Goal: Task Accomplishment & Management: Complete application form

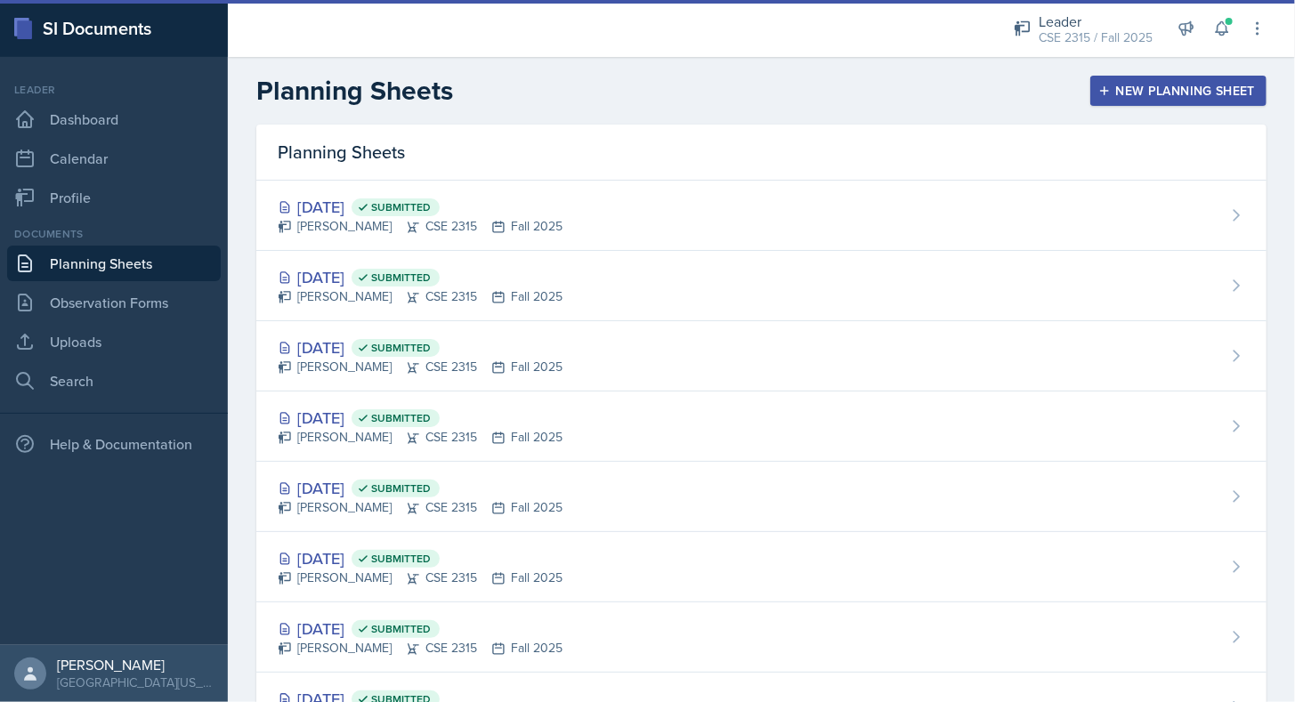
click at [1162, 100] on button "New Planning Sheet" at bounding box center [1178, 91] width 176 height 30
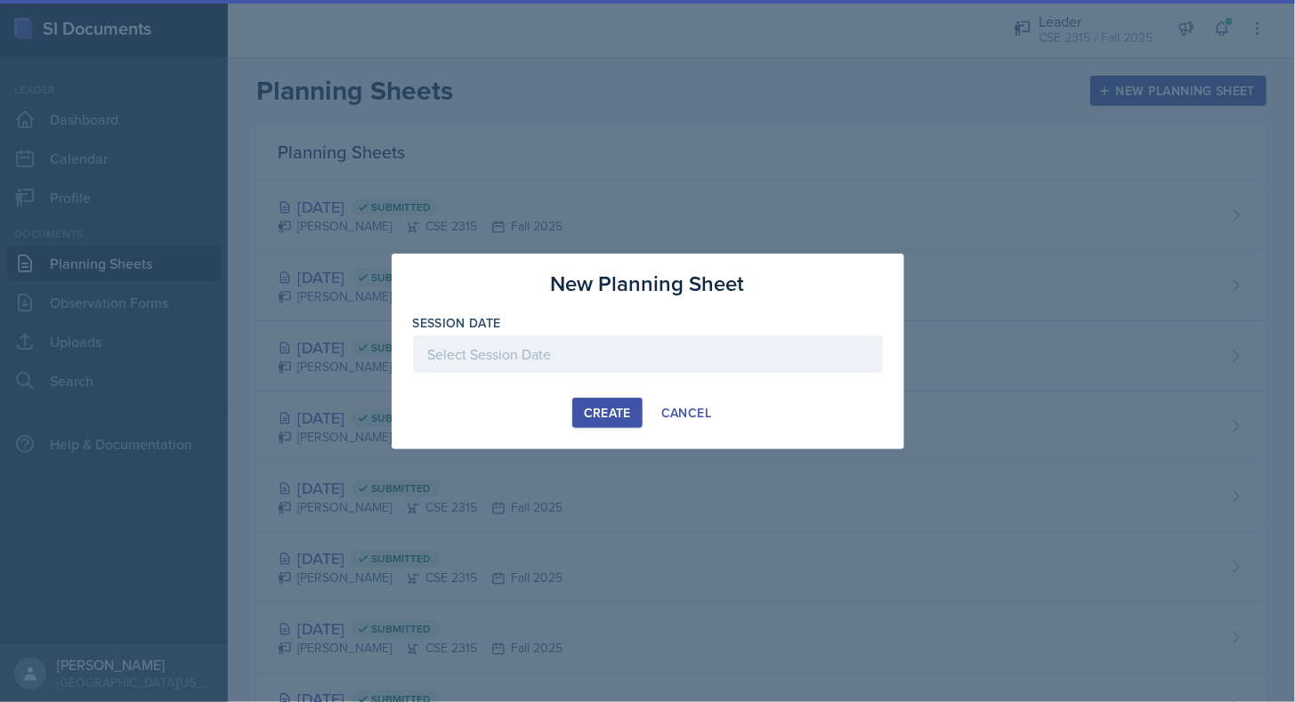
click at [702, 373] on div at bounding box center [648, 382] width 470 height 18
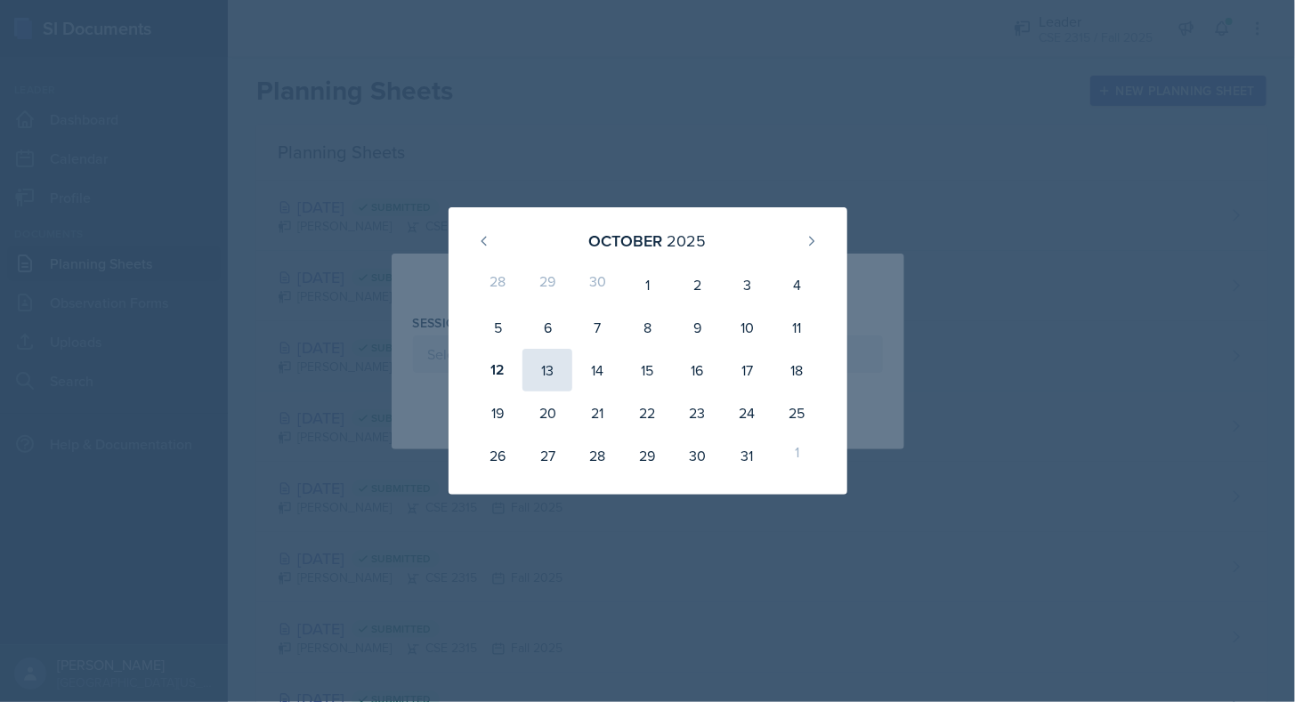
click at [550, 366] on div "13" at bounding box center [547, 370] width 50 height 43
type input "[DATE]"
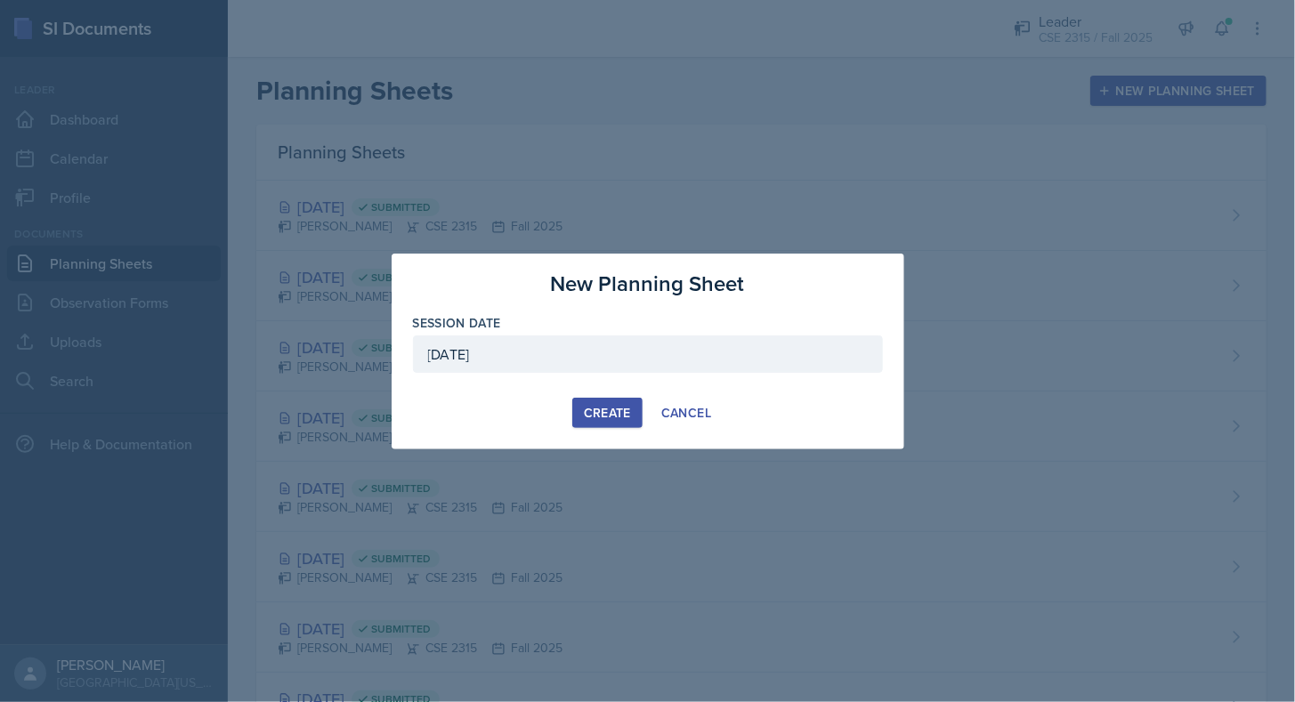
click at [617, 413] on div "Create" at bounding box center [607, 413] width 47 height 14
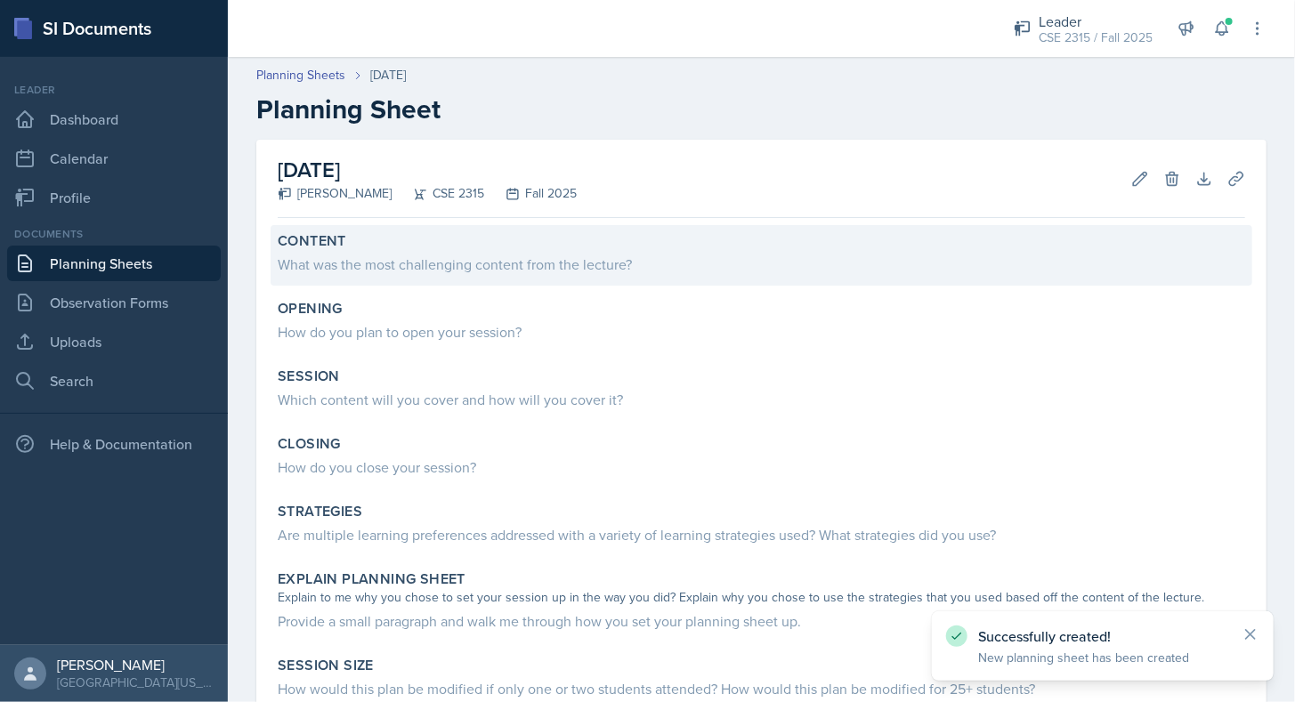
click at [504, 252] on div "What was the most challenging content from the lecture?" at bounding box center [762, 262] width 968 height 25
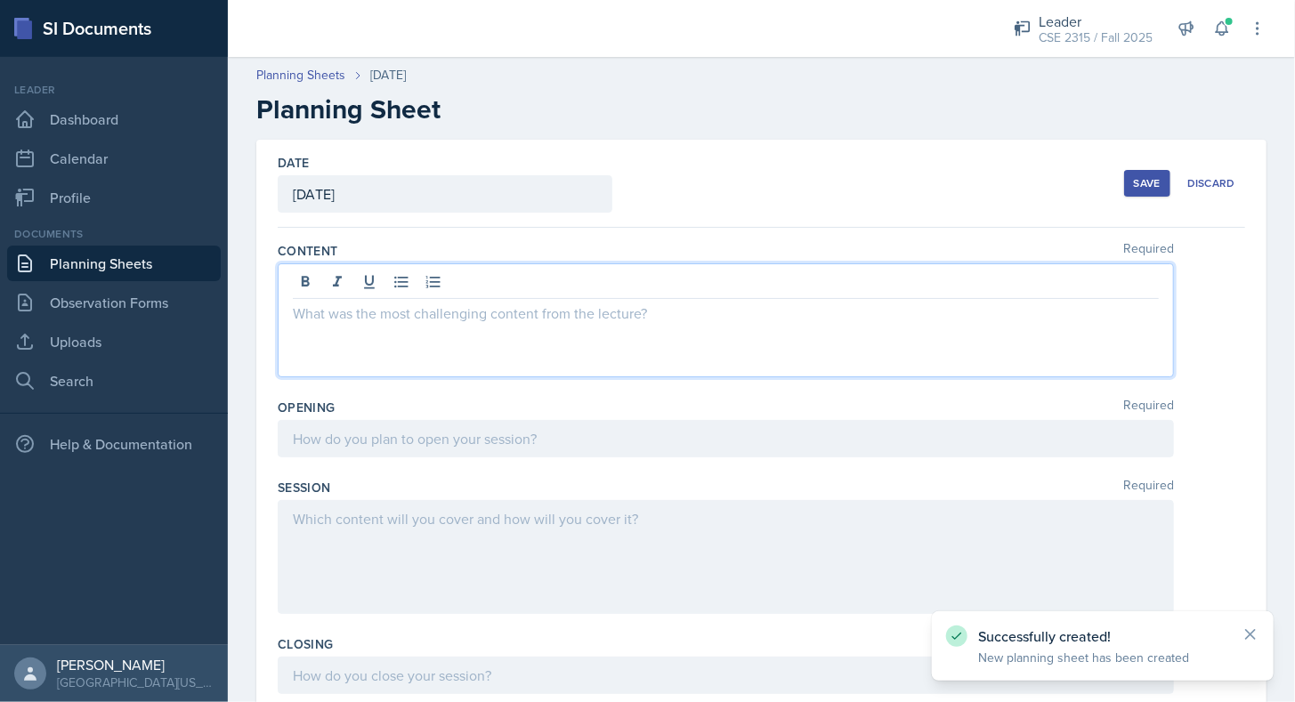
click at [472, 287] on div at bounding box center [726, 320] width 896 height 114
click at [454, 434] on div at bounding box center [726, 438] width 896 height 37
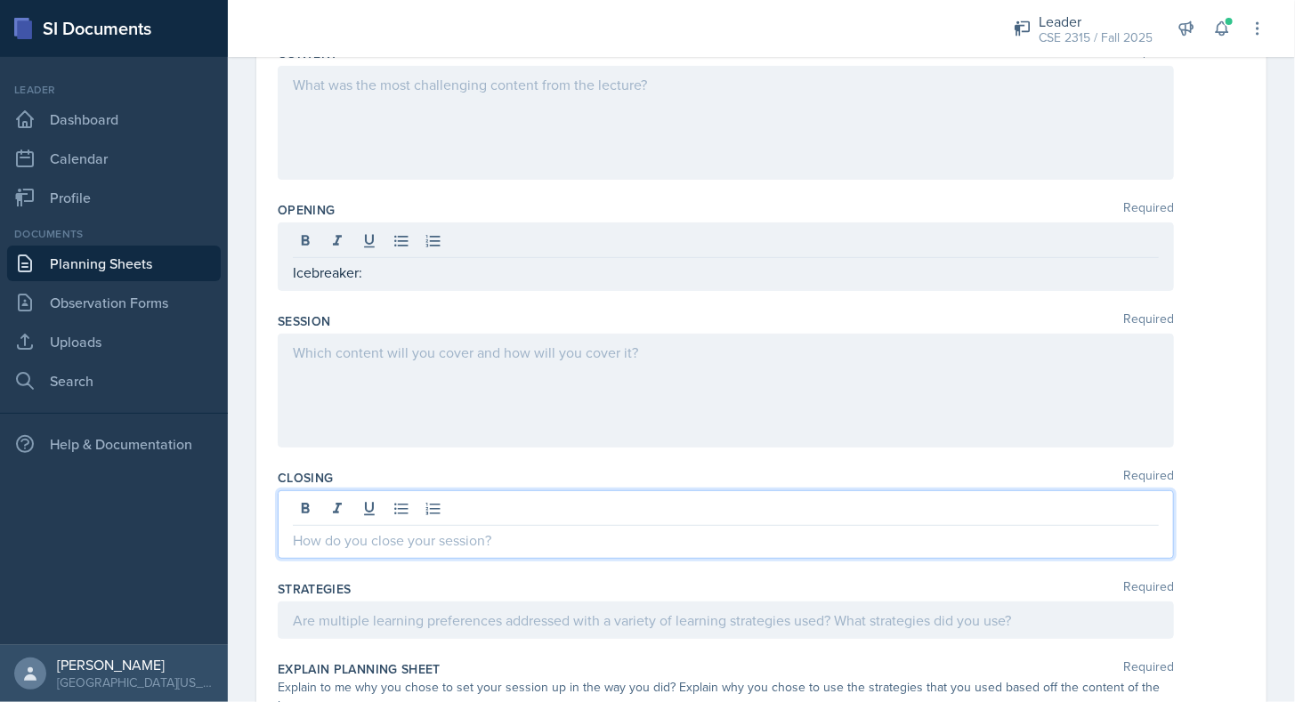
click at [426, 534] on p at bounding box center [726, 540] width 866 height 21
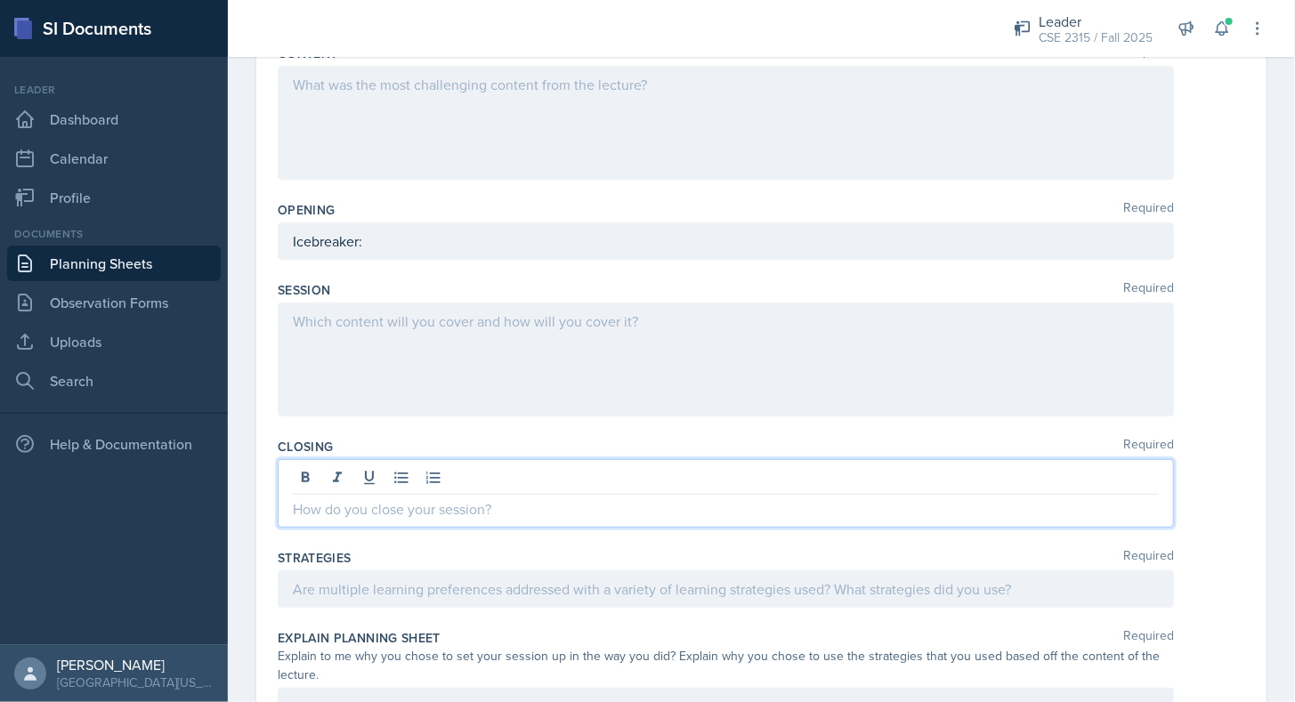
scroll to position [167, 0]
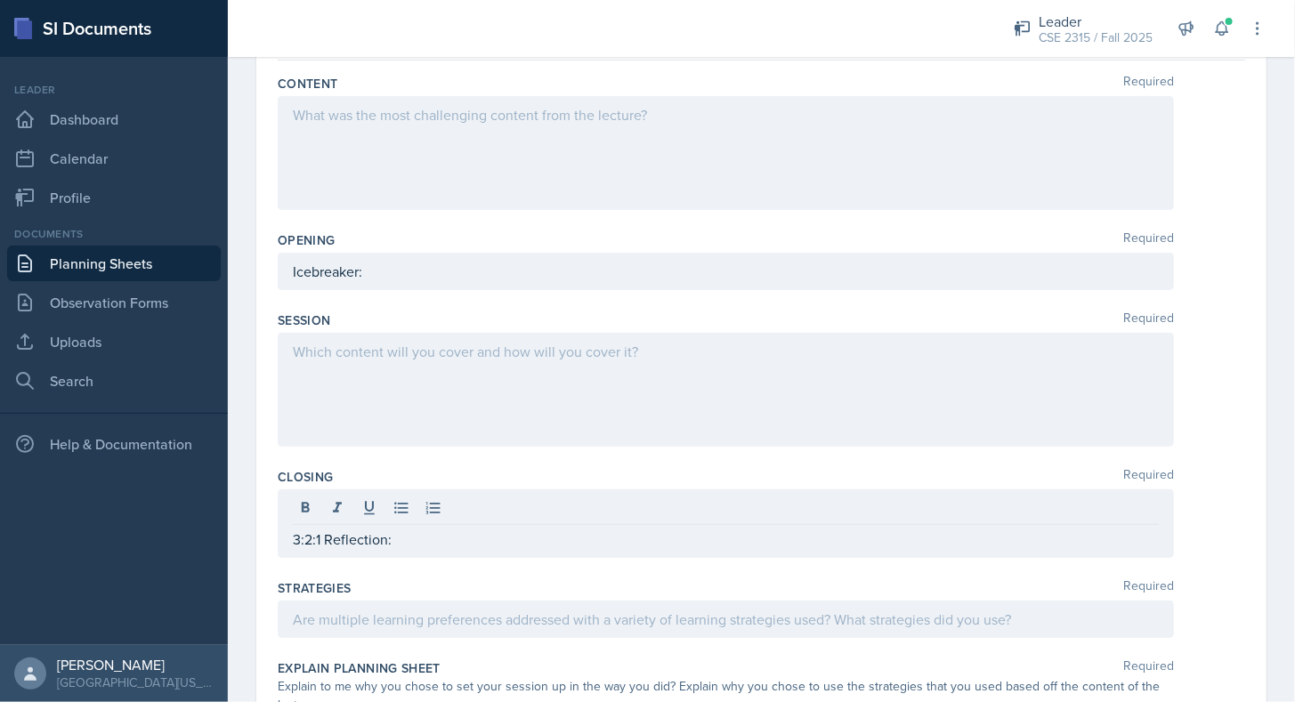
click at [513, 312] on div "Session Required" at bounding box center [762, 321] width 968 height 18
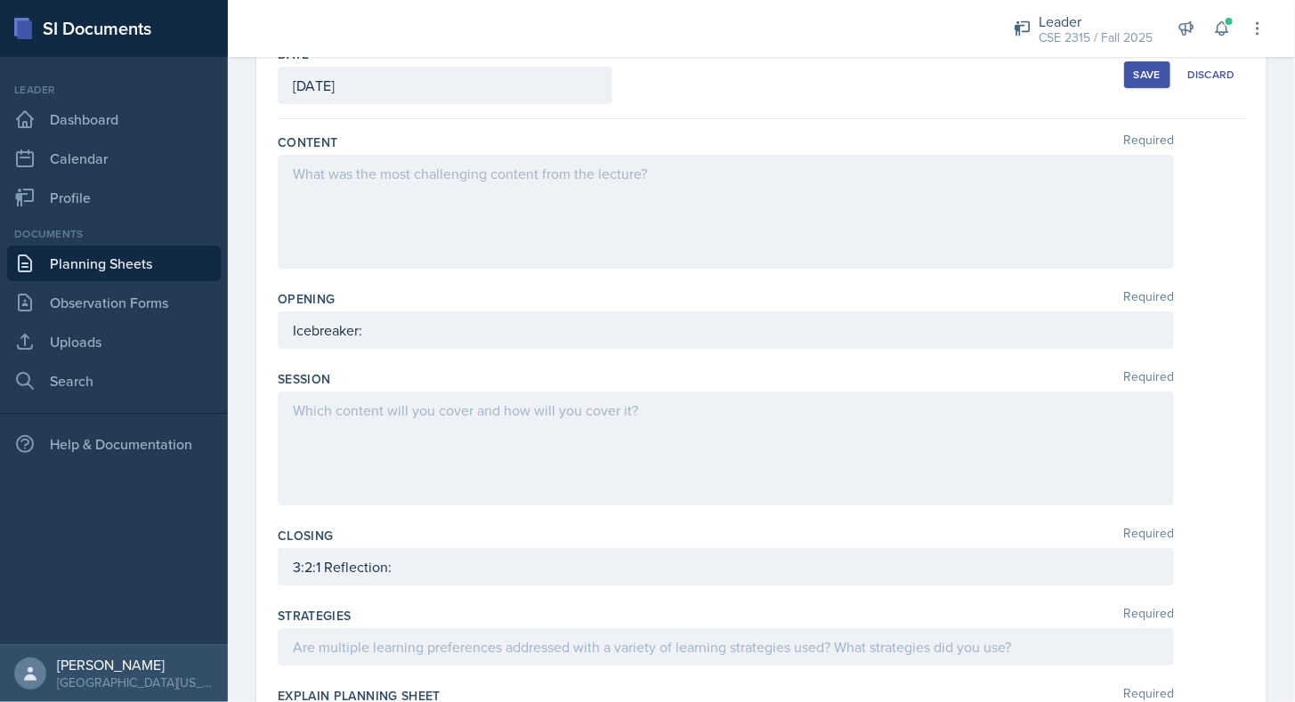
scroll to position [108, 0]
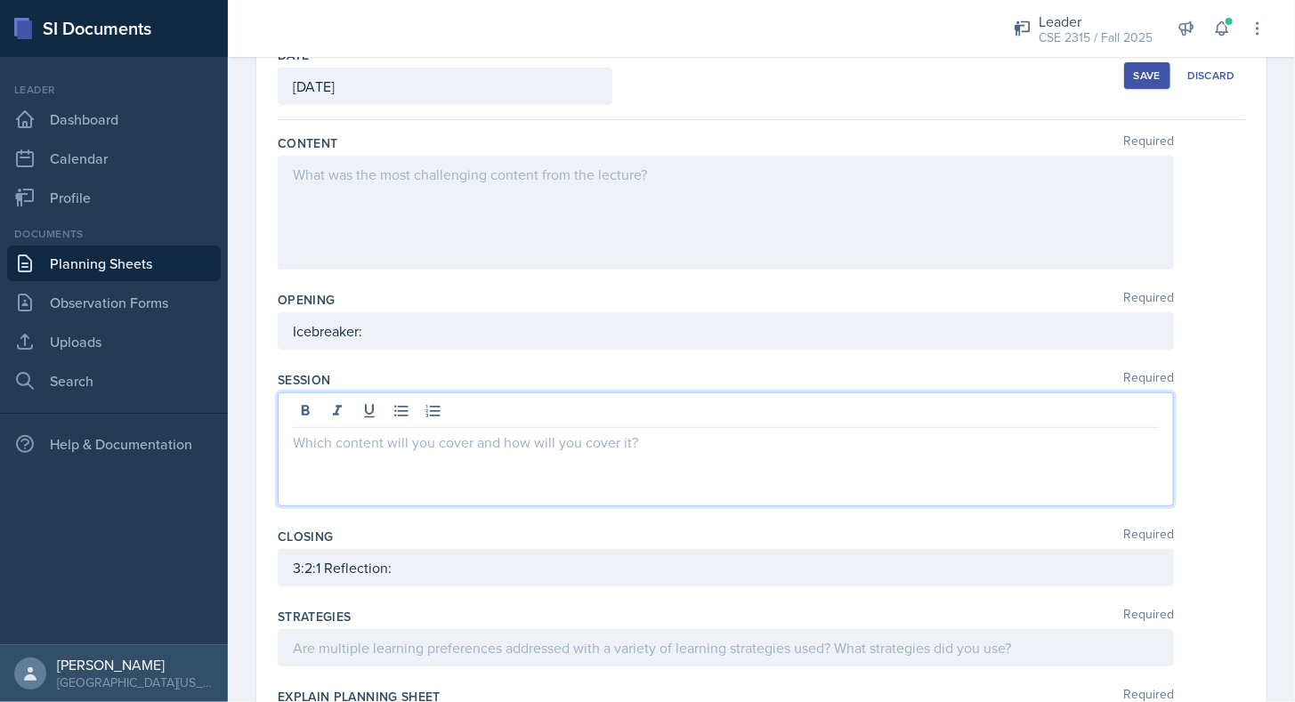
click at [564, 412] on div at bounding box center [726, 450] width 896 height 114
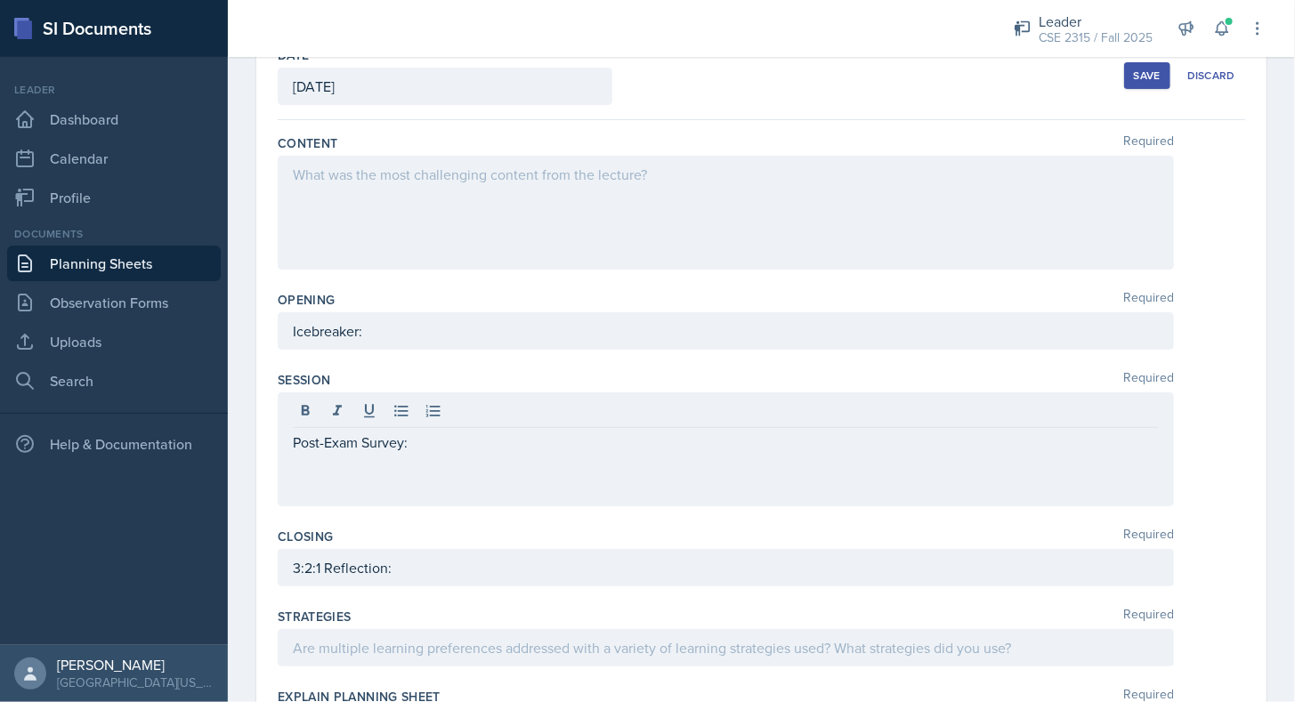
click at [512, 371] on div "Session Required" at bounding box center [762, 380] width 968 height 18
click at [436, 229] on div at bounding box center [726, 213] width 896 height 114
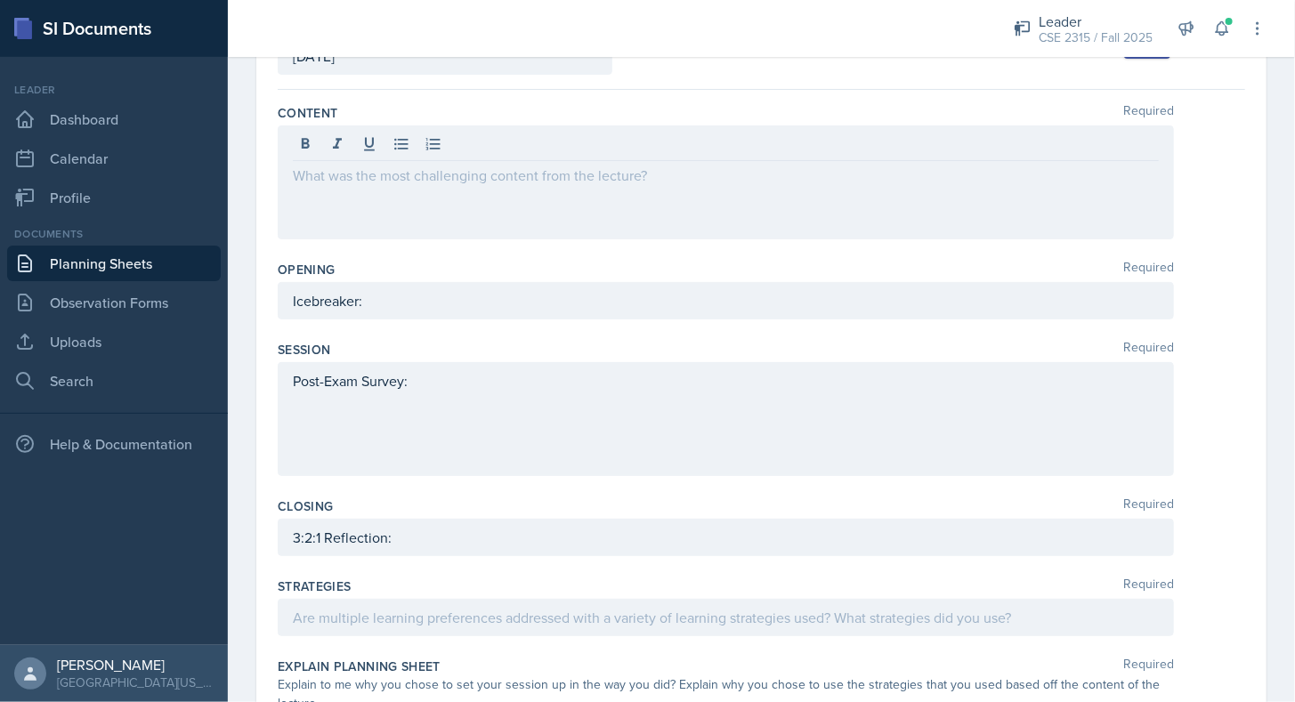
click at [477, 402] on div "Post-Exam Survey:" at bounding box center [726, 419] width 896 height 114
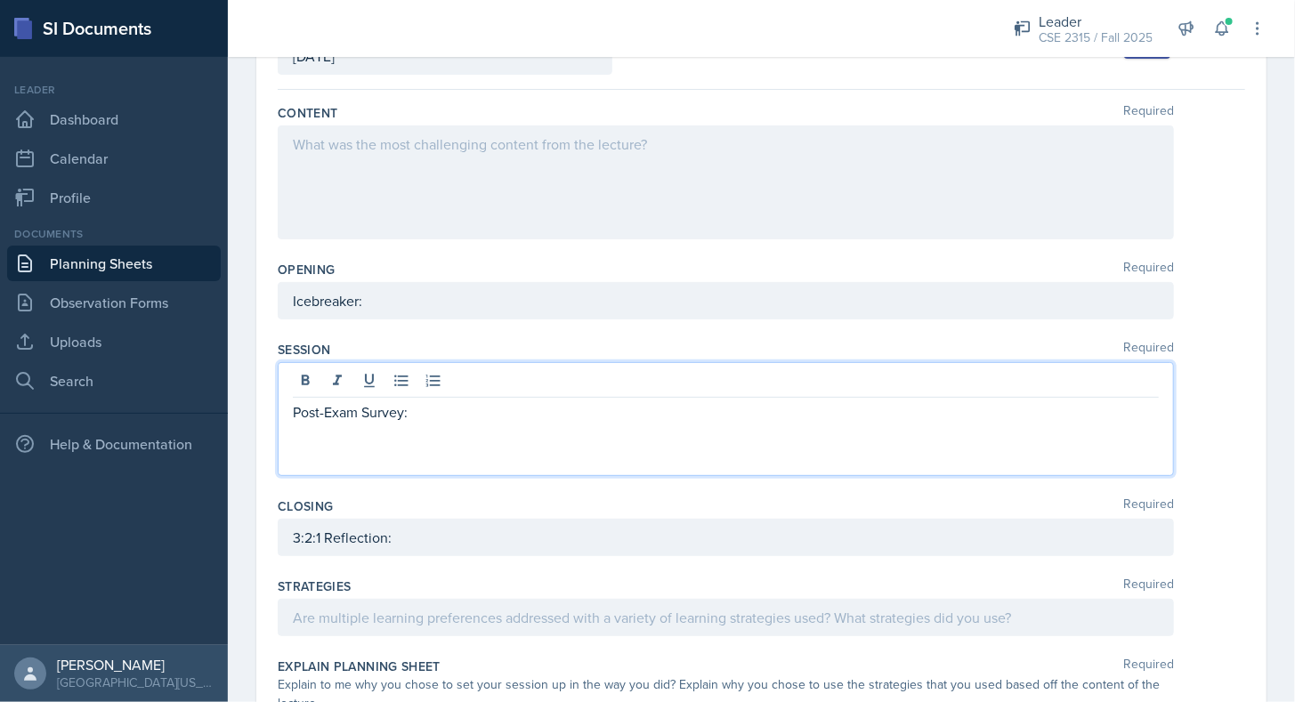
scroll to position [168, 0]
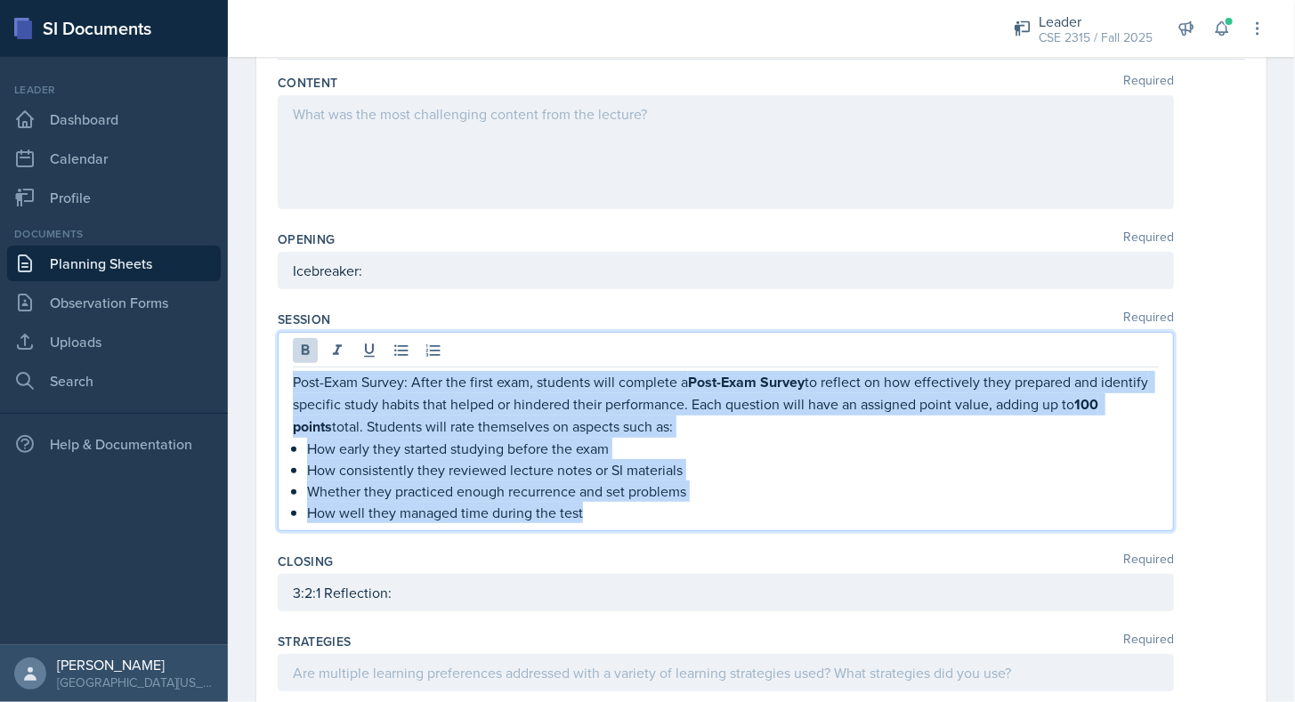
drag, startPoint x: 633, startPoint y: 503, endPoint x: 281, endPoint y: 367, distance: 377.0
click at [281, 367] on div "Post-Exam Survey: After the first exam, students will complete a Post-Exam Surv…" at bounding box center [726, 431] width 896 height 199
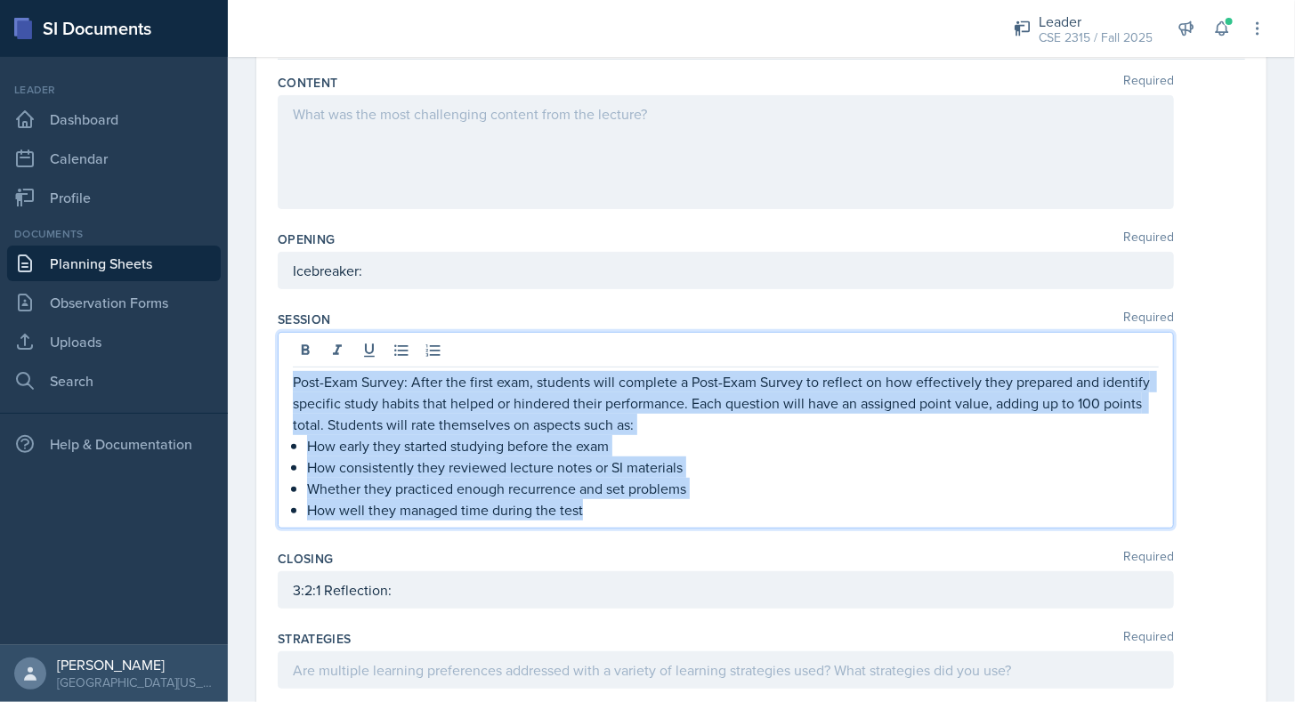
click at [328, 388] on p "Post-Exam Survey: After the first exam, students will complete a Post-Exam Surv…" at bounding box center [726, 403] width 866 height 64
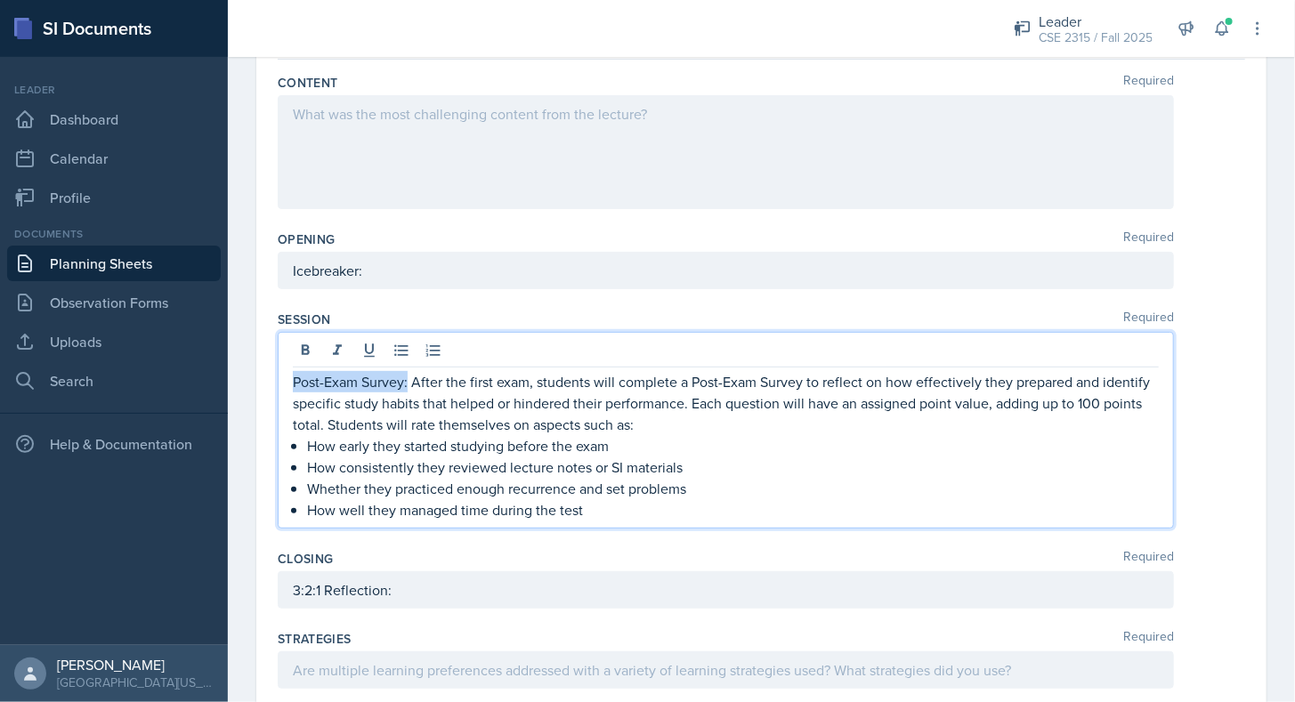
drag, startPoint x: 294, startPoint y: 380, endPoint x: 407, endPoint y: 385, distance: 113.1
click at [407, 385] on p "Post-Exam Survey: After the first exam, students will complete a Post-Exam Surv…" at bounding box center [726, 403] width 866 height 64
click at [622, 501] on p "How well they managed time during the test" at bounding box center [733, 510] width 852 height 21
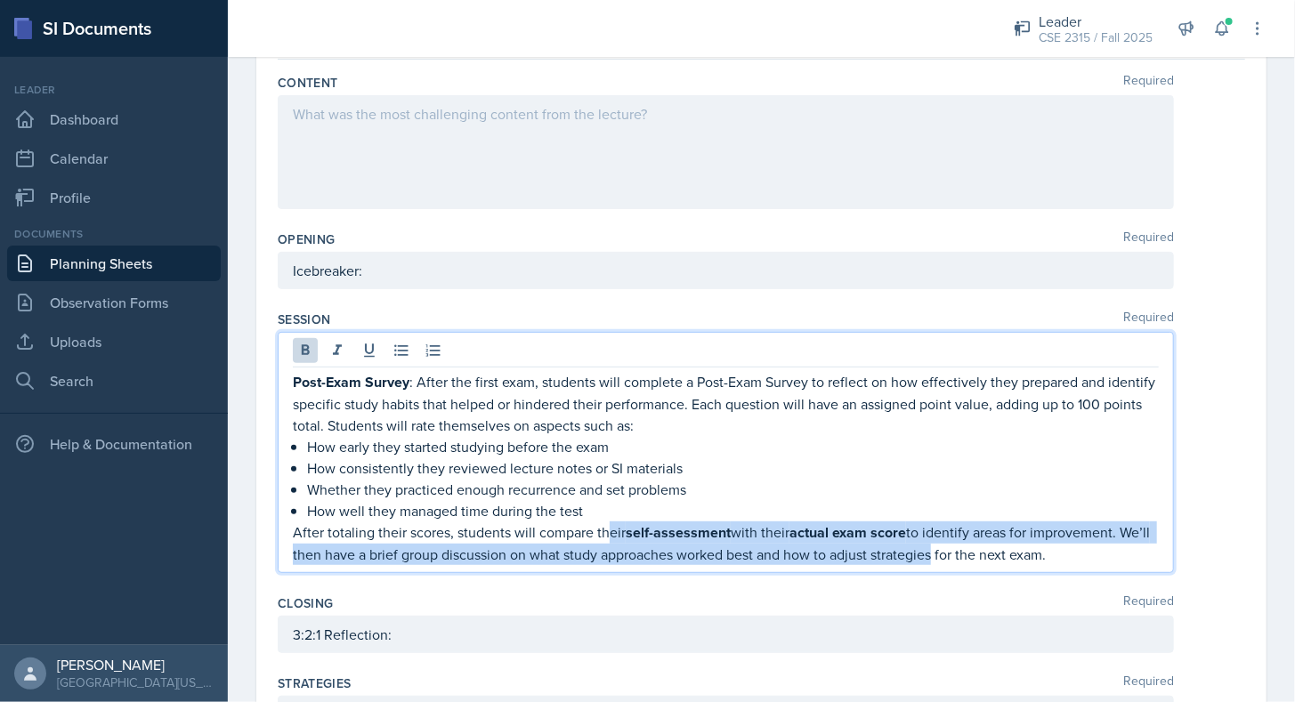
drag, startPoint x: 610, startPoint y: 522, endPoint x: 961, endPoint y: 543, distance: 352.2
click at [961, 543] on p "After totaling their scores, students will compare their self-assessment with t…" at bounding box center [726, 544] width 866 height 44
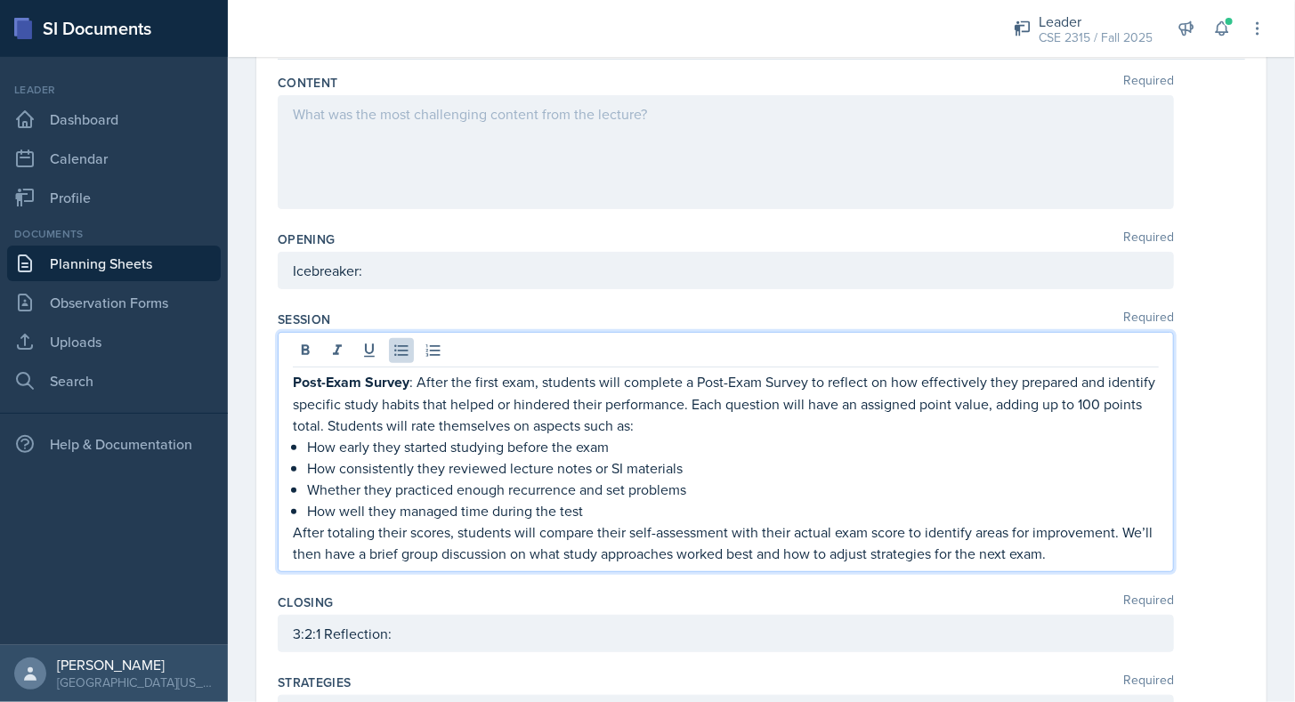
click at [843, 486] on p "Whether they practiced enough recurrence and set problems" at bounding box center [733, 489] width 852 height 21
click at [1097, 554] on p "After totaling their scores, students will compare their self-assessment with t…" at bounding box center [726, 543] width 866 height 43
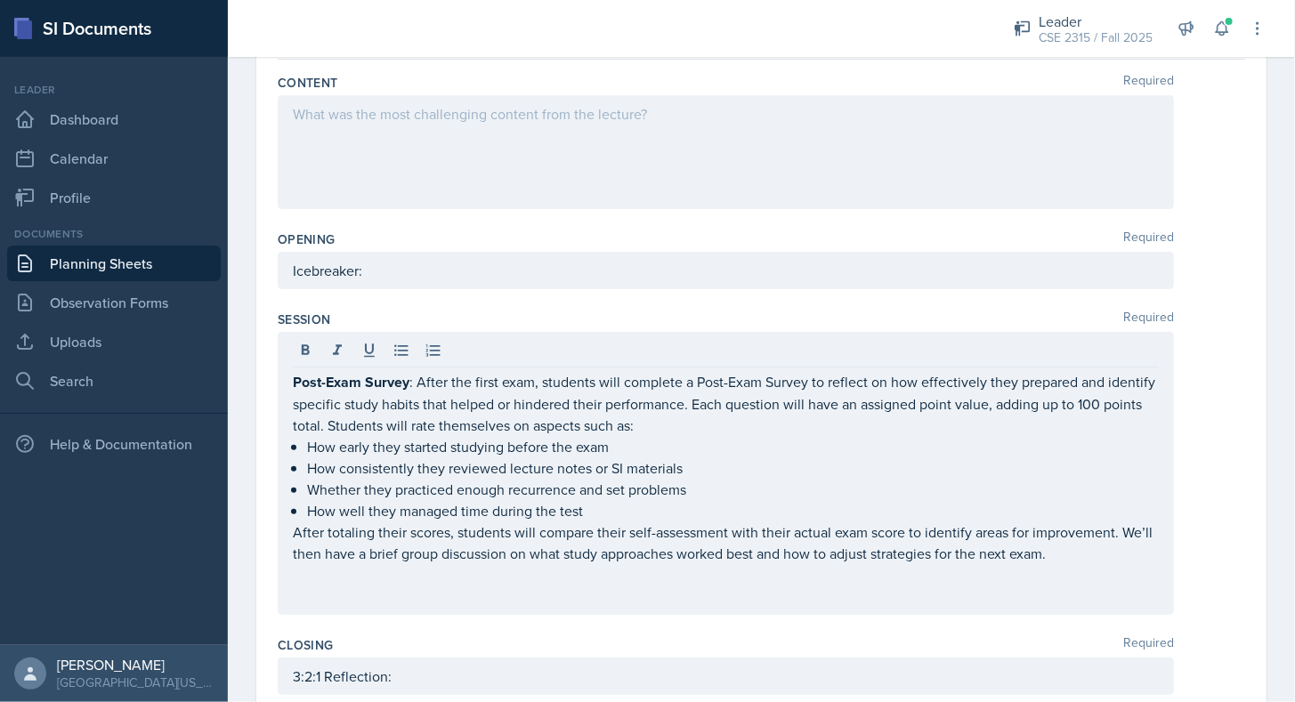
drag, startPoint x: 287, startPoint y: 444, endPoint x: 595, endPoint y: 515, distance: 317.0
click at [595, 515] on div "Post-Exam Survey : After the first exam, students will complete a Post-Exam Sur…" at bounding box center [726, 473] width 896 height 283
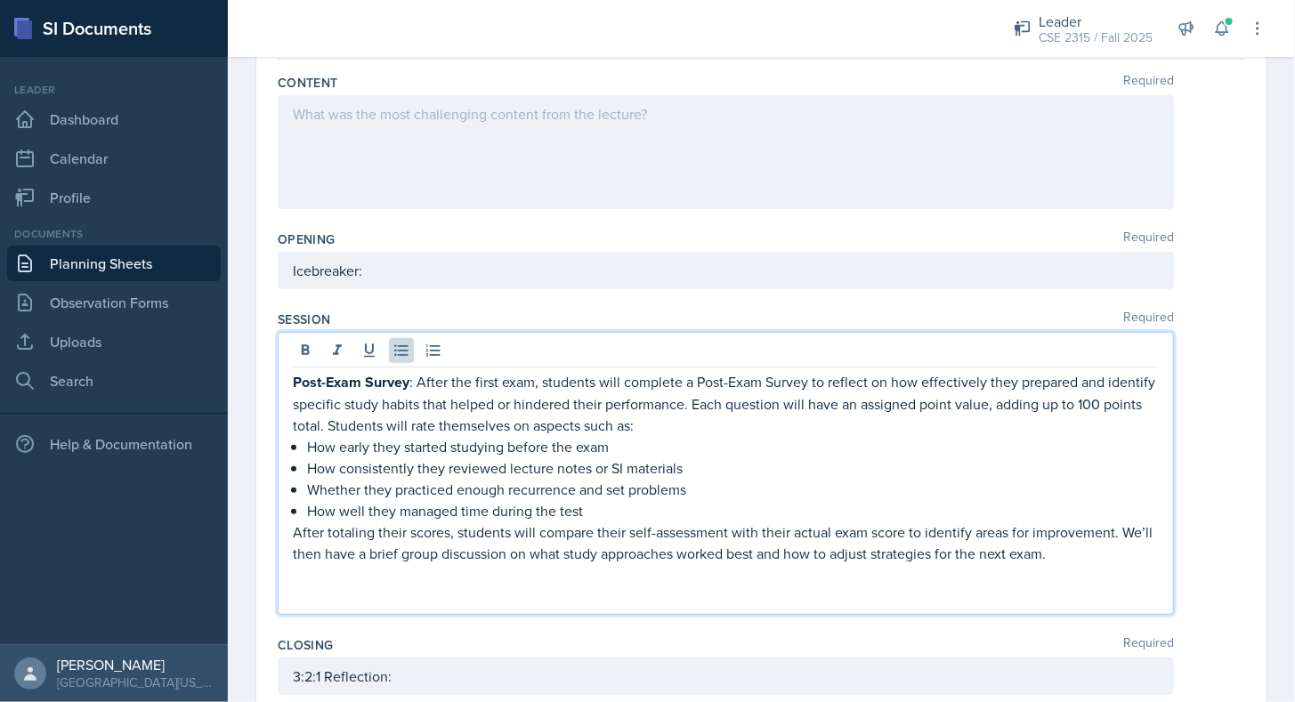
click at [595, 515] on p "How well they managed time during the test" at bounding box center [733, 510] width 852 height 21
drag, startPoint x: 595, startPoint y: 515, endPoint x: 587, endPoint y: 510, distance: 10.4
click at [587, 510] on p "How well they managed time during the test" at bounding box center [733, 510] width 852 height 21
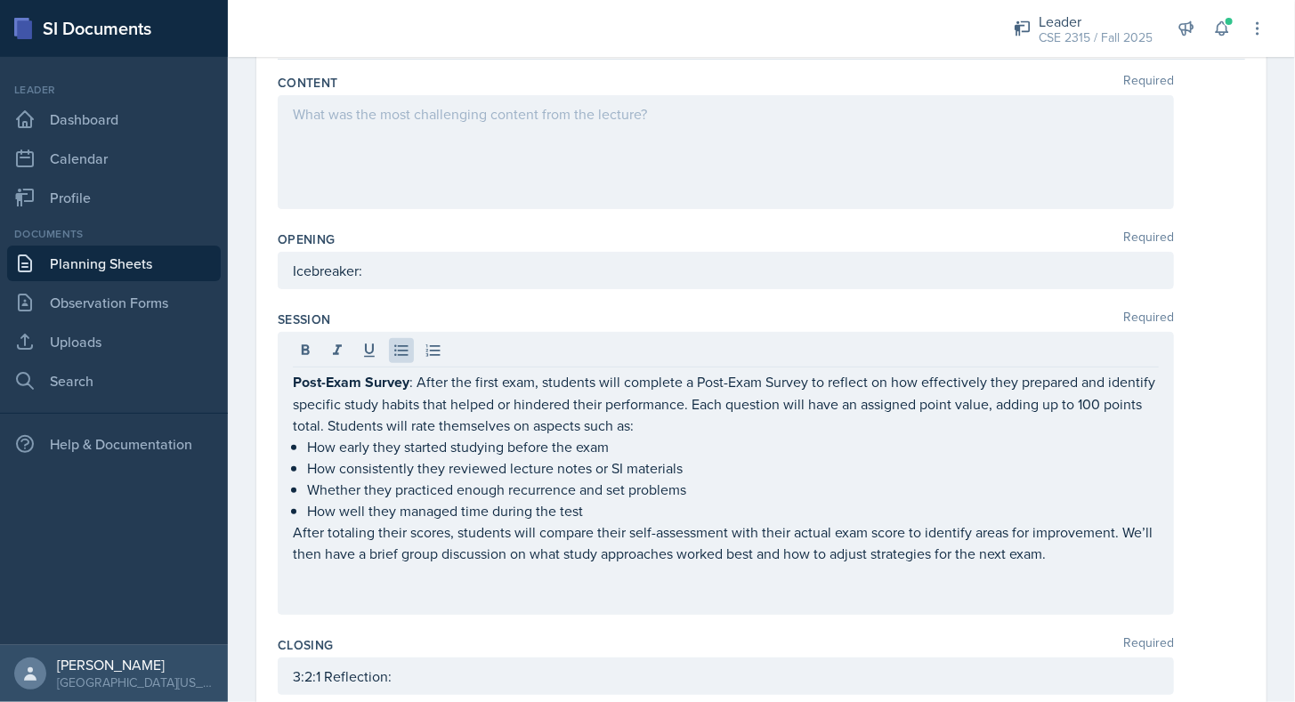
click at [279, 455] on div "Post-Exam Survey : After the first exam, students will complete a Post-Exam Sur…" at bounding box center [726, 473] width 896 height 283
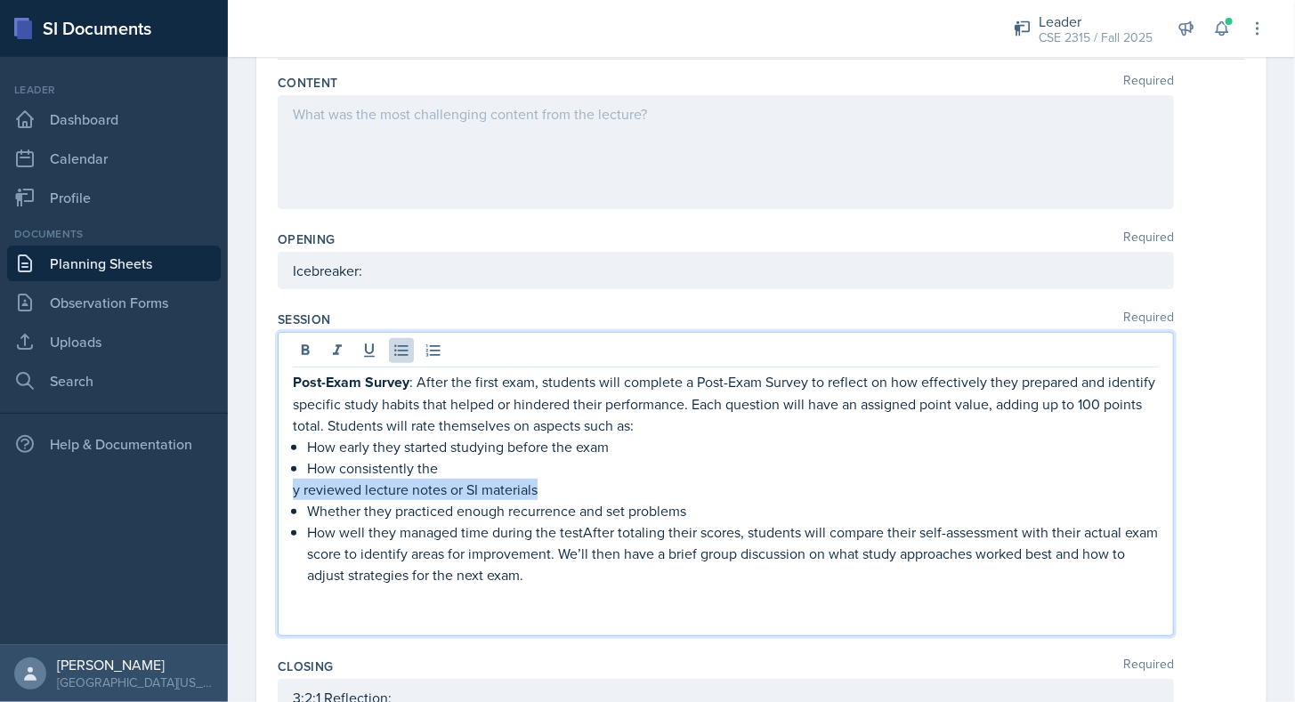
click at [557, 500] on p "Whether they practiced enough recurrence and set problems" at bounding box center [733, 510] width 852 height 21
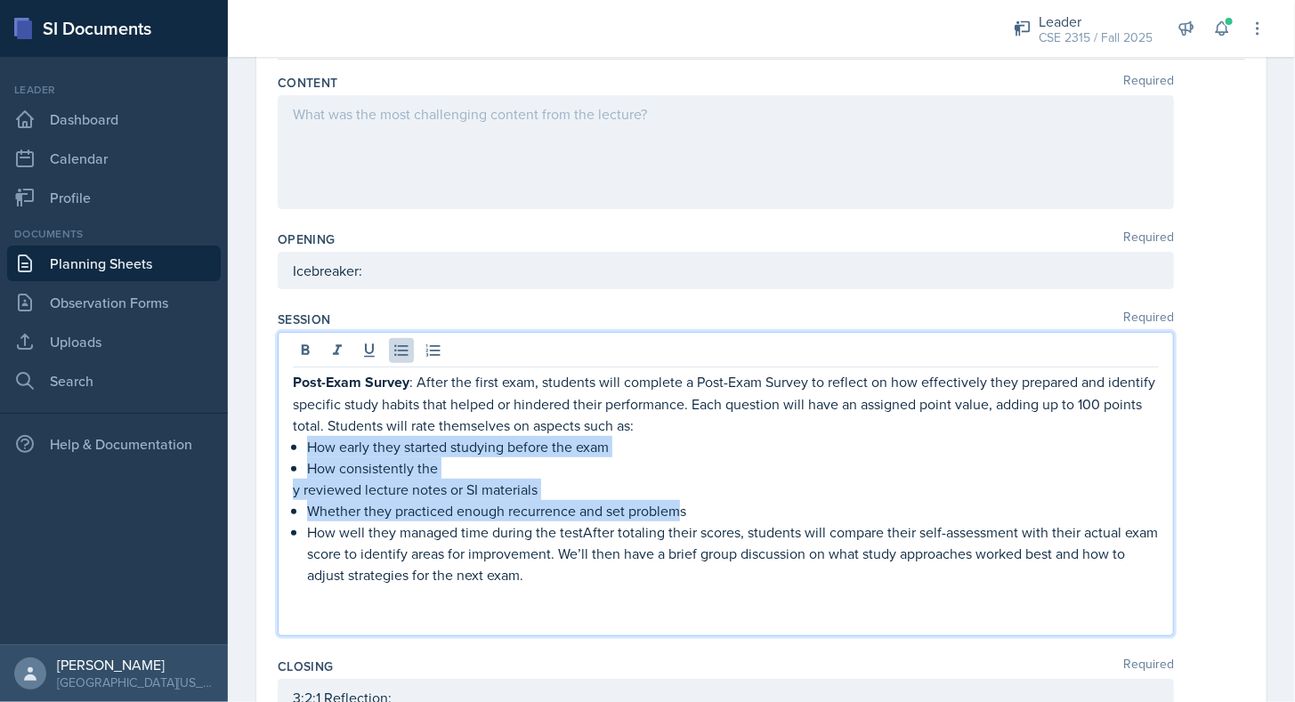
drag, startPoint x: 684, startPoint y: 508, endPoint x: 310, endPoint y: 441, distance: 379.9
click at [310, 441] on div "Post-Exam Survey : After the first exam, students will complete a Post-Exam Sur…" at bounding box center [726, 499] width 866 height 257
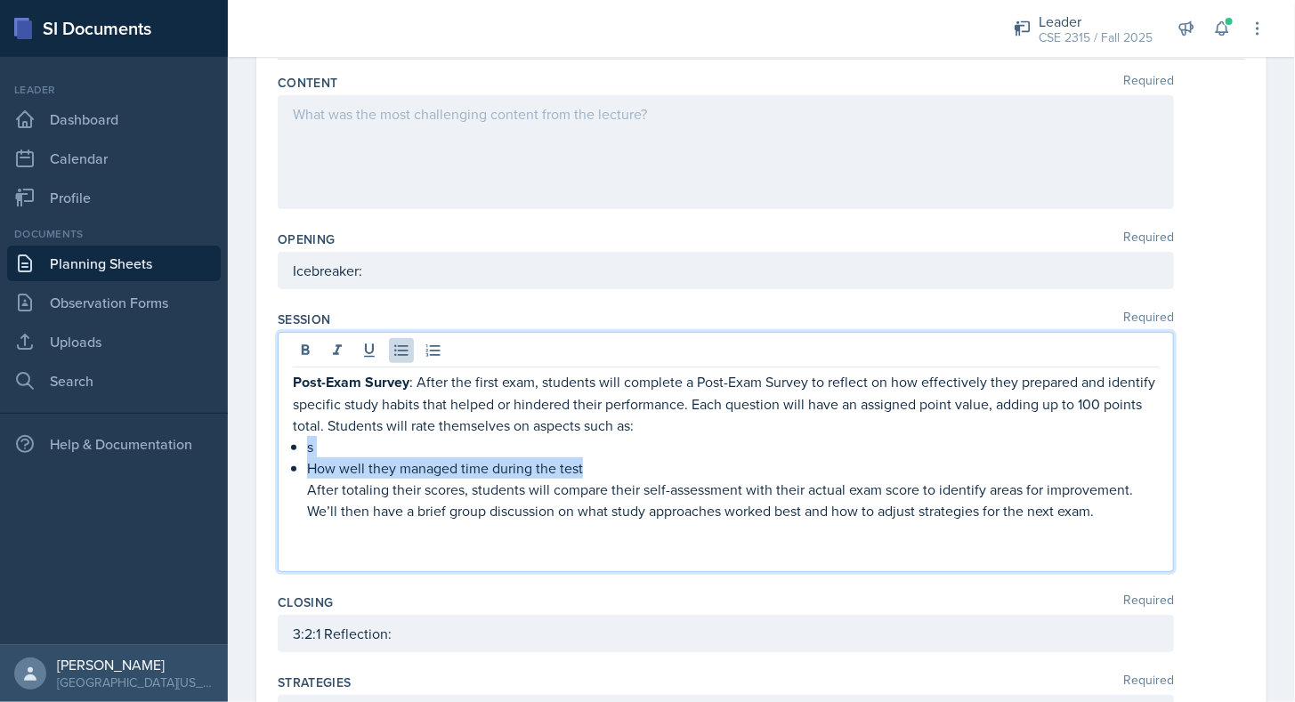
drag, startPoint x: 610, startPoint y: 458, endPoint x: 302, endPoint y: 433, distance: 309.0
click at [302, 433] on div "Post-Exam Survey : After the first exam, students will complete a Post-Exam Sur…" at bounding box center [726, 467] width 866 height 193
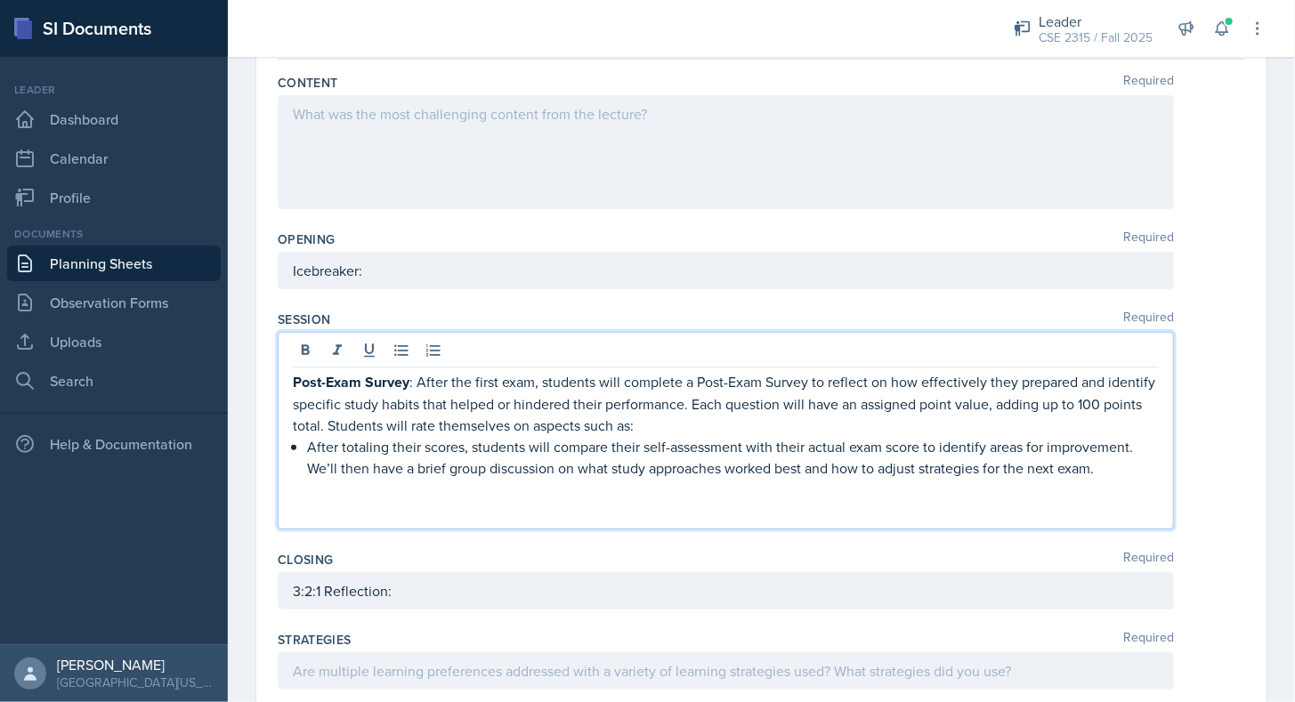
click at [311, 447] on p "After totaling their scores, students will compare their self-assessment with t…" at bounding box center [733, 457] width 852 height 43
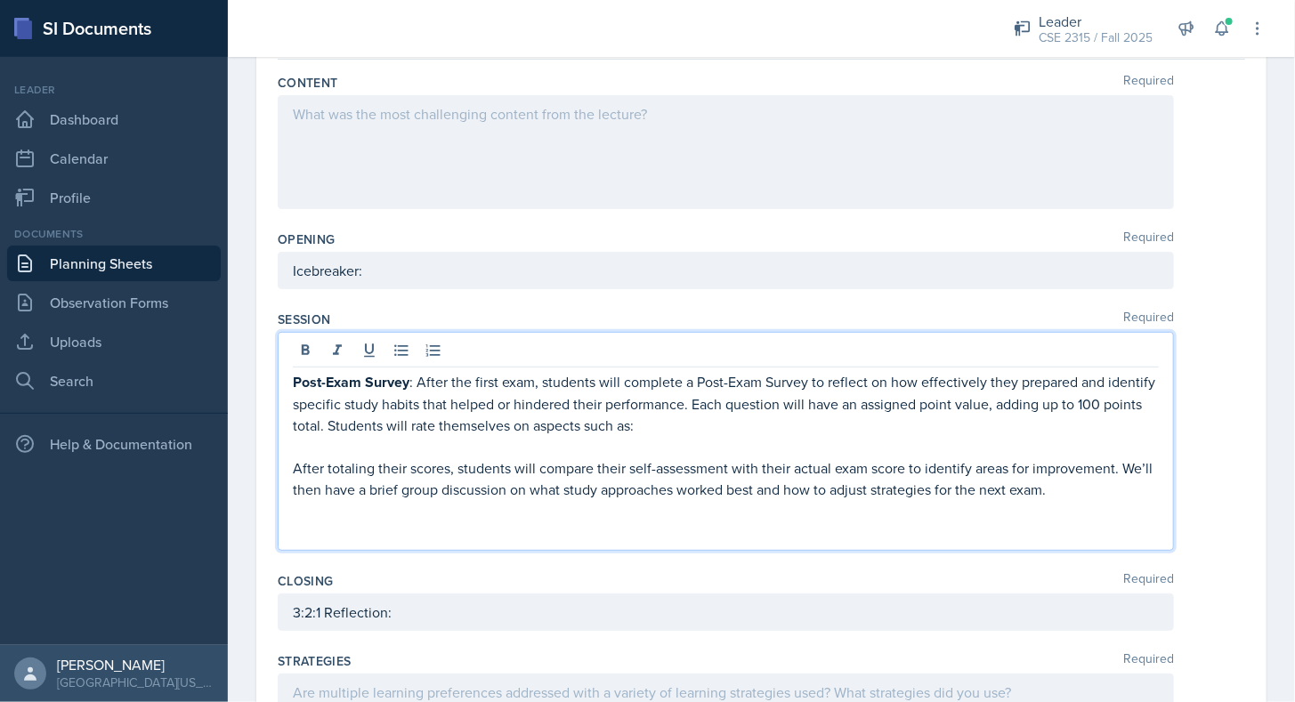
click at [662, 422] on p "Post-Exam Survey : After the first exam, students will complete a Post-Exam Sur…" at bounding box center [726, 403] width 866 height 65
click at [450, 431] on p "Post-Exam Survey : After the first exam, students will complete a Post-Exam Sur…" at bounding box center [726, 403] width 866 height 65
click at [414, 437] on p at bounding box center [726, 446] width 866 height 21
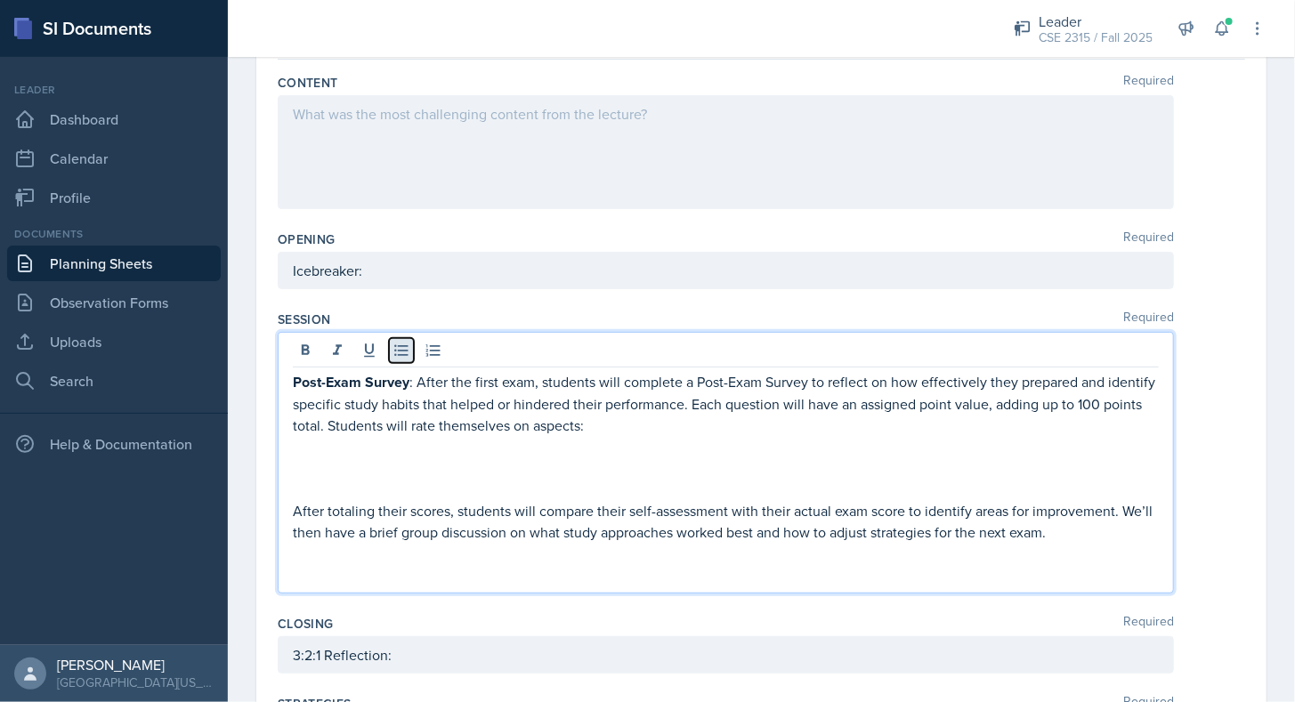
click at [400, 345] on icon at bounding box center [402, 351] width 18 height 18
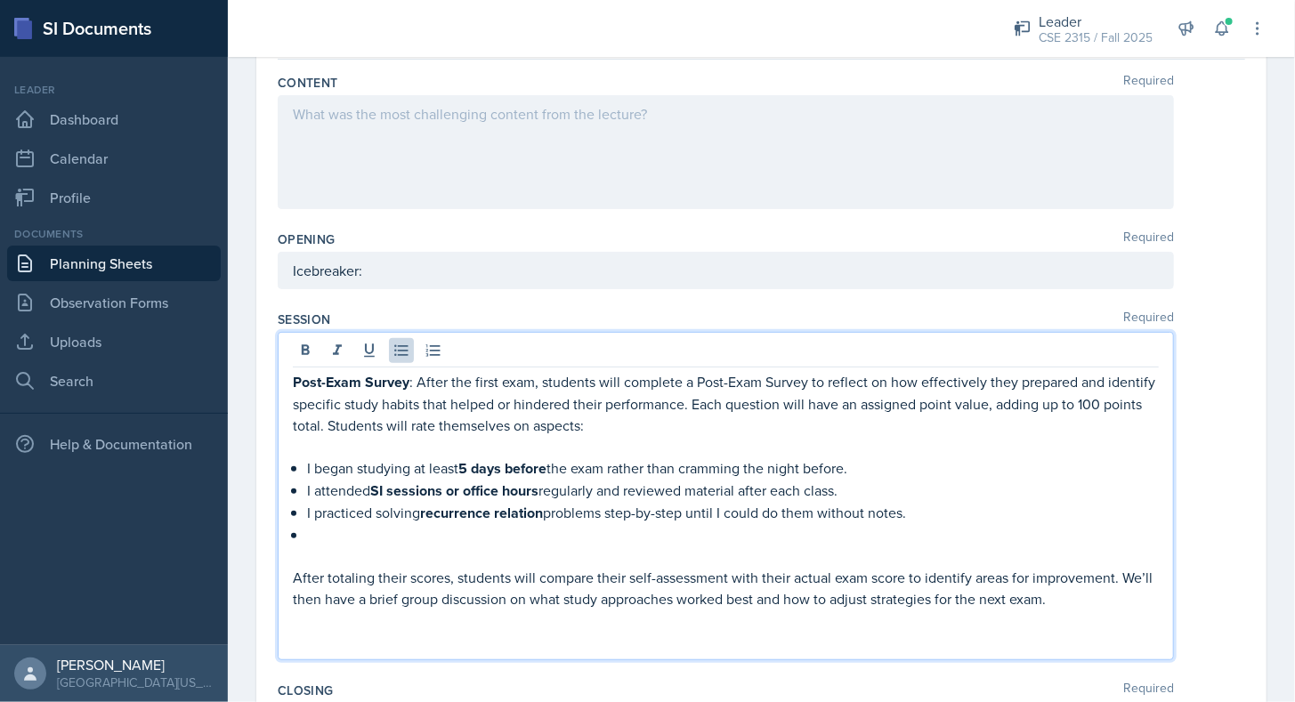
click at [452, 514] on strong "recurrence relation" at bounding box center [481, 513] width 123 height 20
click at [487, 527] on p at bounding box center [733, 534] width 852 height 21
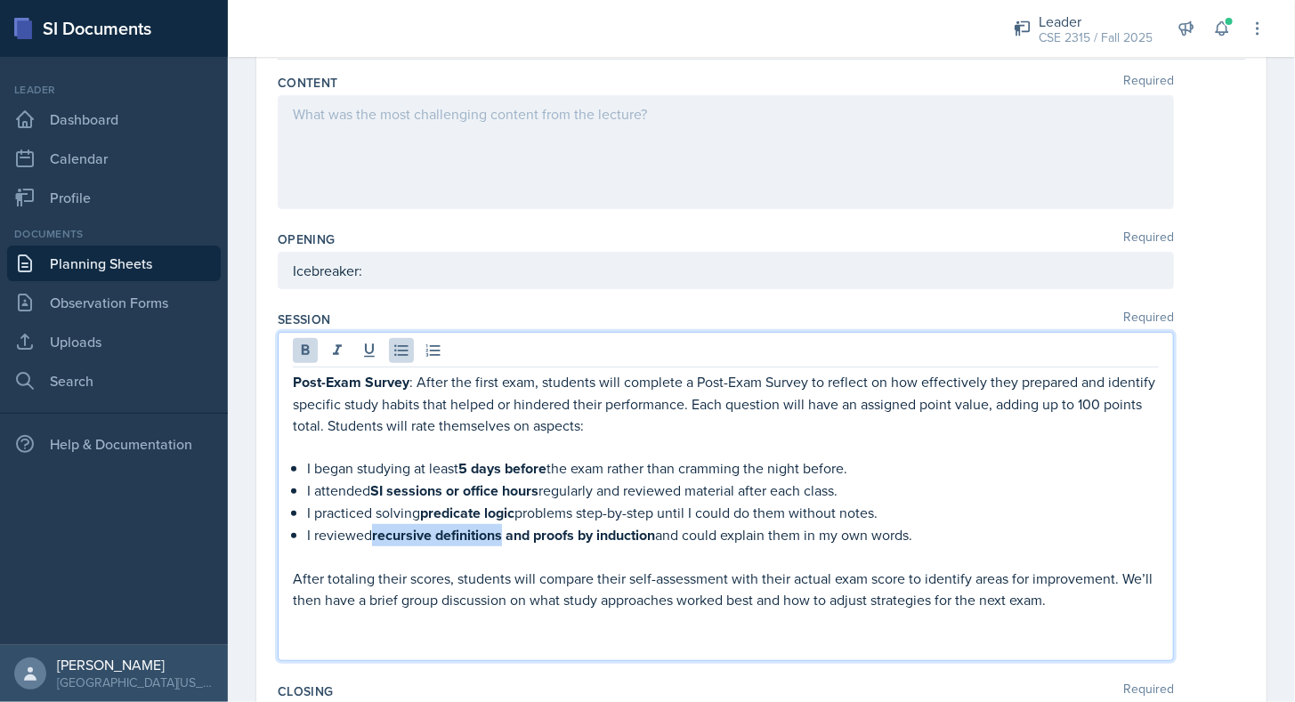
drag, startPoint x: 374, startPoint y: 531, endPoint x: 507, endPoint y: 535, distance: 133.6
click at [507, 535] on p "I reviewed recursive definitions and proofs by induction and could explain them…" at bounding box center [733, 535] width 852 height 22
click at [952, 529] on p "I reviewed propositional logic and proofs by induction and could explain them i…" at bounding box center [733, 535] width 852 height 22
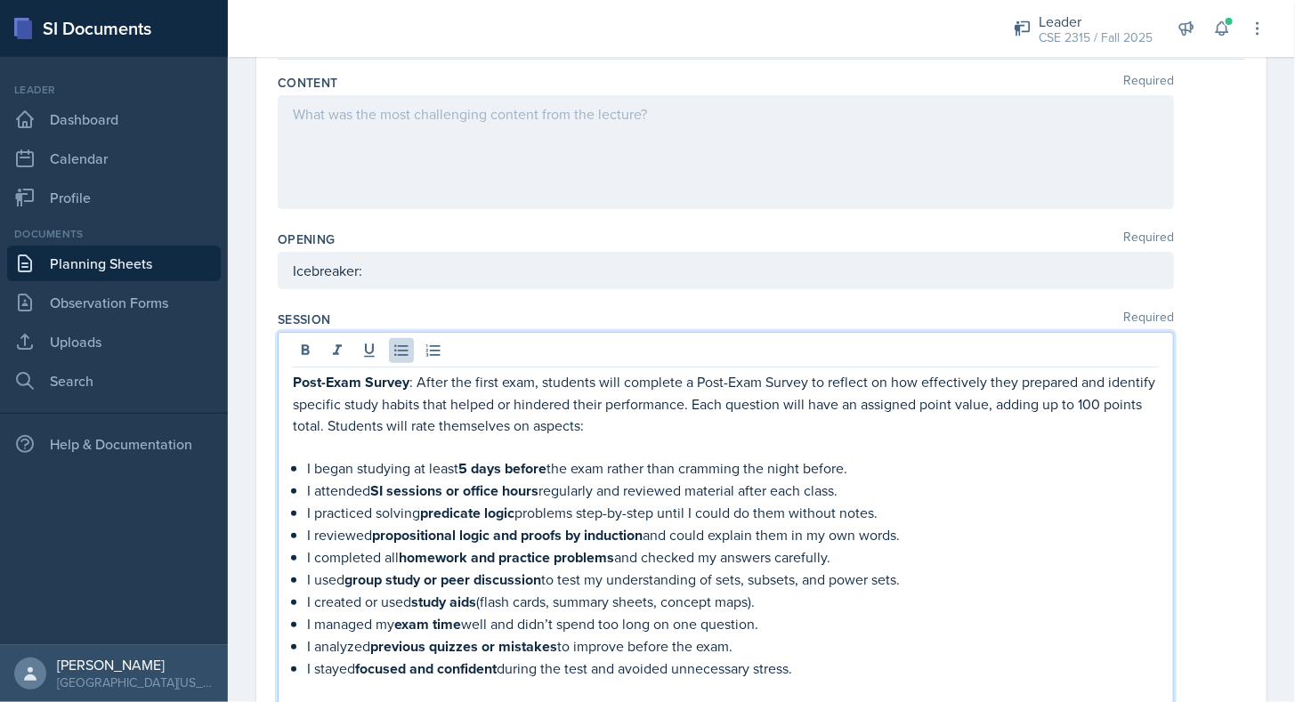
click at [929, 466] on p "I began studying at least 5 days before the exam rather than cramming the night…" at bounding box center [733, 469] width 852 height 22
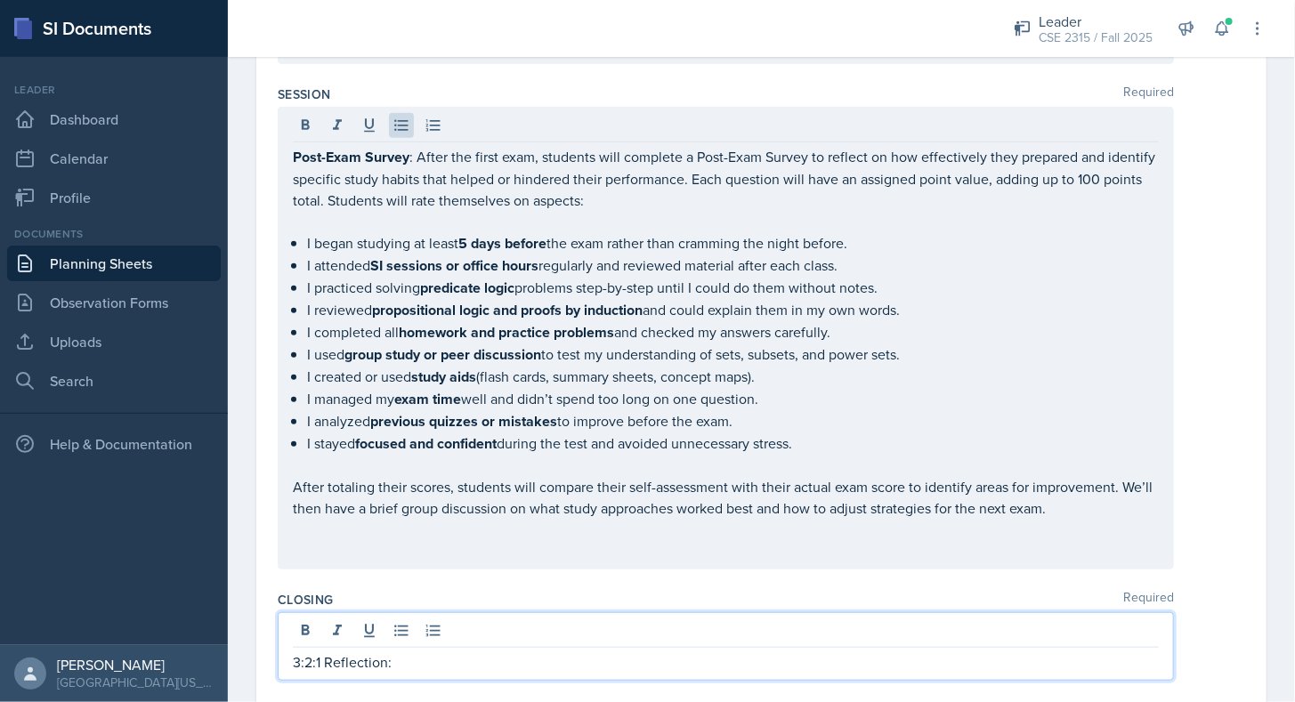
scroll to position [388, 0]
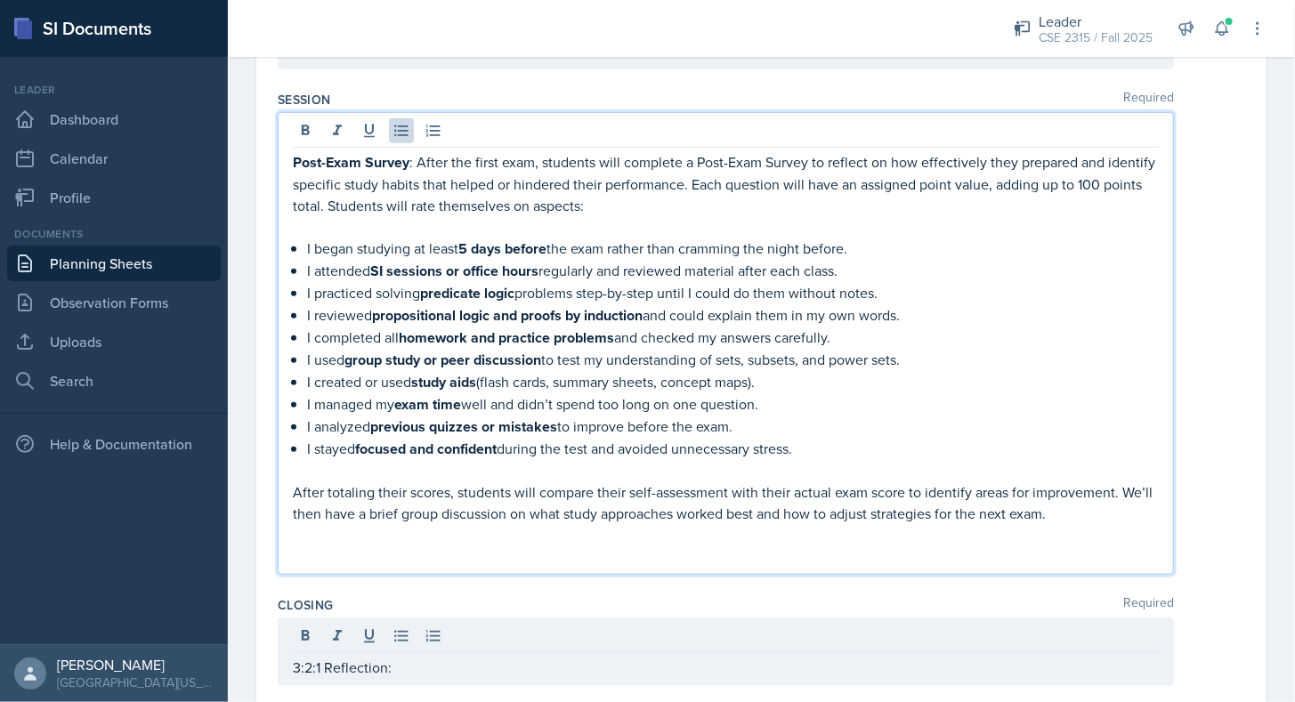
click at [871, 239] on p "I began studying at least 5 days before the exam rather than cramming the night…" at bounding box center [733, 249] width 852 height 22
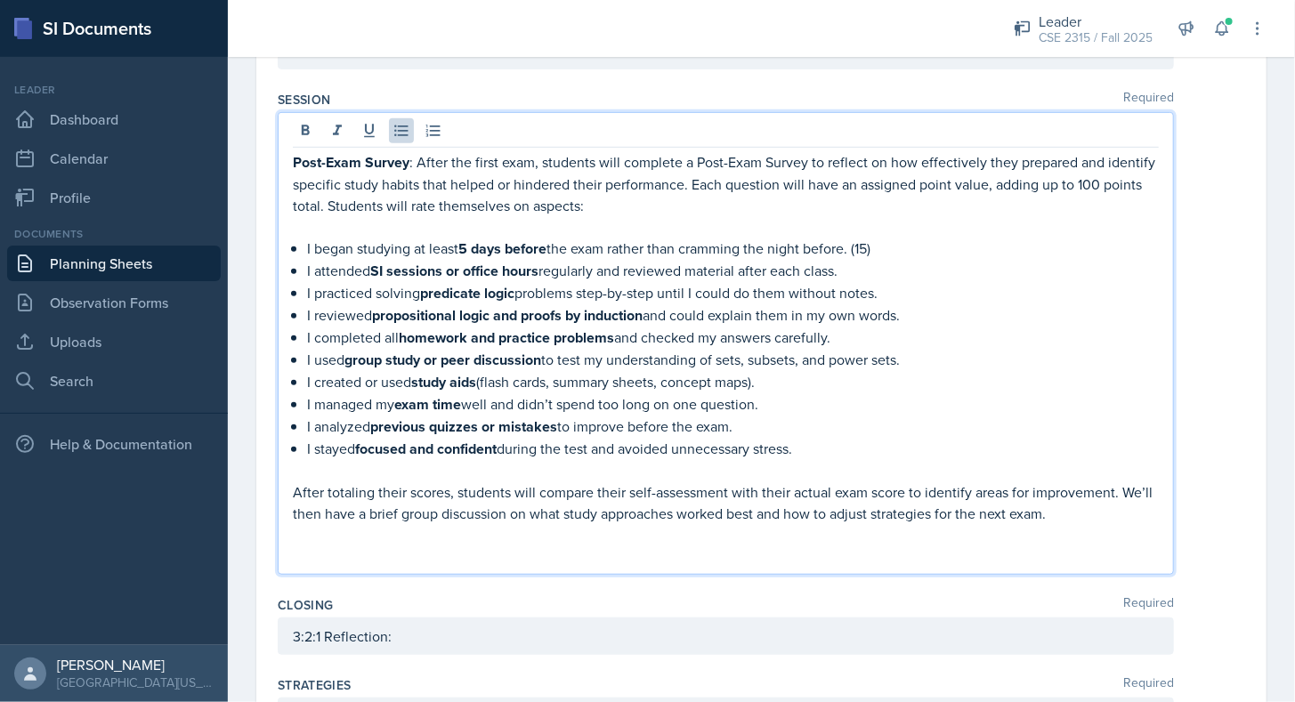
click at [871, 266] on p "I attended SI sessions or office hours regularly and reviewed material after ea…" at bounding box center [733, 271] width 852 height 22
click at [888, 285] on p "I practiced solving predicate logic problems step-by-step until I could do them…" at bounding box center [733, 293] width 852 height 22
click at [911, 306] on p "I reviewed propositional logic and proofs by induction and could explain them i…" at bounding box center [733, 315] width 852 height 22
click at [905, 329] on p "I completed all homework and practice problems and checked my answers carefully." at bounding box center [733, 338] width 852 height 22
click at [919, 351] on p "I used group study or peer discussion to test my understanding of sets, subsets…" at bounding box center [733, 360] width 852 height 22
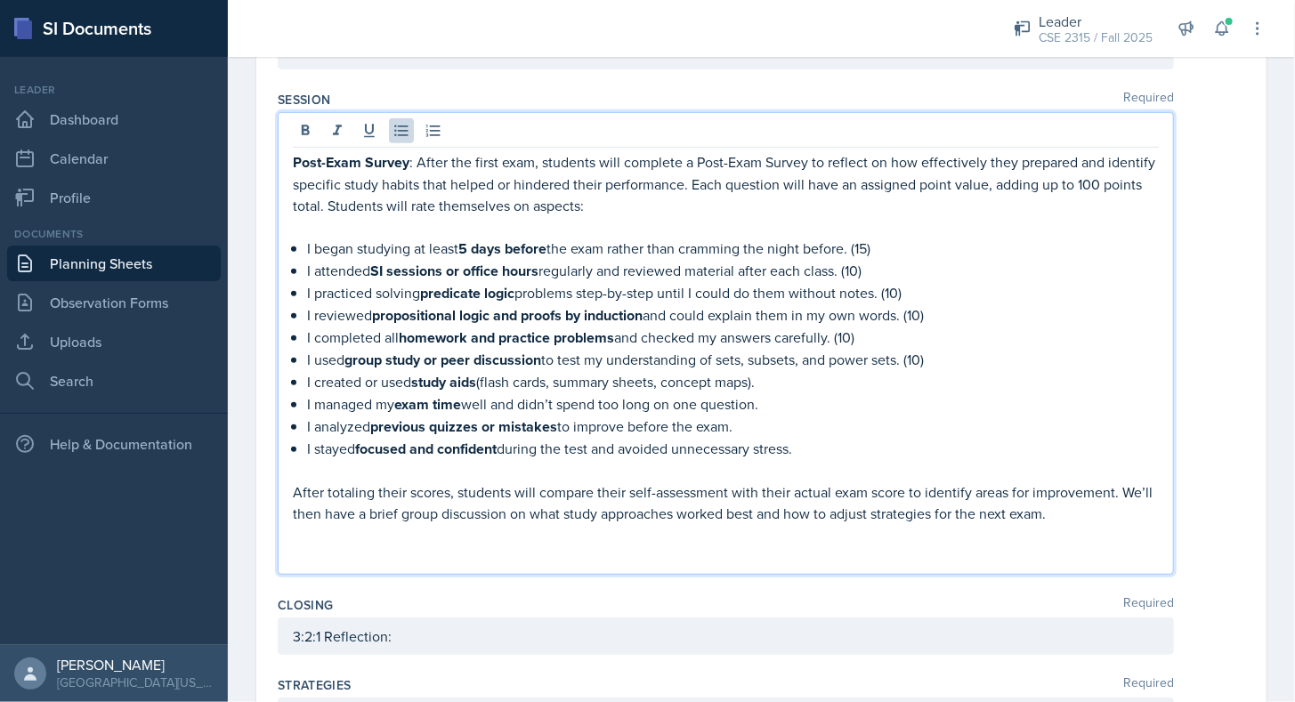
click at [899, 371] on p "I created or used study aids (flash cards, summary sheets, concept maps)." at bounding box center [733, 382] width 852 height 22
click at [888, 393] on p "I managed my exam time well and didn’t spend too long on one question." at bounding box center [733, 404] width 852 height 22
click at [880, 416] on p "I analyzed previous quizzes or mistakes to improve before the exam." at bounding box center [733, 427] width 852 height 22
click at [866, 441] on p "I stayed focused and confident during the test and avoided unnecessary stress." at bounding box center [733, 449] width 852 height 22
click at [819, 440] on p "I stayed focused and confident during the test and avoided unnecessary stress. …" at bounding box center [733, 449] width 852 height 22
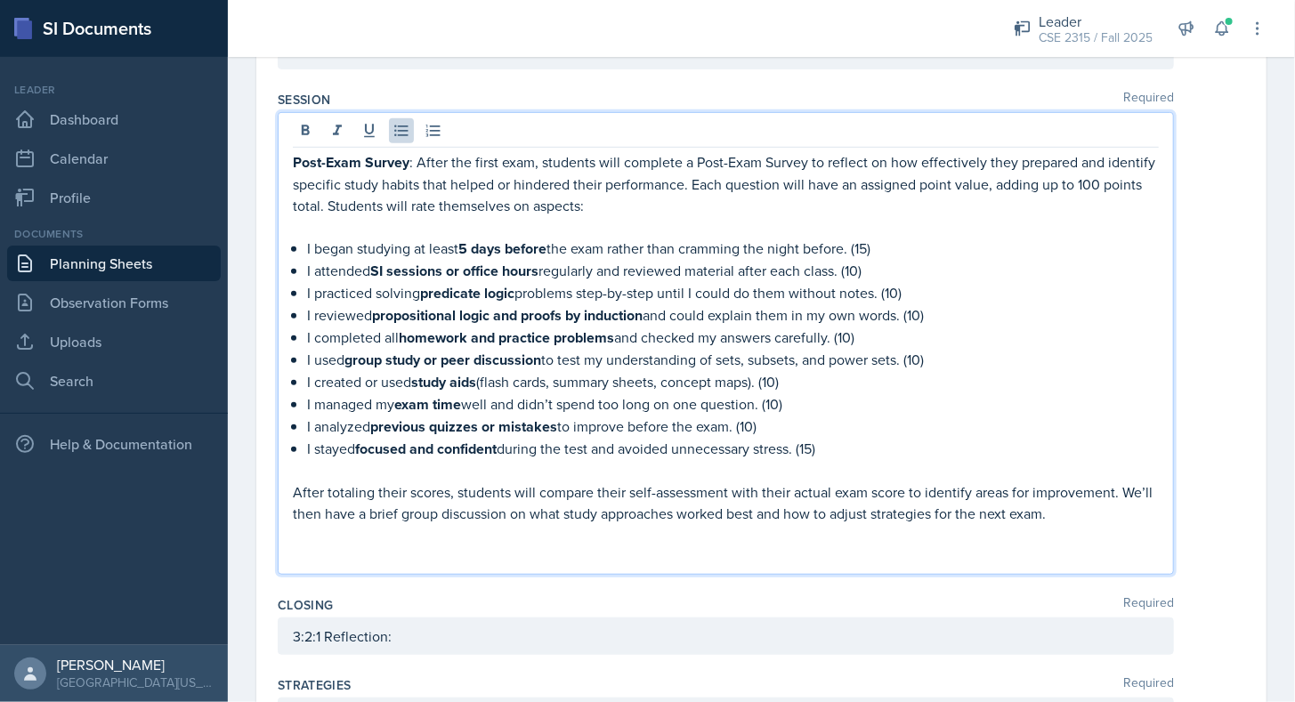
click at [865, 268] on p "I attended SI sessions or office hours regularly and reviewed material after ea…" at bounding box center [733, 271] width 852 height 22
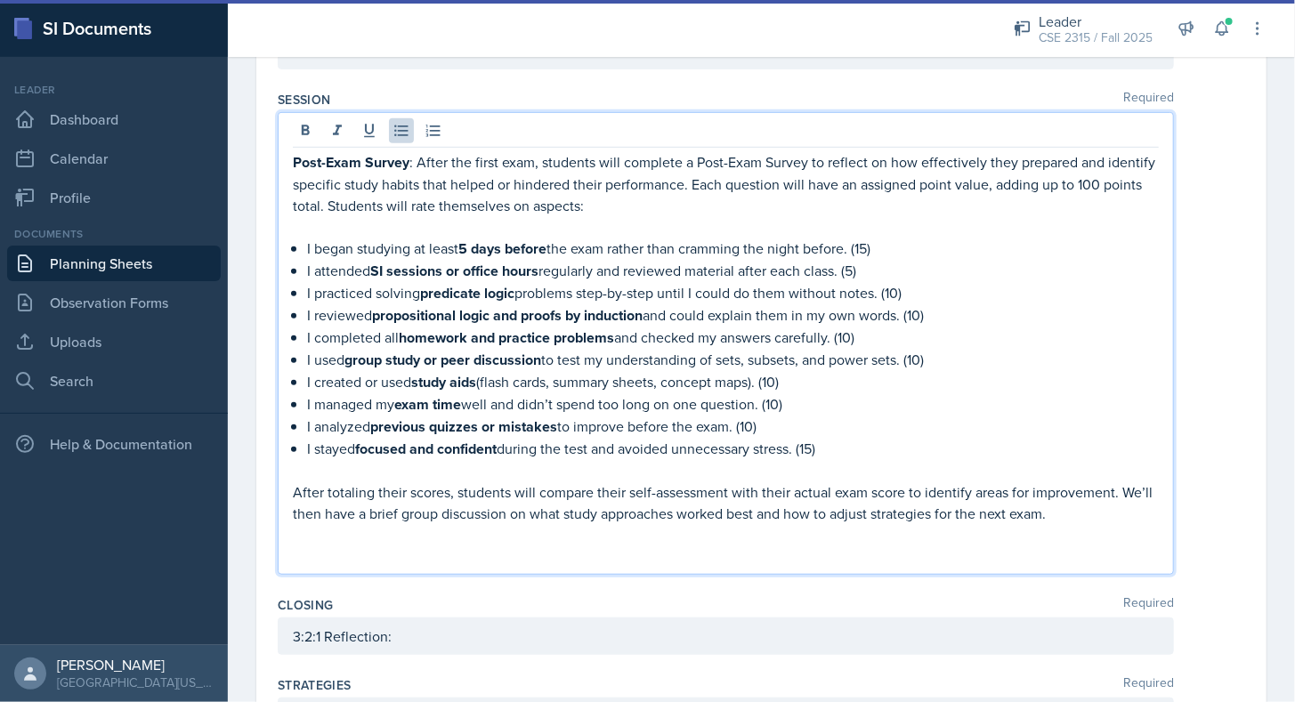
click at [822, 440] on p "I stayed focused and confident during the test and avoided unnecessary stress. …" at bounding box center [733, 449] width 852 height 22
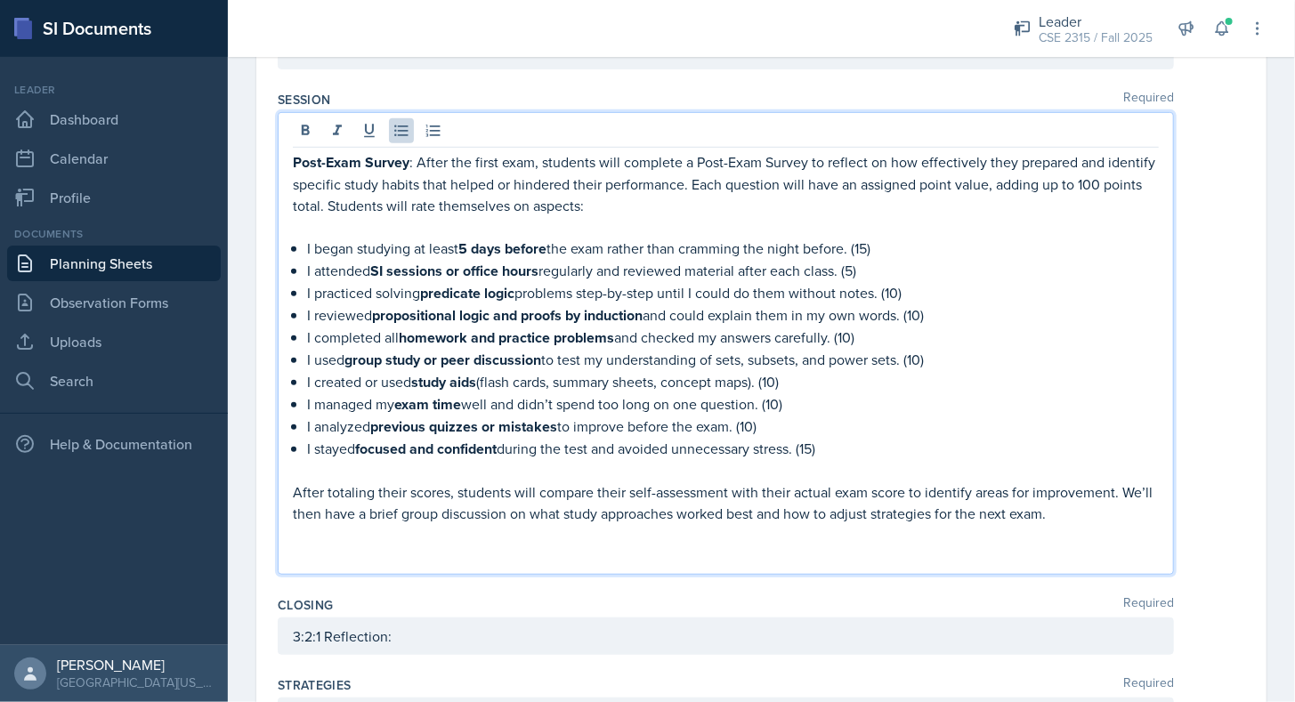
click at [787, 371] on p "I created or used study aids (flash cards, summary sheets, concept maps). (10)" at bounding box center [733, 382] width 852 height 22
click at [820, 438] on p "I stayed focused and confident during the test and avoided unnecessary stress. …" at bounding box center [733, 449] width 852 height 22
click at [846, 417] on p "I analyzed previous quizzes or mistakes to improve before the exam. (10)" at bounding box center [733, 427] width 852 height 22
click at [613, 553] on p at bounding box center [726, 556] width 866 height 21
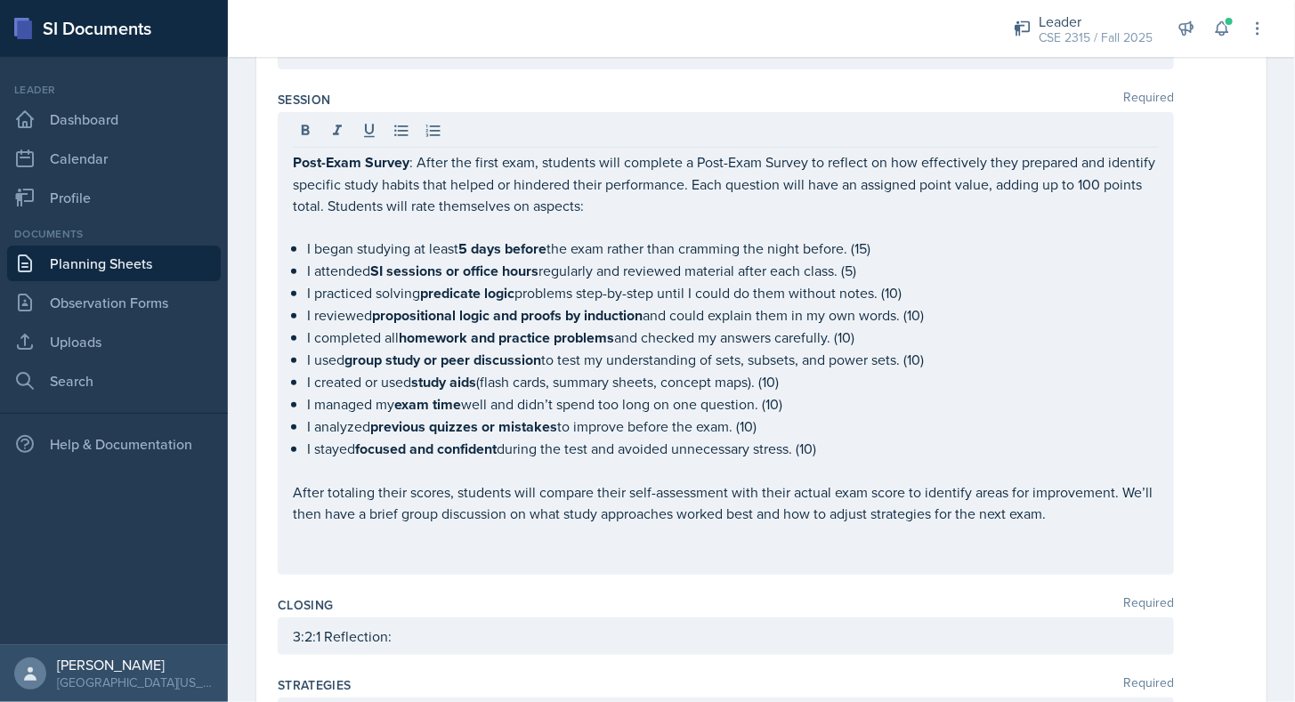
click at [579, 596] on div "Closing Required" at bounding box center [762, 605] width 968 height 18
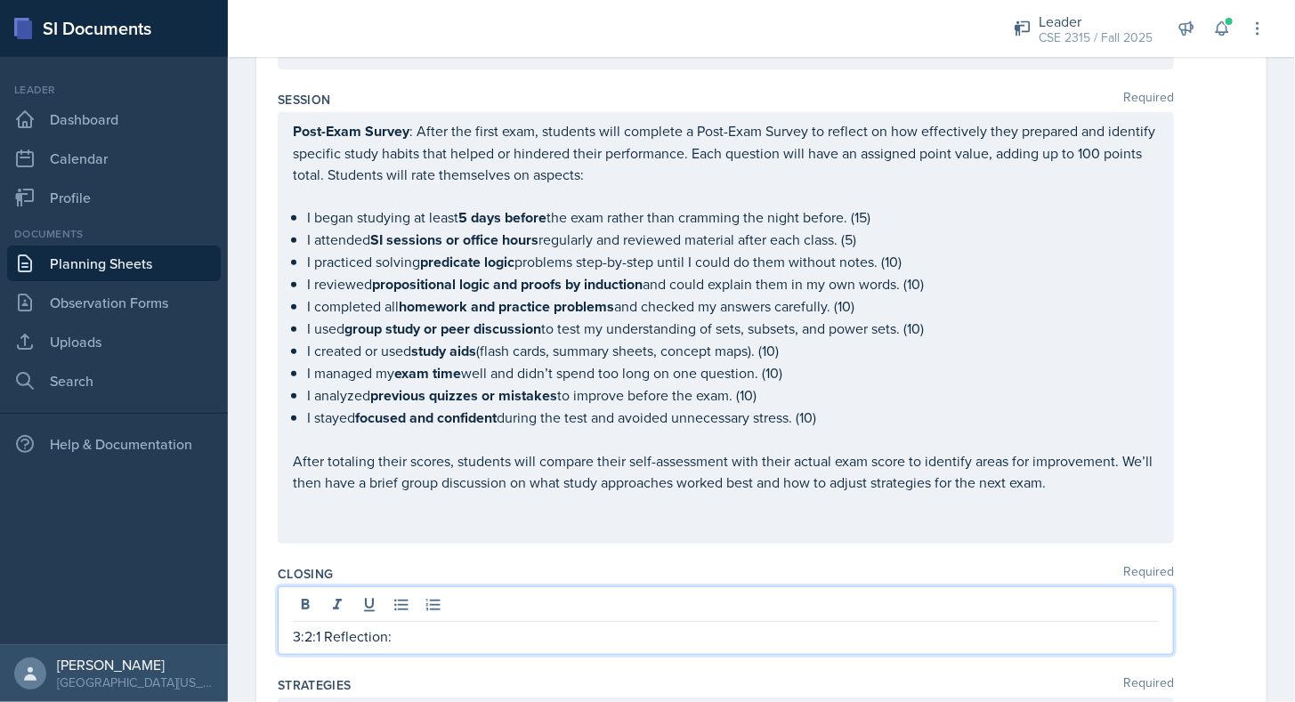
click at [546, 595] on div "3:2:1 Reflection:" at bounding box center [726, 621] width 896 height 69
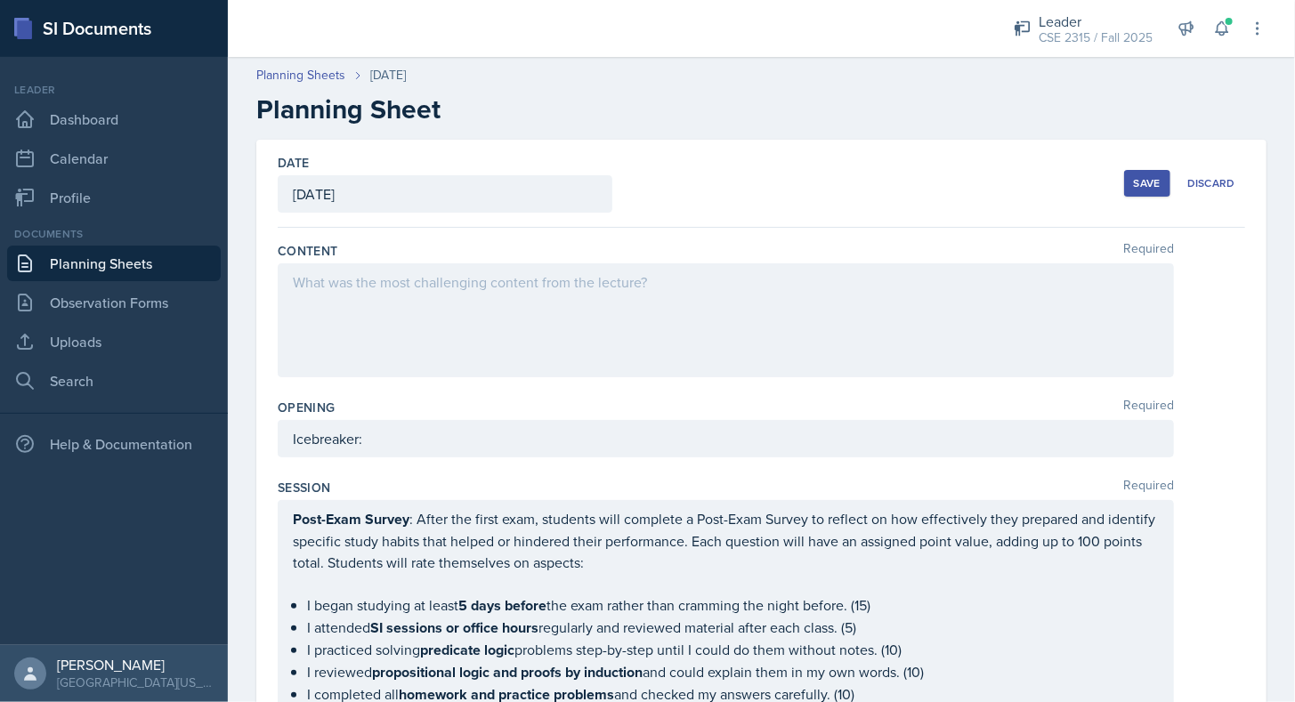
click at [1134, 183] on div "Save" at bounding box center [1147, 183] width 27 height 14
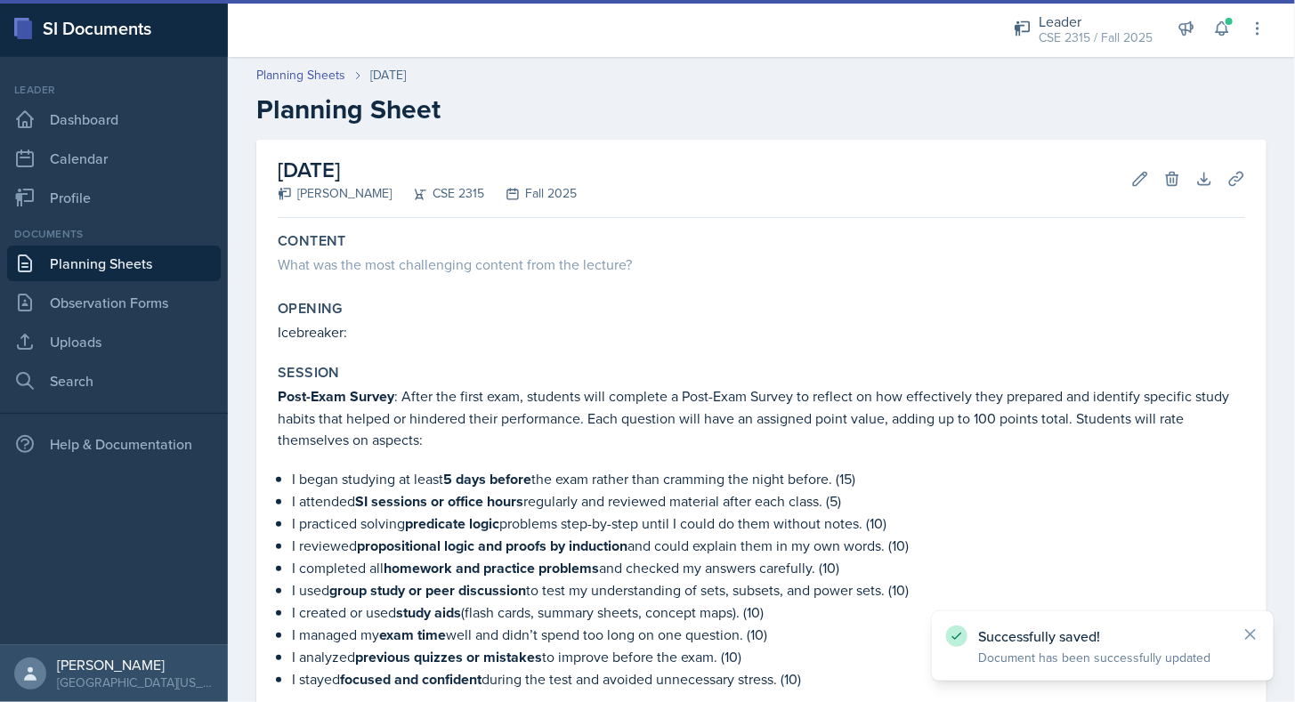
click at [140, 265] on link "Planning Sheets" at bounding box center [114, 264] width 214 height 36
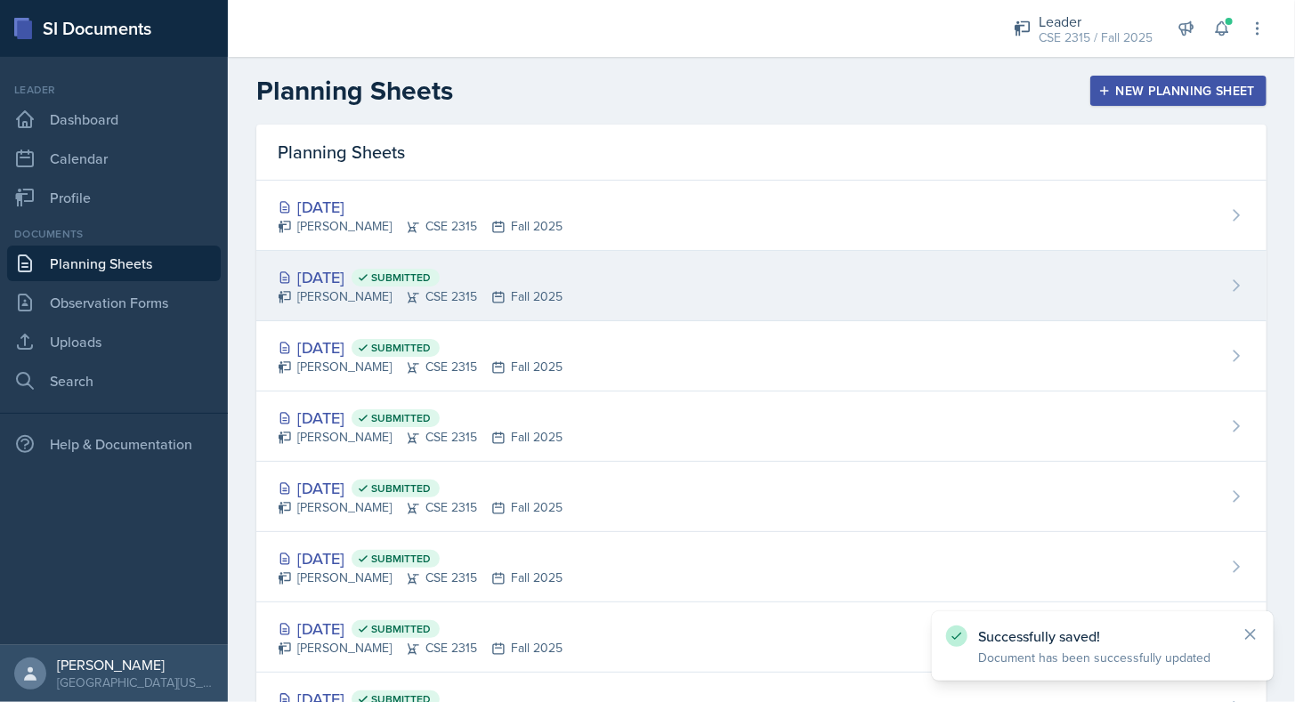
click at [363, 252] on div "[DATE] Submitted [PERSON_NAME] CSE 2315 Fall 2025" at bounding box center [761, 286] width 1010 height 70
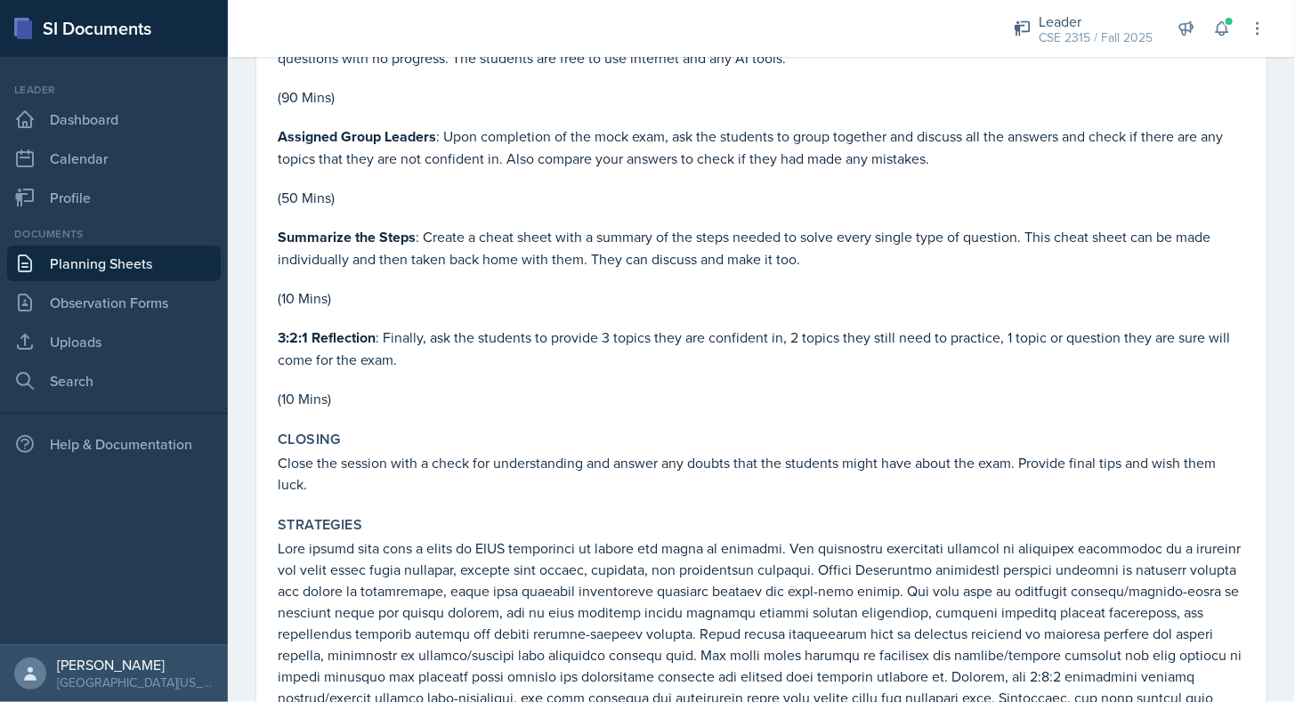
scroll to position [818, 0]
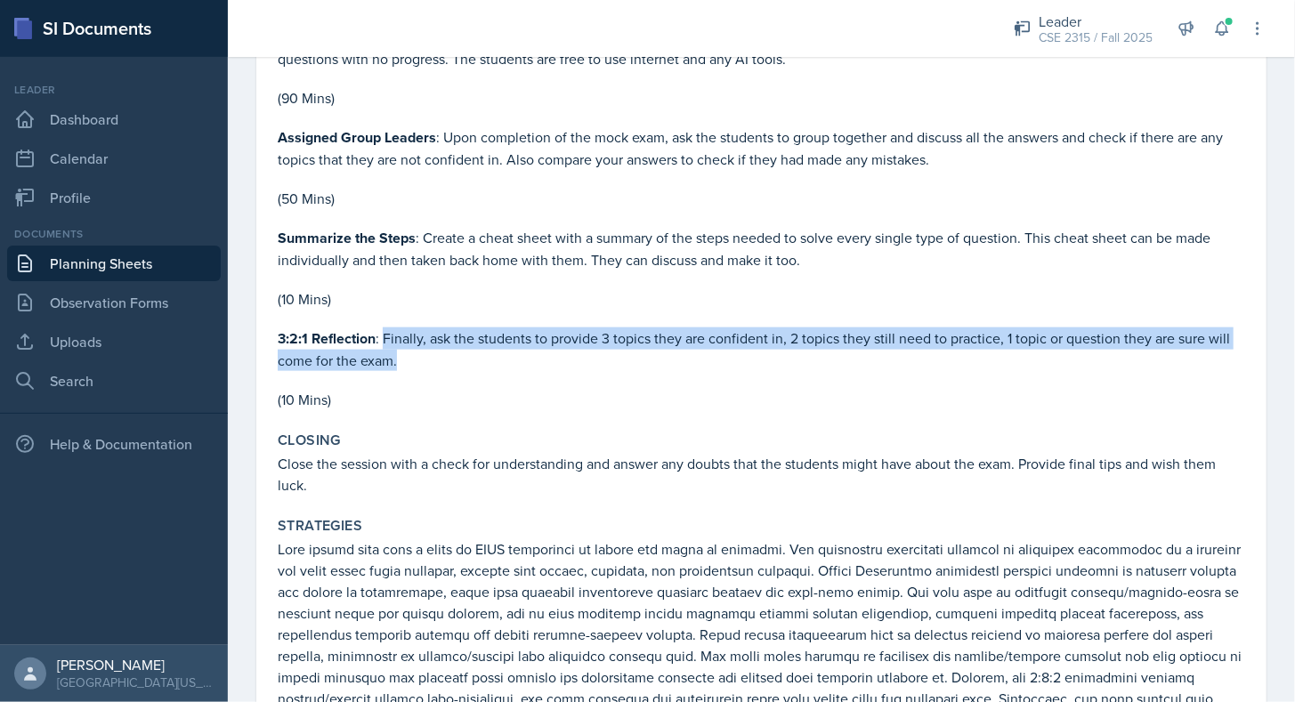
drag, startPoint x: 383, startPoint y: 327, endPoint x: 417, endPoint y: 347, distance: 40.3
click at [417, 347] on p "3:2:1 Reflection : Finally, ask the students to provide 3 topics they are confi…" at bounding box center [762, 350] width 968 height 44
copy p "Finally, ask the students to provide 3 topics they are confident in, 2 topics t…"
click at [168, 270] on link "Planning Sheets" at bounding box center [114, 264] width 214 height 36
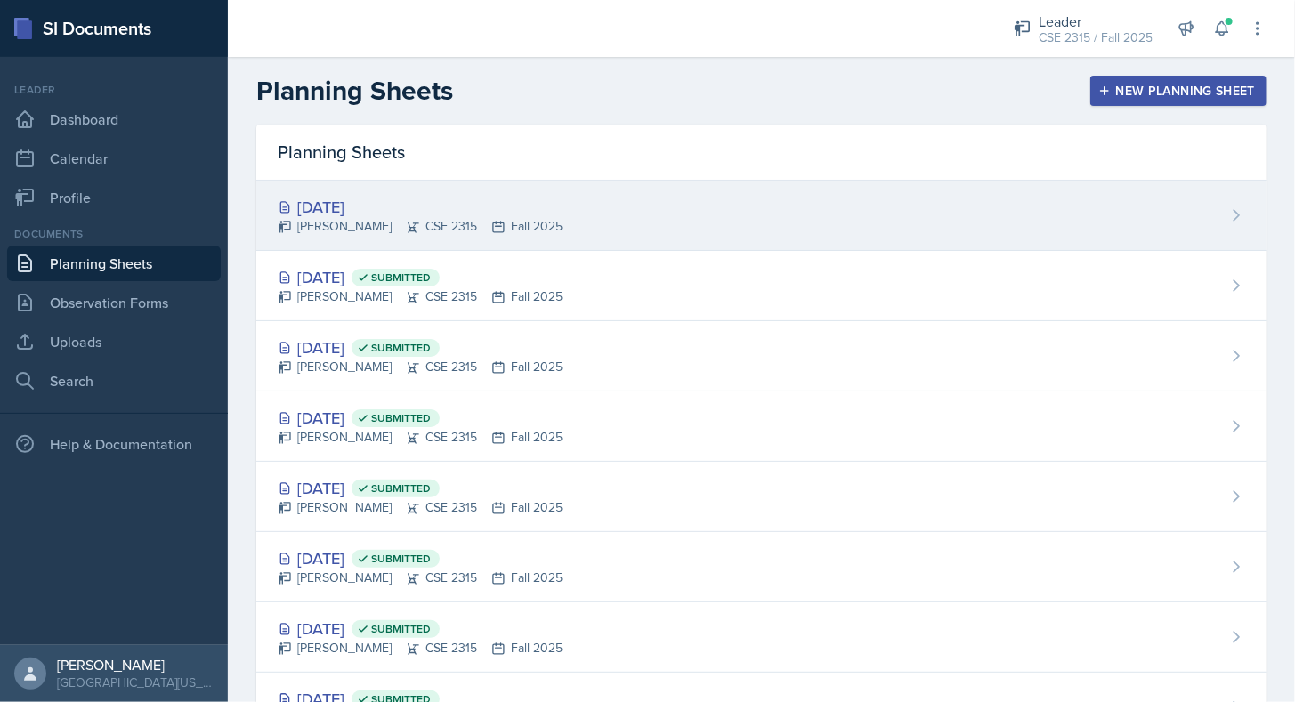
click at [377, 226] on div "[PERSON_NAME] CSE 2315 Fall 2025" at bounding box center [420, 226] width 285 height 19
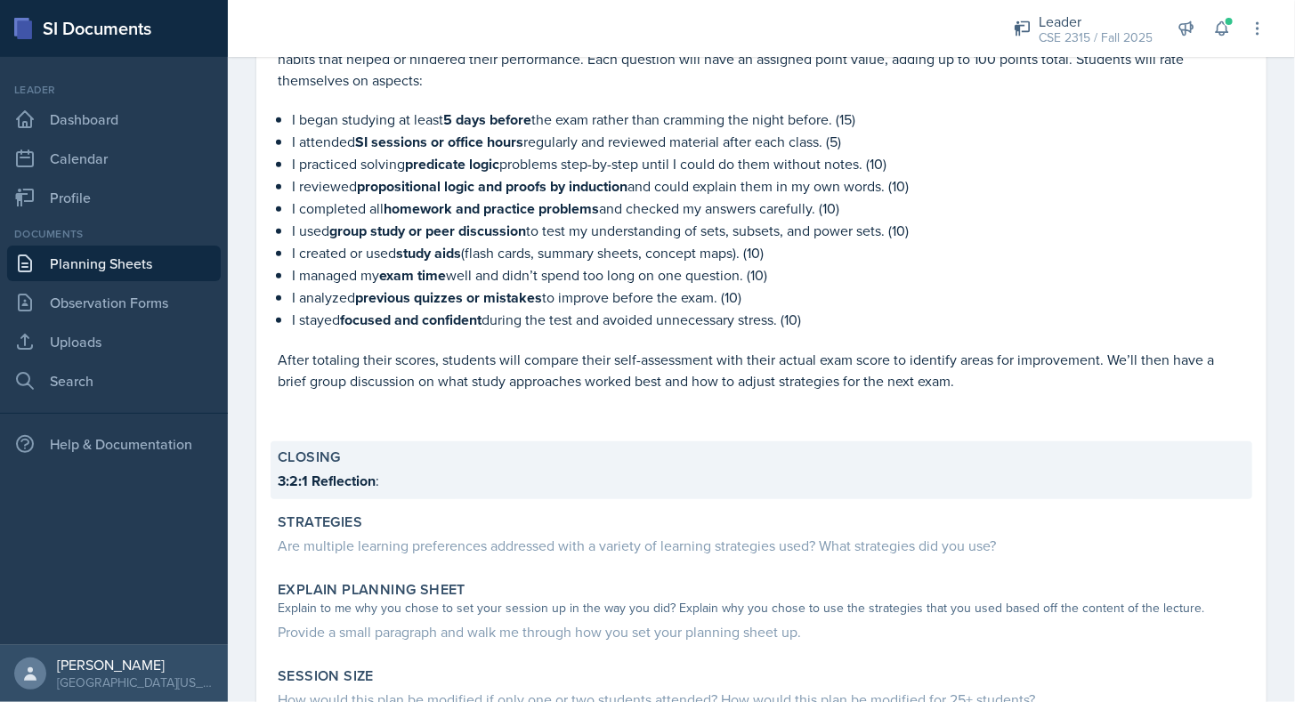
click at [436, 449] on div "Closing" at bounding box center [762, 458] width 968 height 18
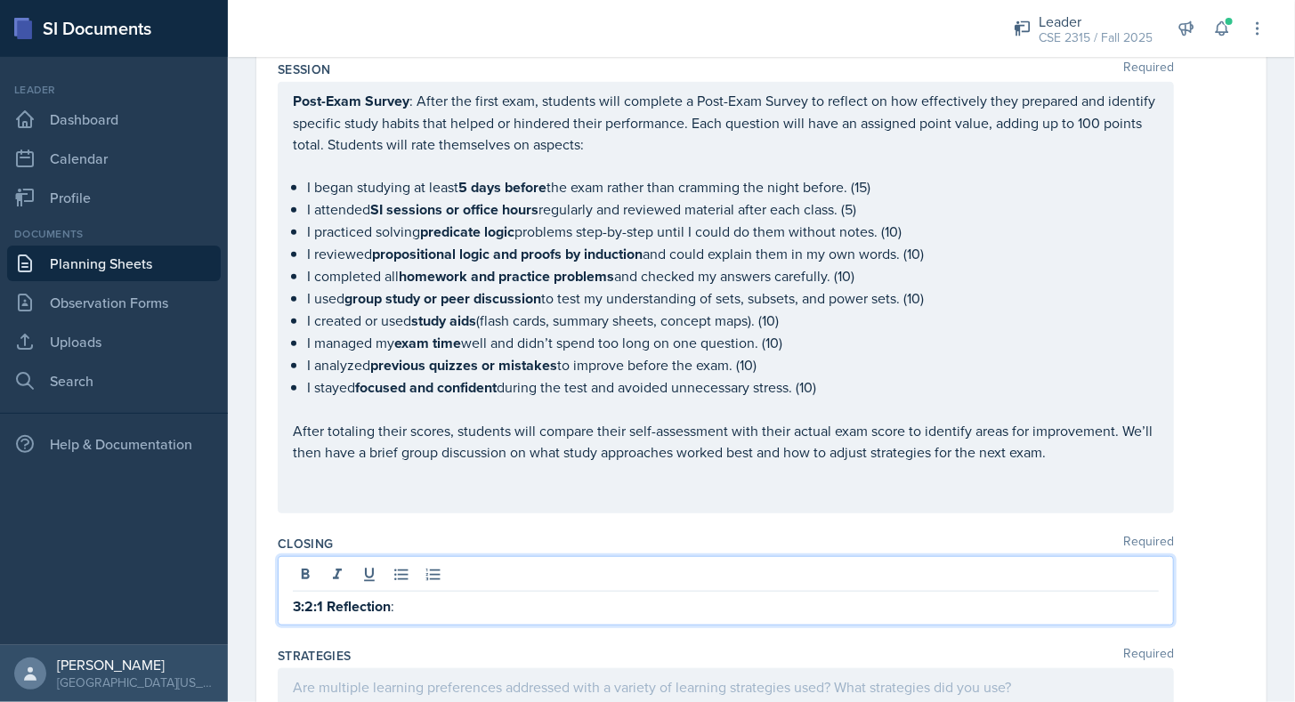
click at [422, 595] on p "3:2:1 Reflection :" at bounding box center [726, 606] width 866 height 22
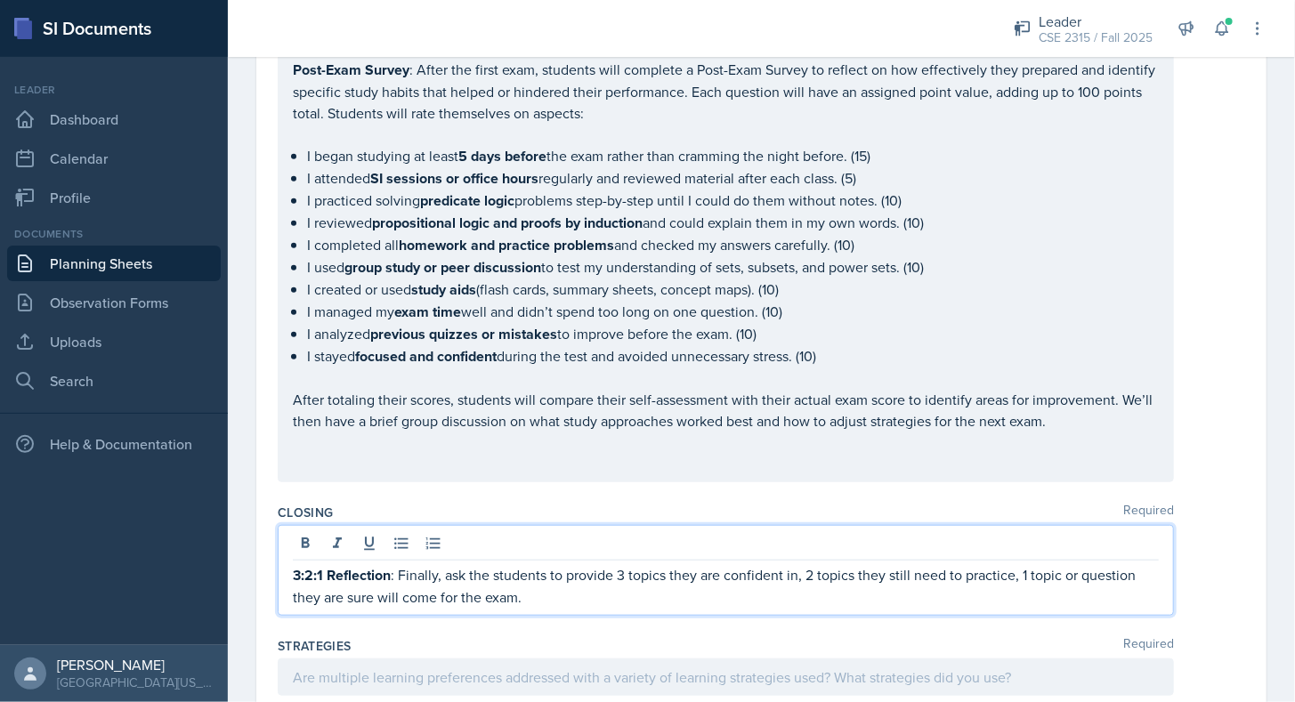
click at [633, 564] on p "3:2:1 Reflection : Finally, ask the students to provide 3 topics they are confi…" at bounding box center [726, 586] width 866 height 44
click at [856, 565] on p "3:2:1 Reflection : Finally, ask the students to provide 3 concepts they are con…" at bounding box center [726, 586] width 866 height 44
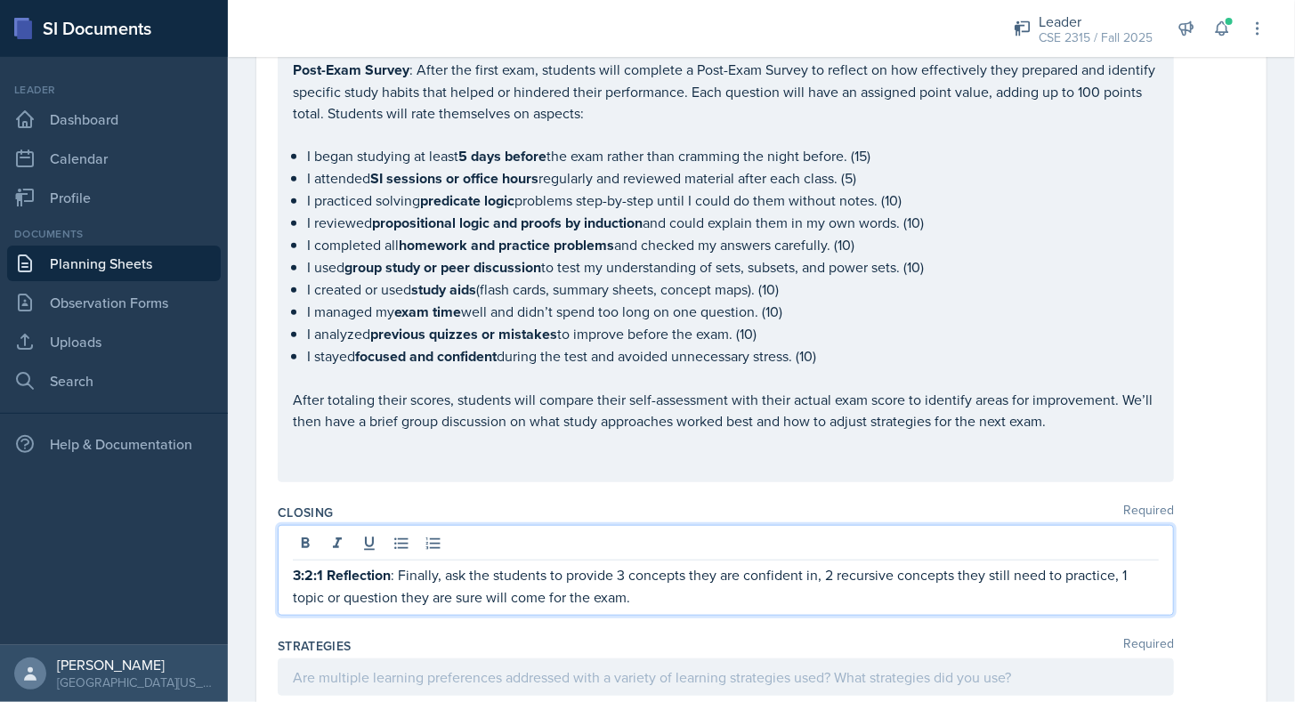
click at [304, 579] on p "3:2:1 Reflection : Finally, ask the students to provide 3 concepts they are con…" at bounding box center [726, 586] width 866 height 44
drag, startPoint x: 448, startPoint y: 592, endPoint x: 645, endPoint y: 598, distance: 197.7
click at [645, 598] on div "3:2:1 Reflection : Finally, ask the students to provide 3 concepts they are con…" at bounding box center [726, 570] width 896 height 91
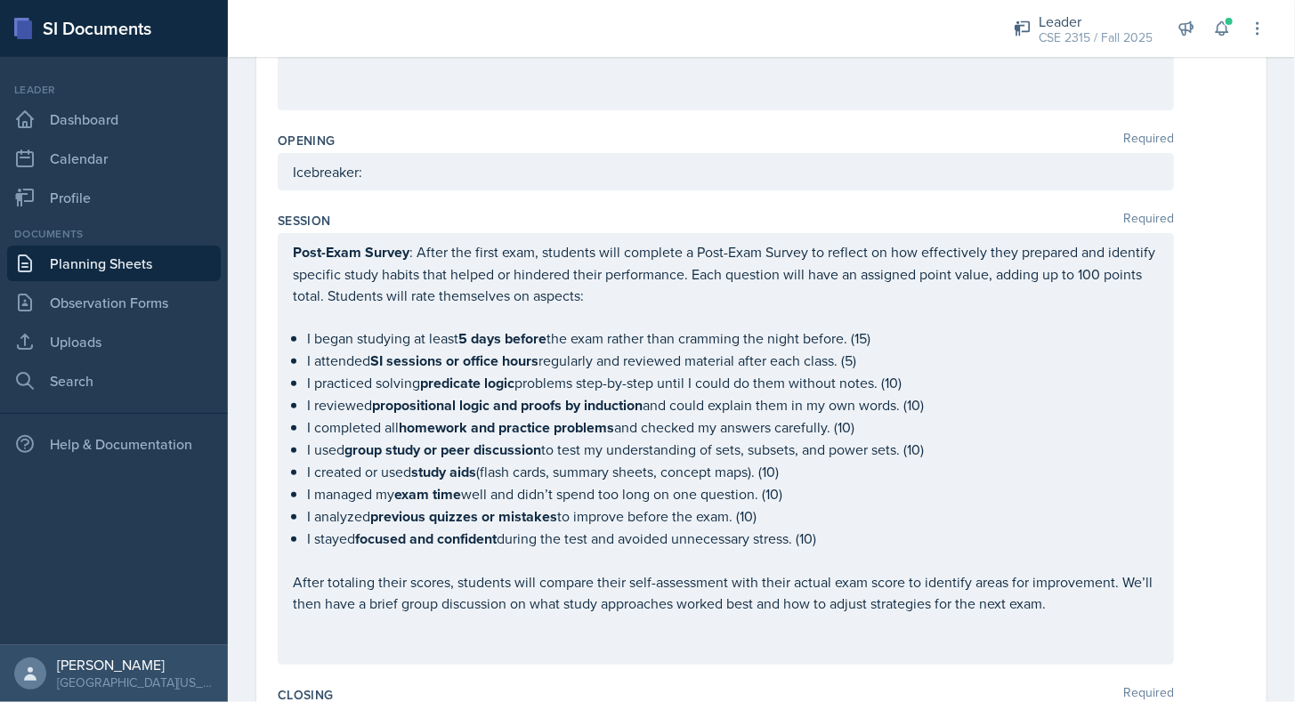
click at [511, 183] on div "Icebreaker:" at bounding box center [726, 171] width 896 height 37
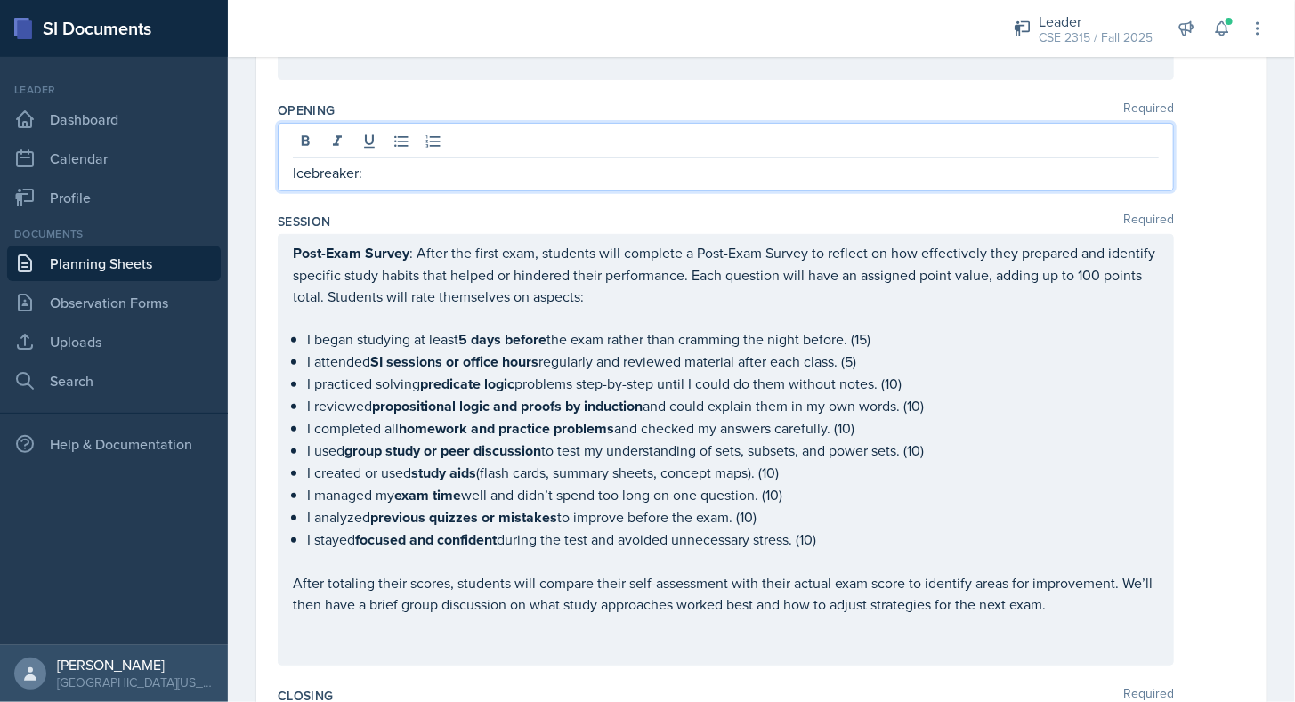
click at [511, 183] on div "Icebreaker:" at bounding box center [726, 157] width 896 height 69
click at [459, 184] on div "Icebreaker:" at bounding box center [726, 157] width 896 height 69
click at [417, 179] on p "Icebreaker:" at bounding box center [726, 172] width 866 height 21
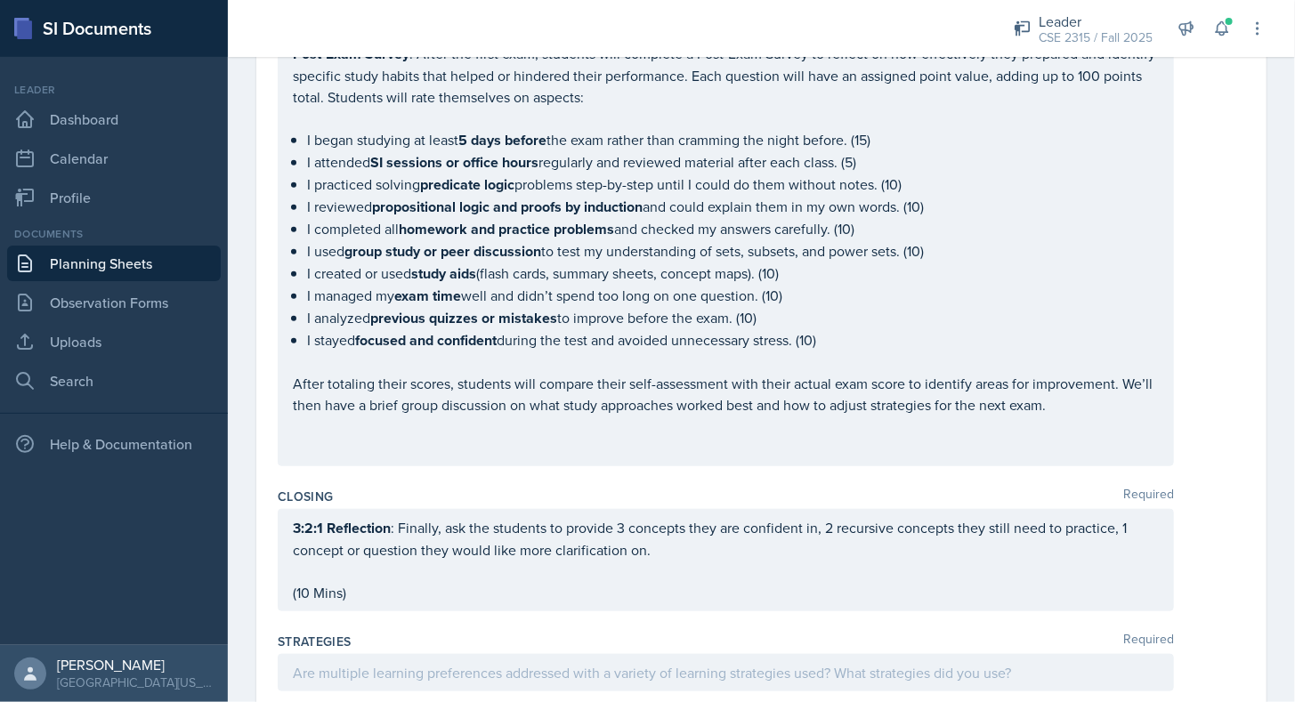
scroll to position [541, 0]
click at [425, 486] on div "Closing Required" at bounding box center [762, 495] width 968 height 18
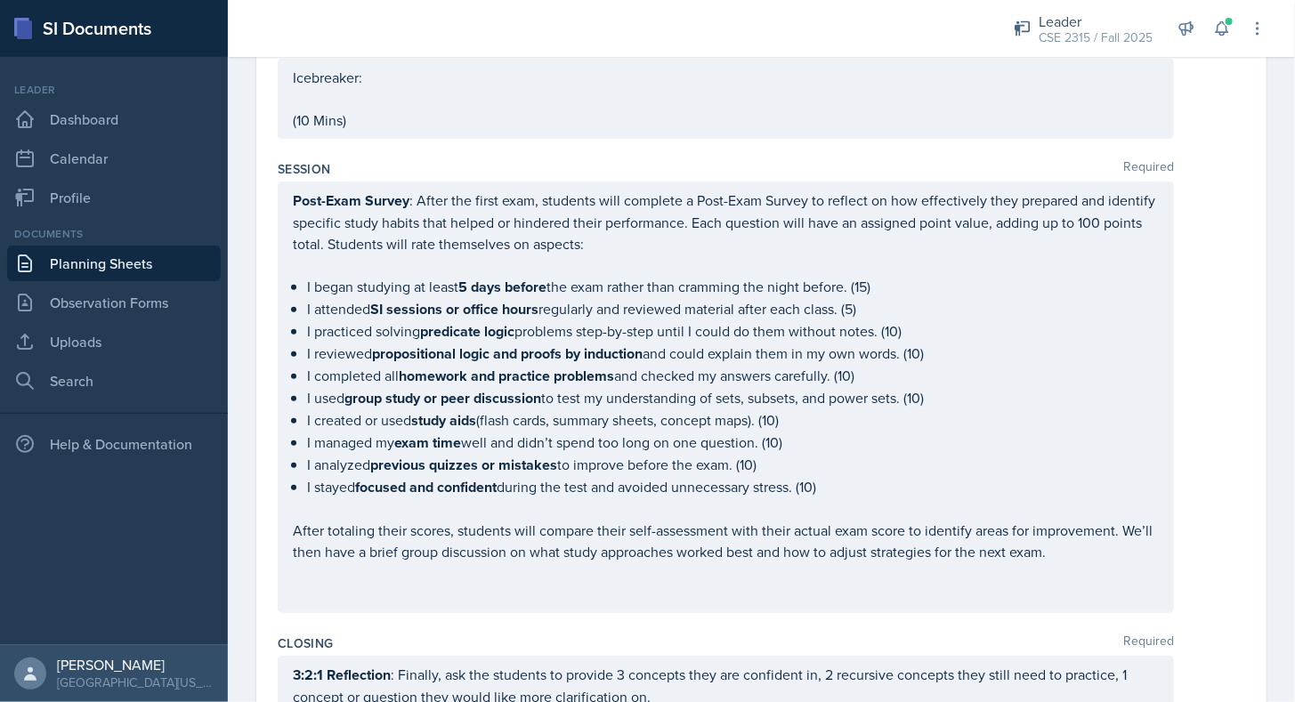
scroll to position [393, 0]
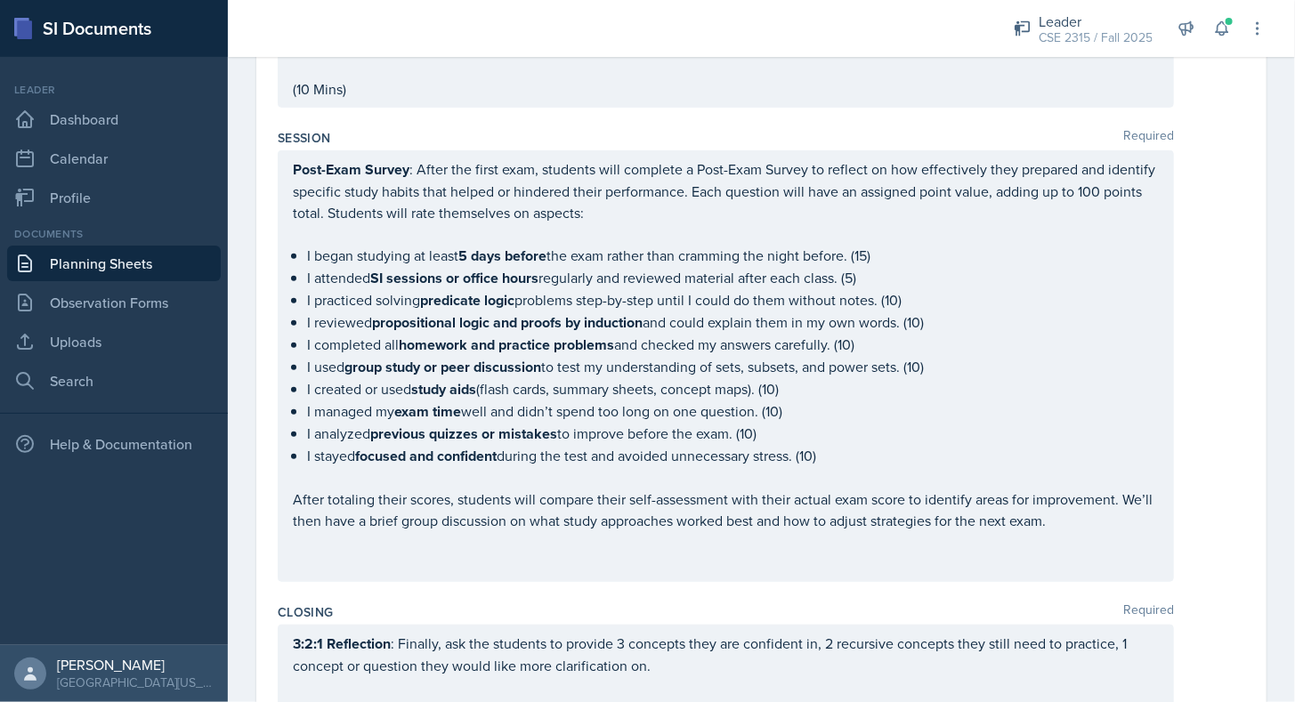
click at [1080, 531] on p "After totaling their scores, students will compare their self-assessment with t…" at bounding box center [726, 510] width 866 height 43
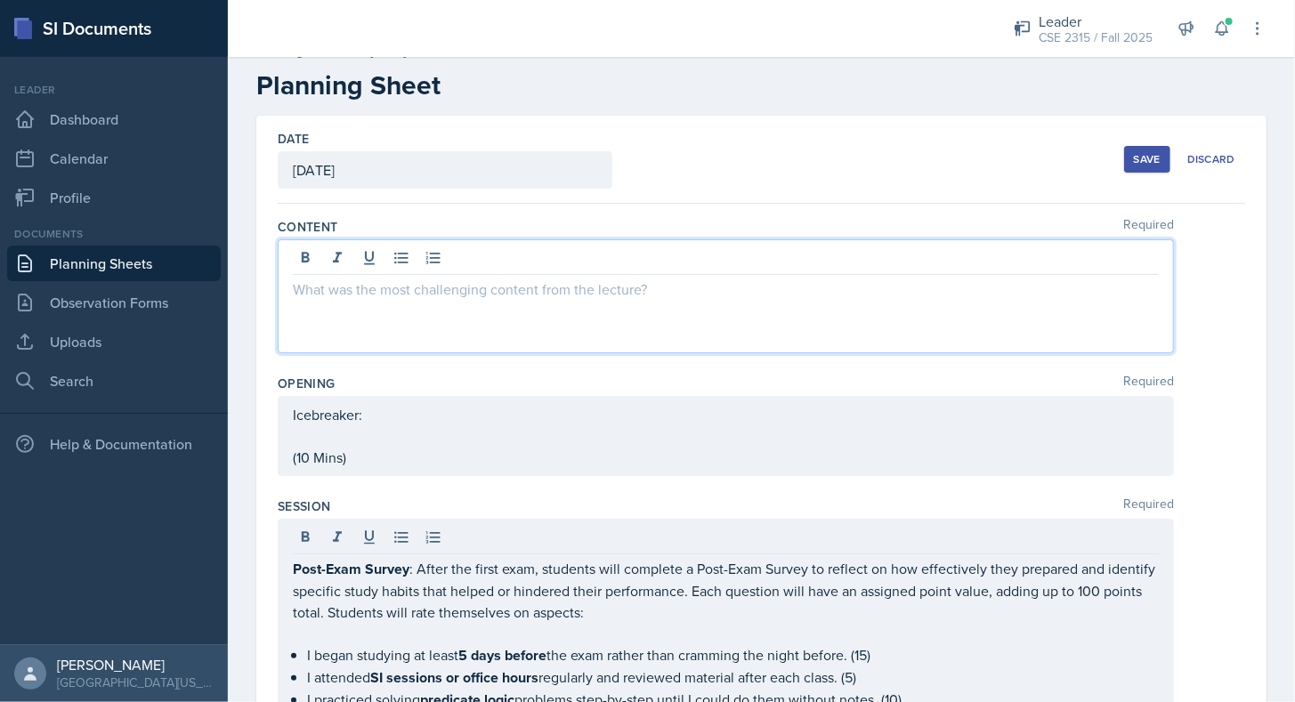
click at [349, 279] on p at bounding box center [726, 289] width 866 height 21
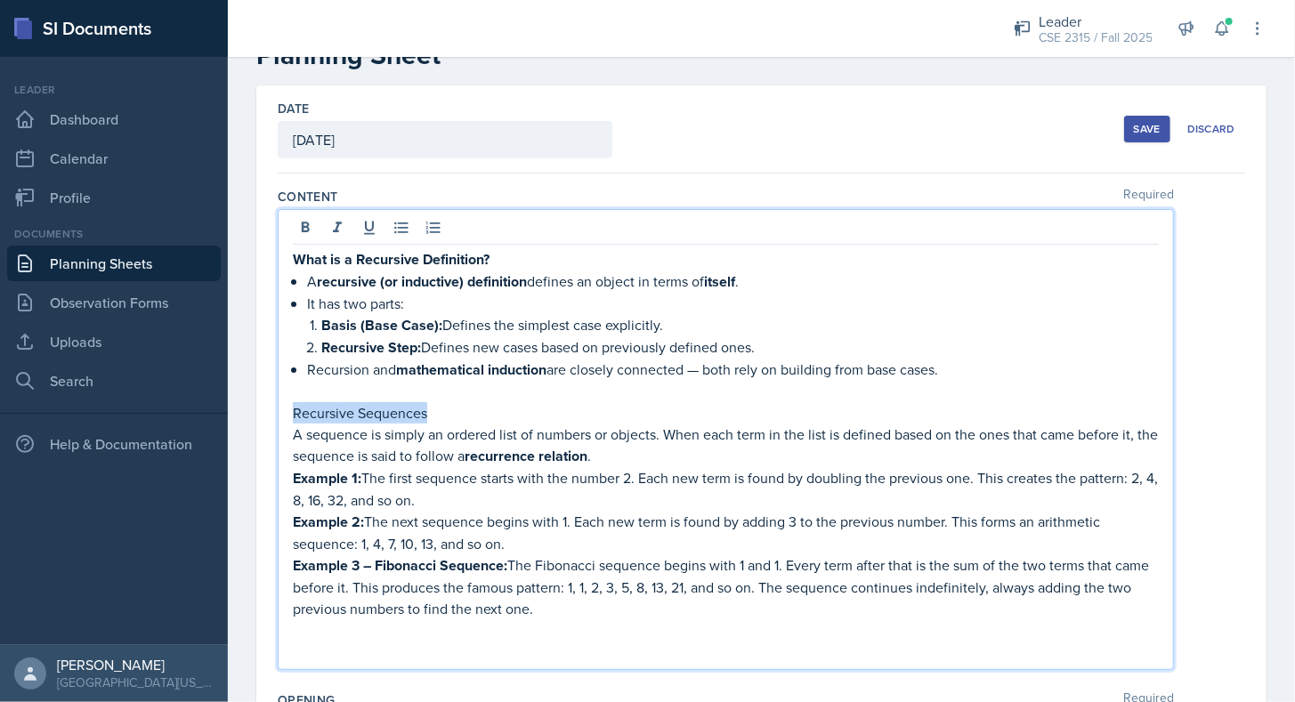
drag, startPoint x: 435, startPoint y: 409, endPoint x: 265, endPoint y: 412, distance: 170.0
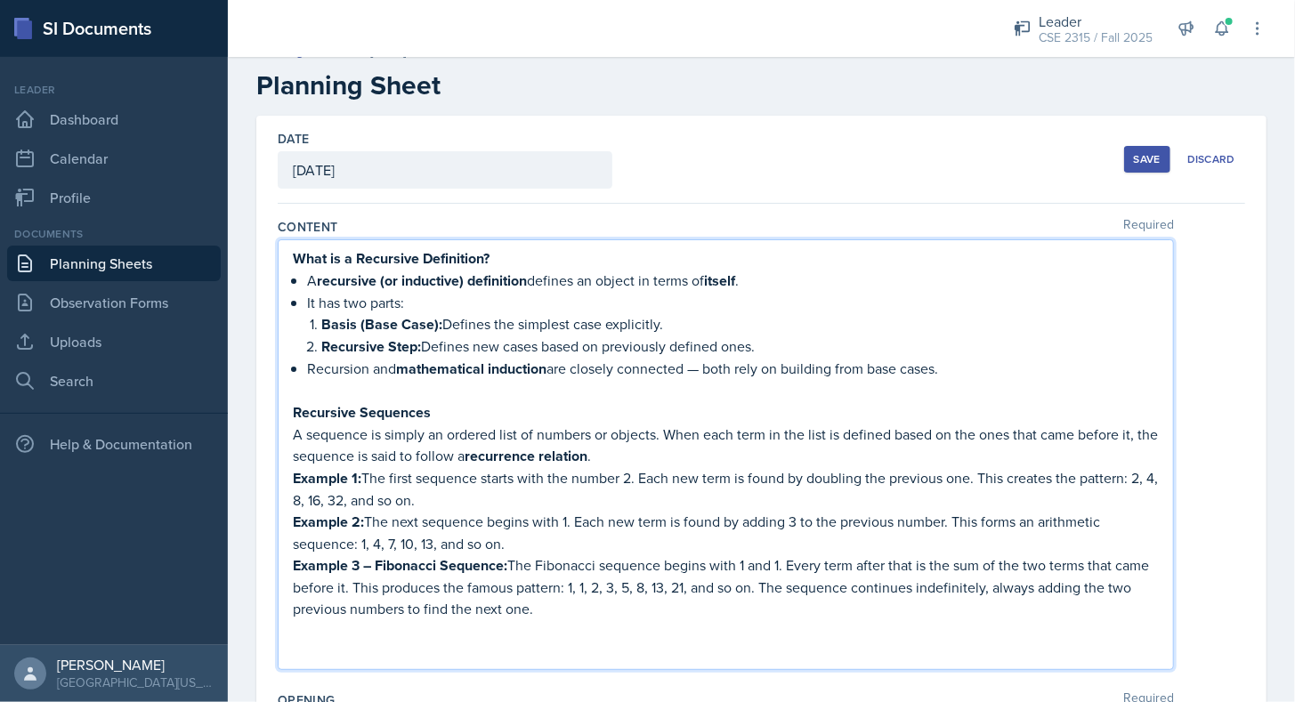
click at [395, 445] on p "A sequence is simply an ordered list of numbers or objects. When each term in t…" at bounding box center [726, 446] width 866 height 44
click at [344, 647] on p at bounding box center [726, 651] width 866 height 21
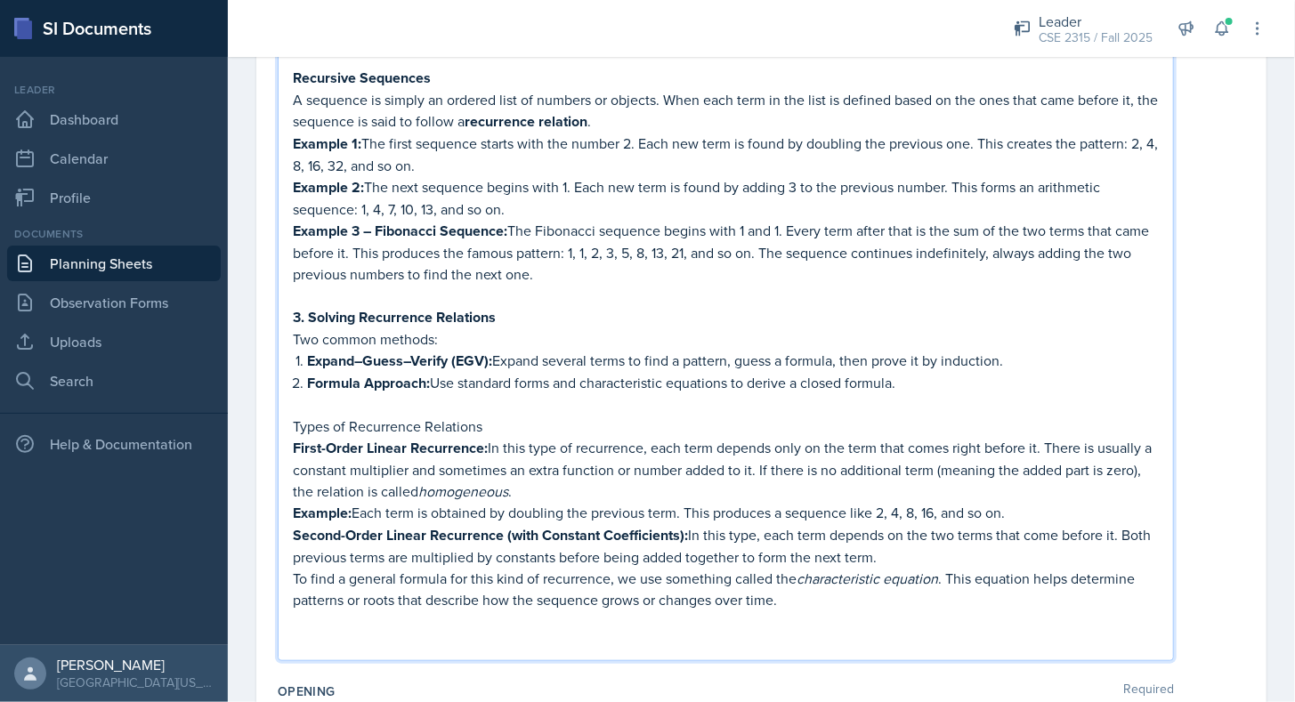
scroll to position [405, 0]
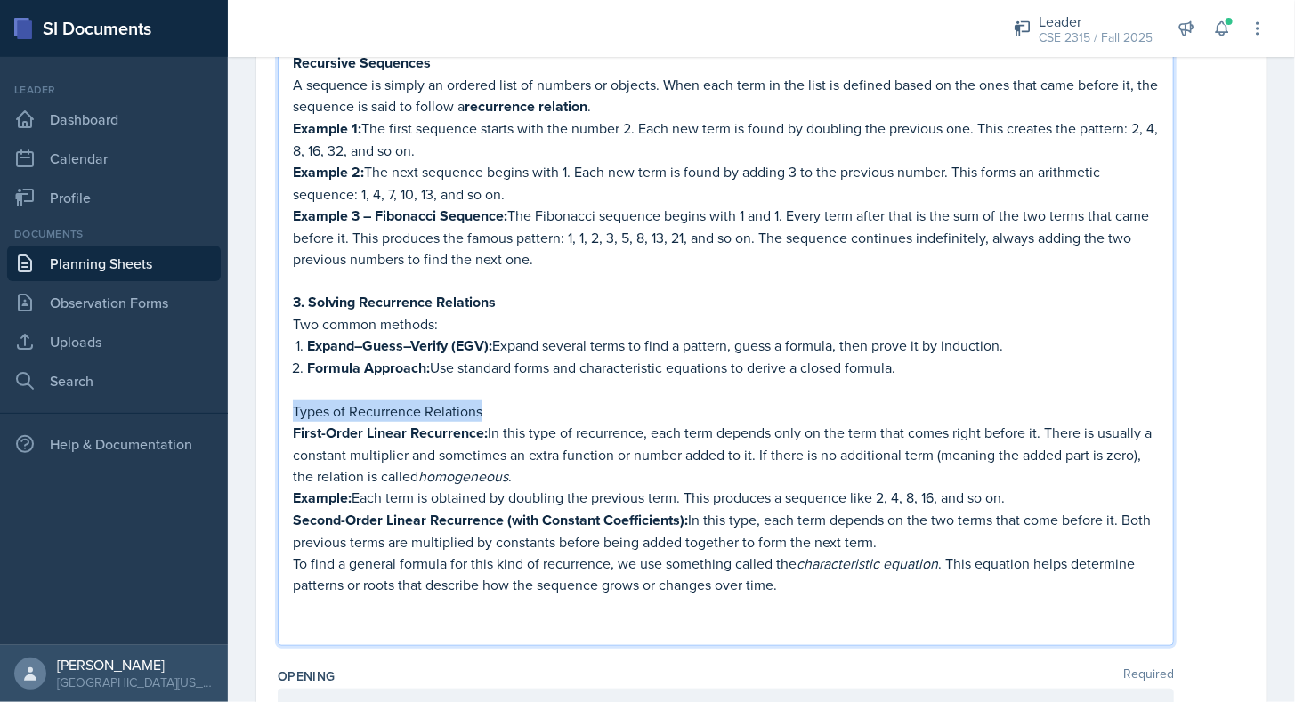
drag, startPoint x: 491, startPoint y: 394, endPoint x: 270, endPoint y: 393, distance: 221.6
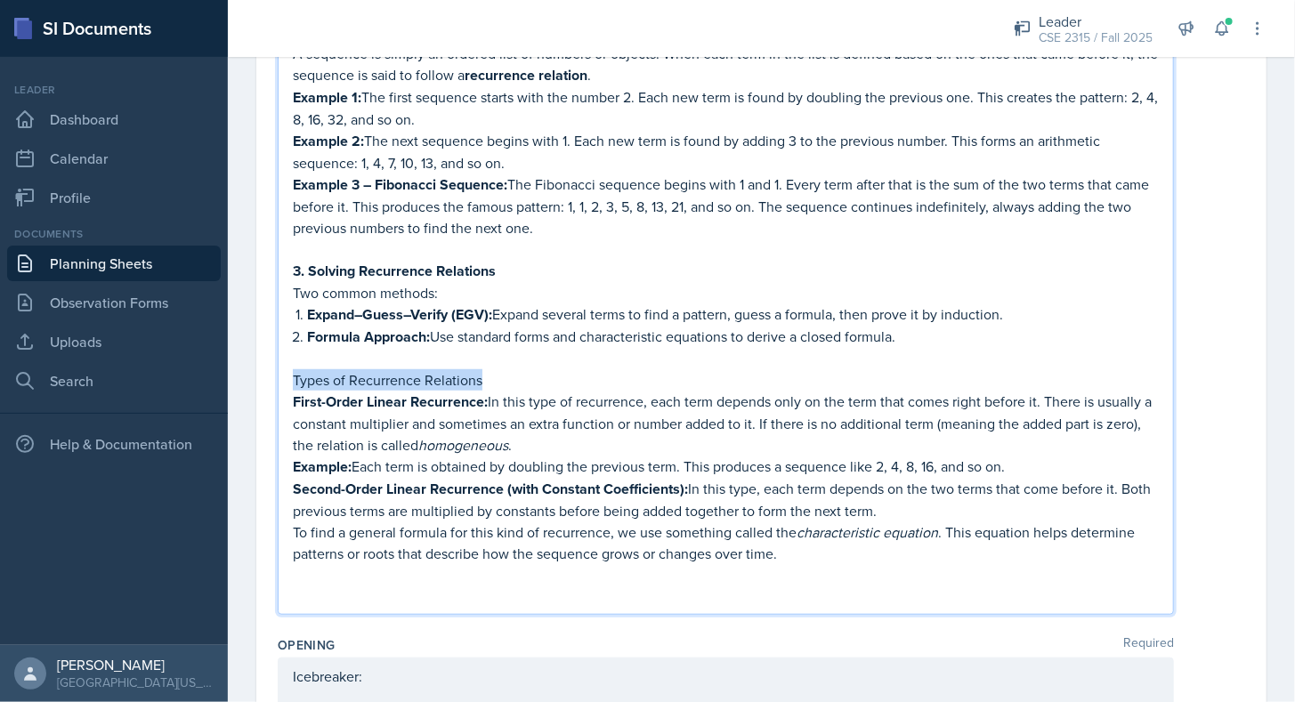
scroll to position [375, 0]
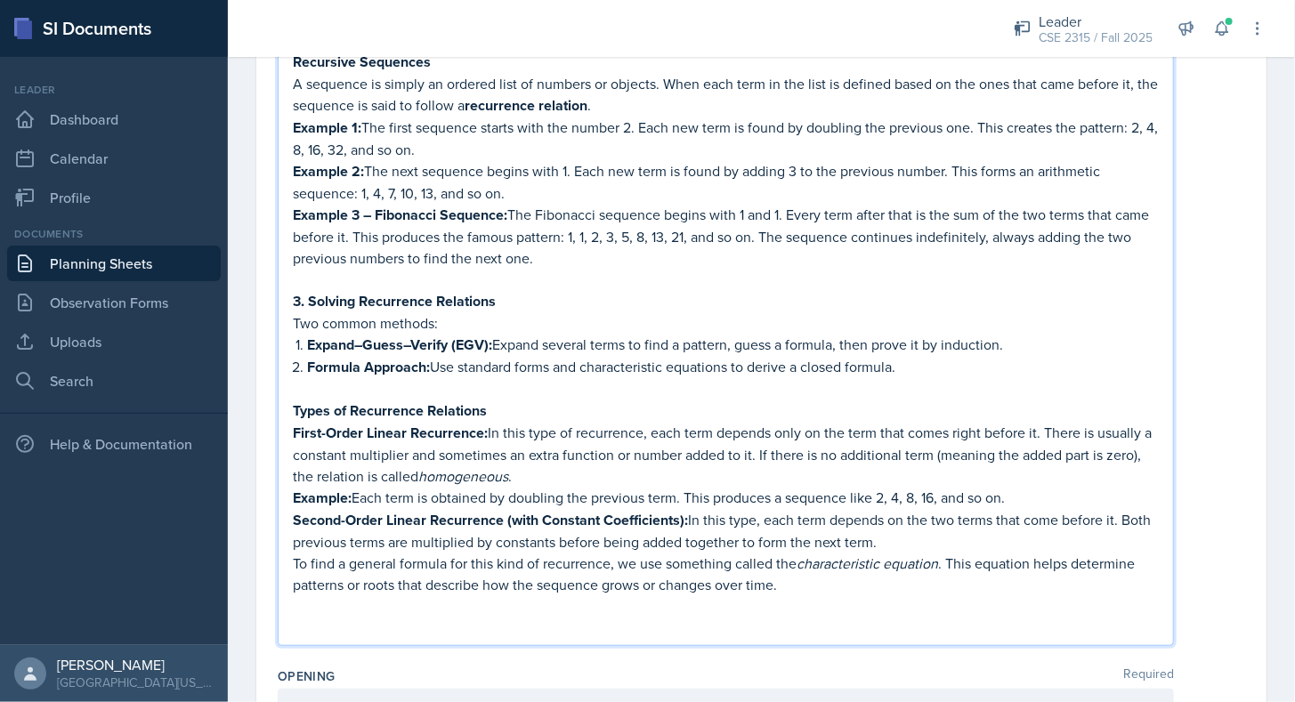
click at [319, 595] on p at bounding box center [726, 605] width 866 height 21
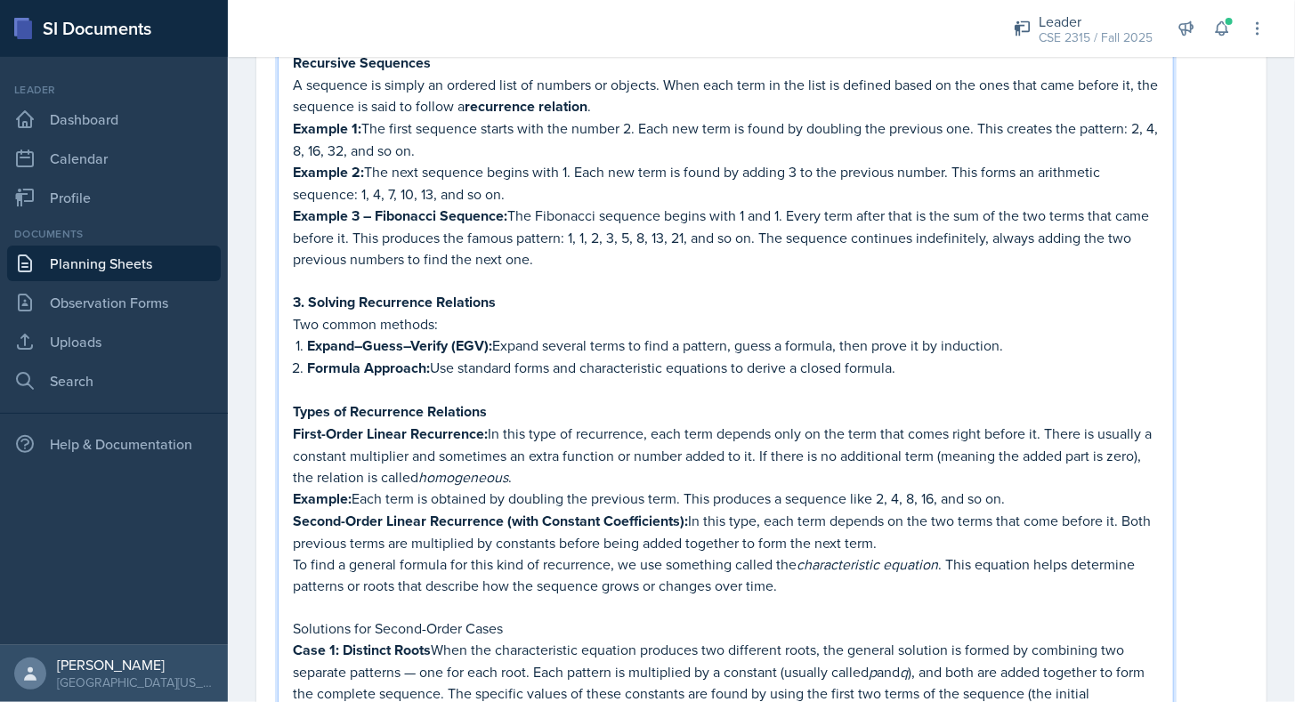
scroll to position [477, 0]
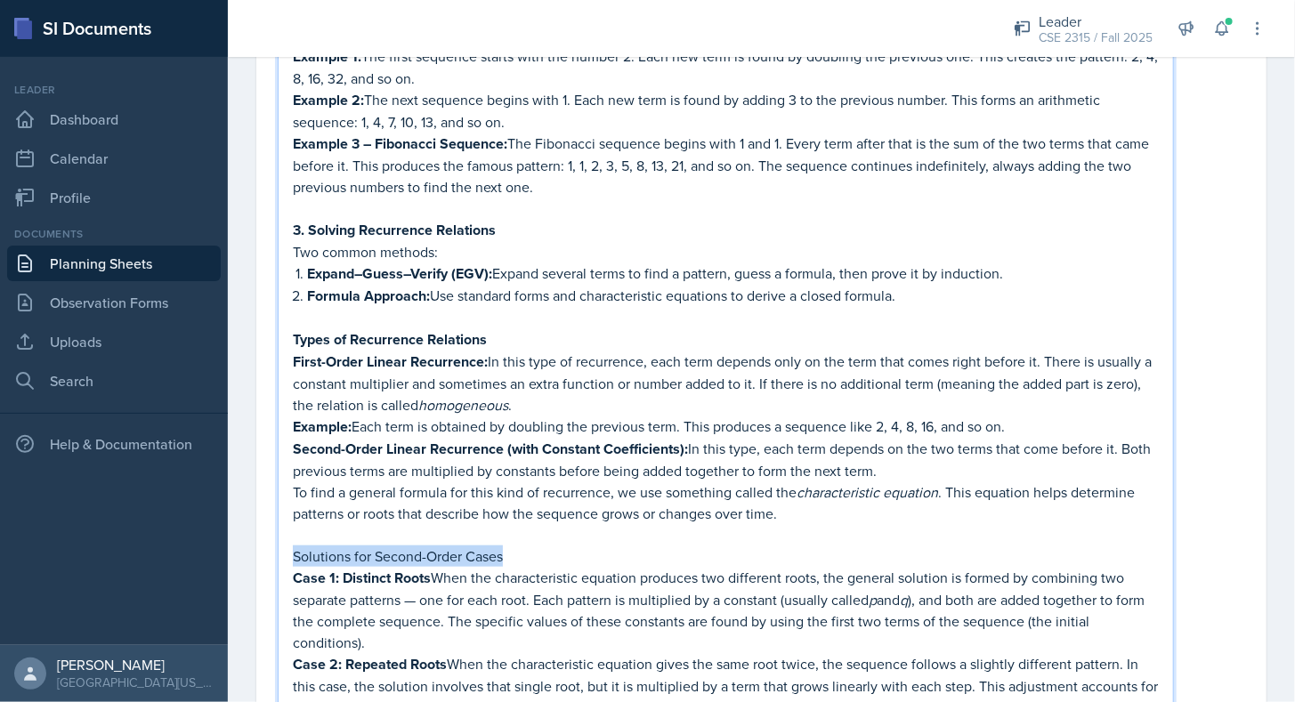
drag, startPoint x: 513, startPoint y: 543, endPoint x: 259, endPoint y: 543, distance: 253.7
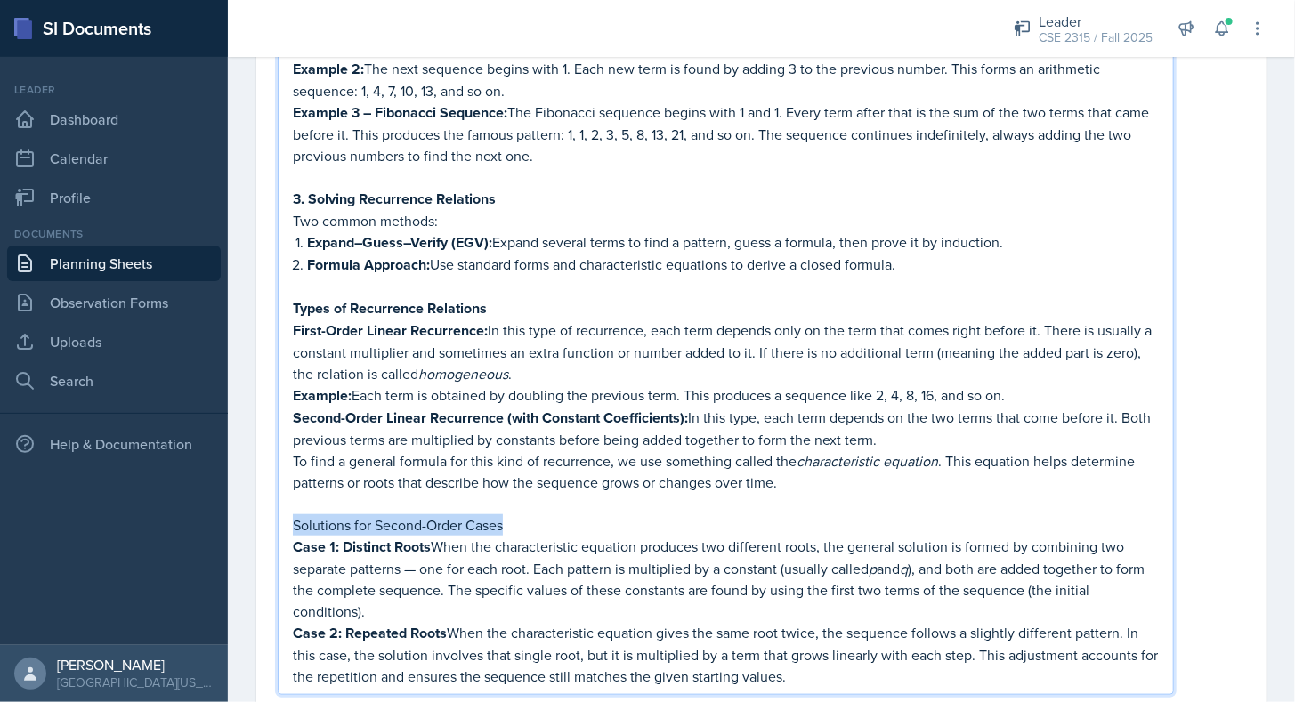
scroll to position [447, 0]
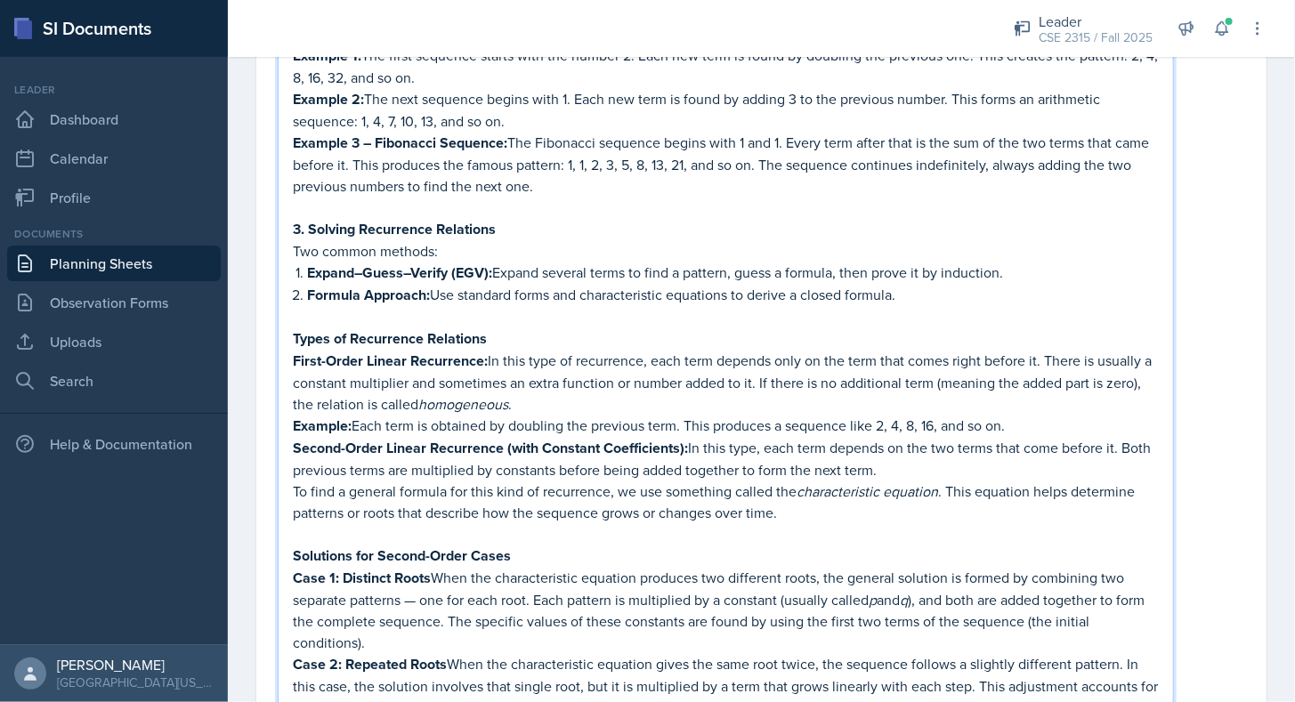
click at [1054, 417] on p "Example: Each term is obtained by doubling the previous term. This produces a s…" at bounding box center [726, 426] width 866 height 22
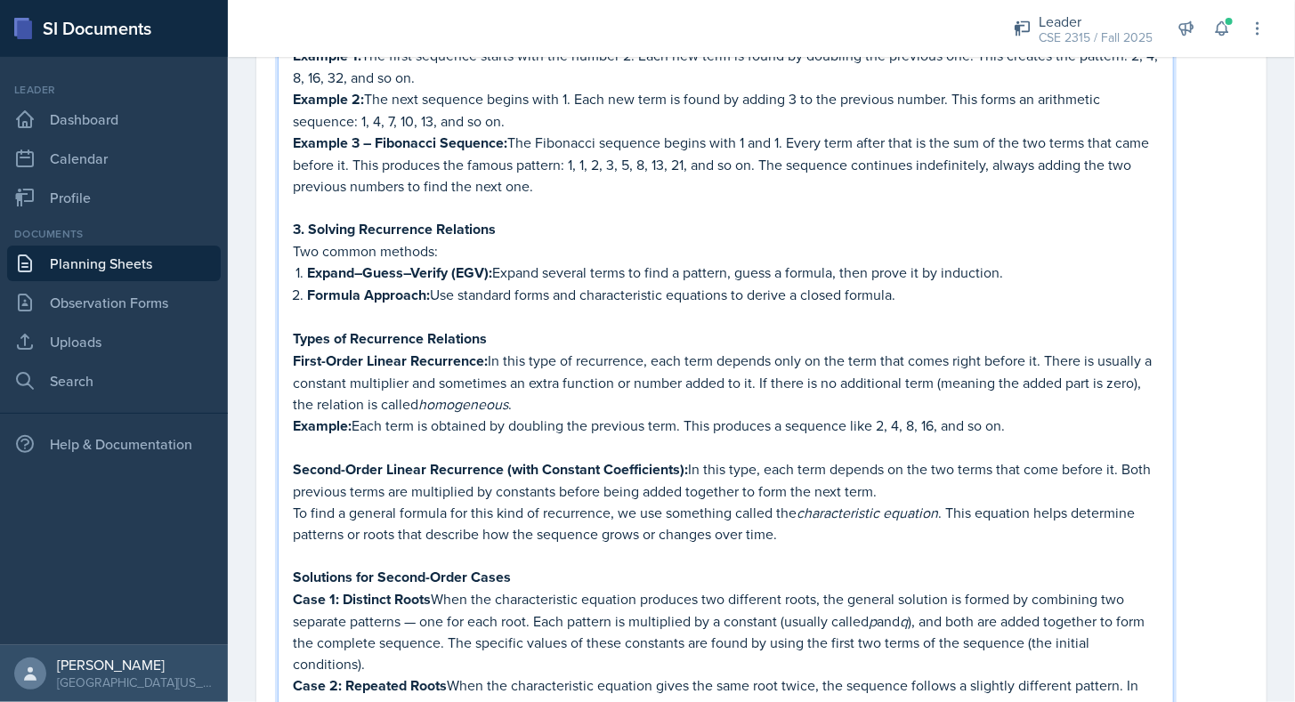
click at [554, 313] on p at bounding box center [726, 316] width 866 height 21
click at [513, 328] on p "Types of Recurrence Relations" at bounding box center [726, 339] width 866 height 22
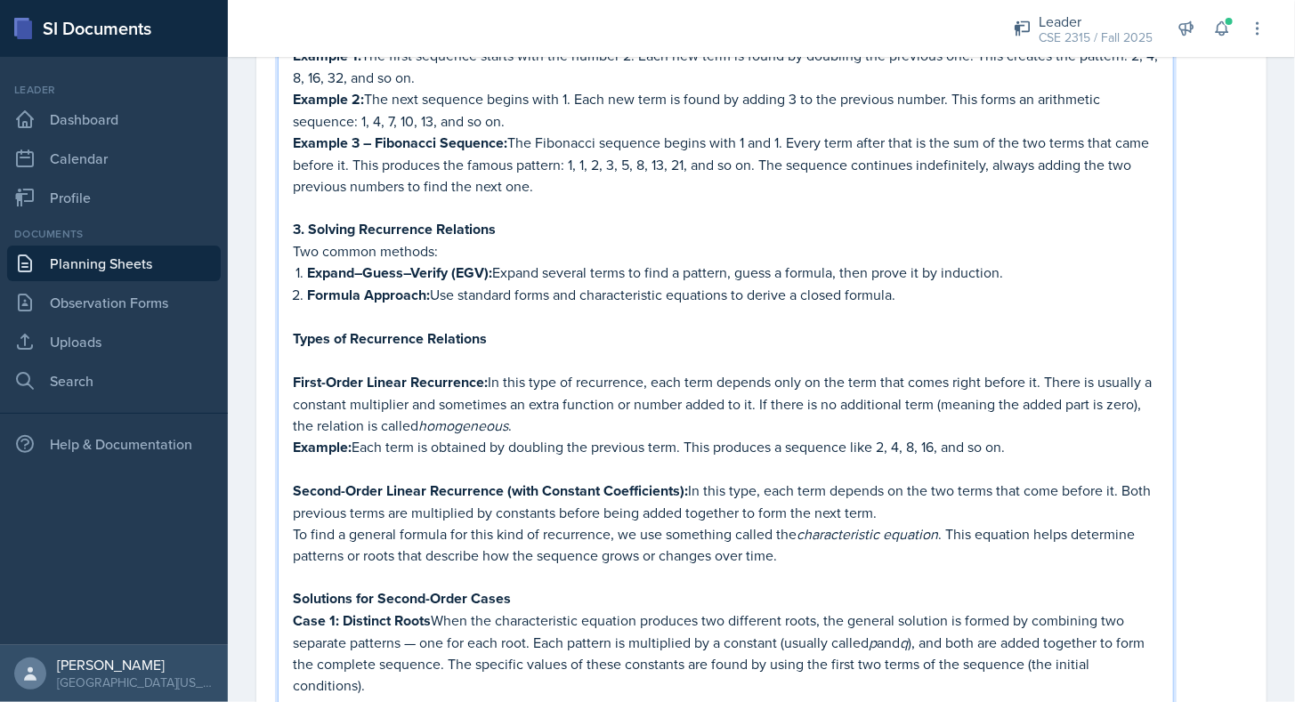
click at [509, 220] on p "3. Solving Recurrence Relations" at bounding box center [726, 229] width 866 height 22
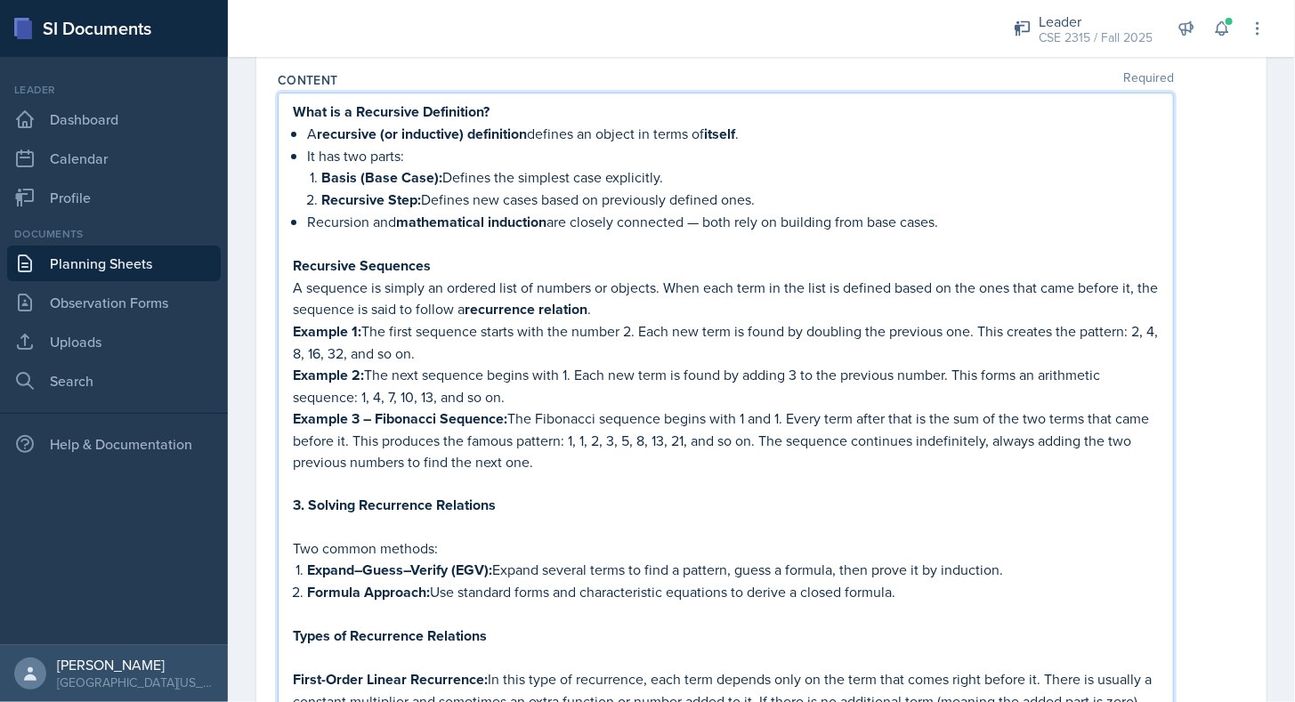
scroll to position [172, 0]
click at [456, 267] on p "Recursive Sequences" at bounding box center [726, 265] width 866 height 22
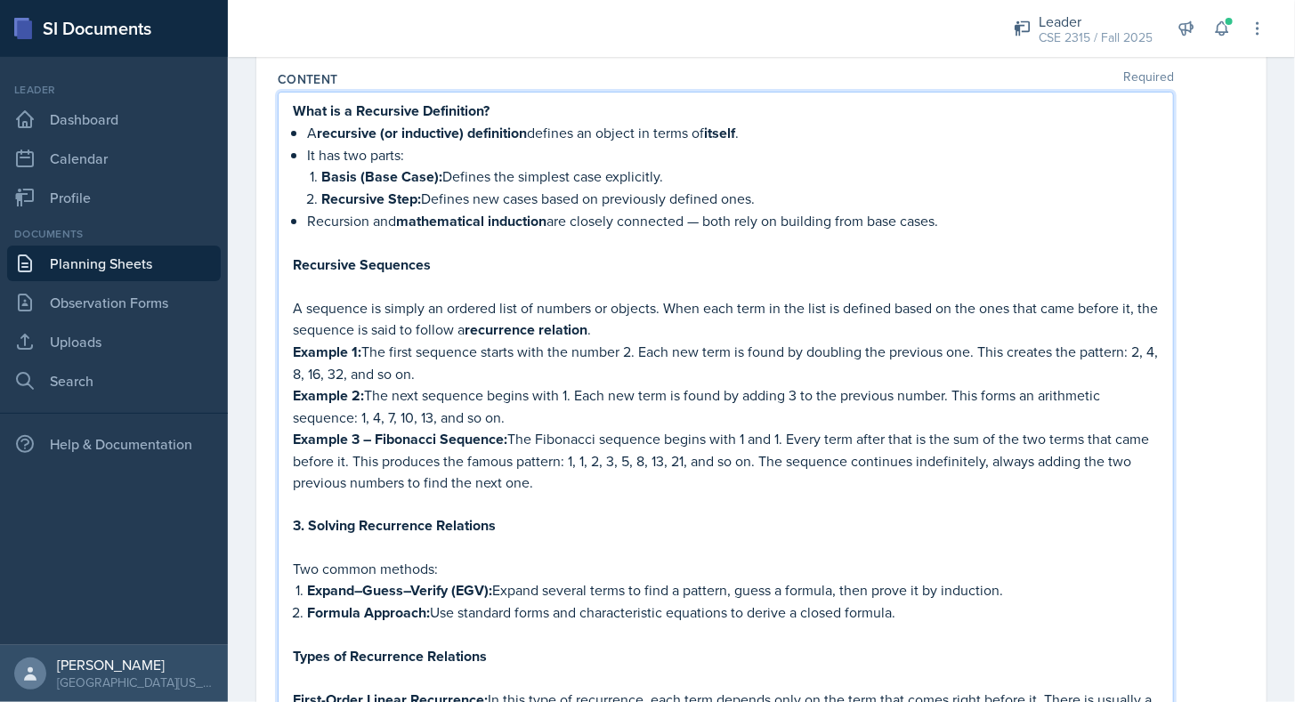
click at [507, 103] on p "What is a Recursive Definition?" at bounding box center [726, 111] width 866 height 22
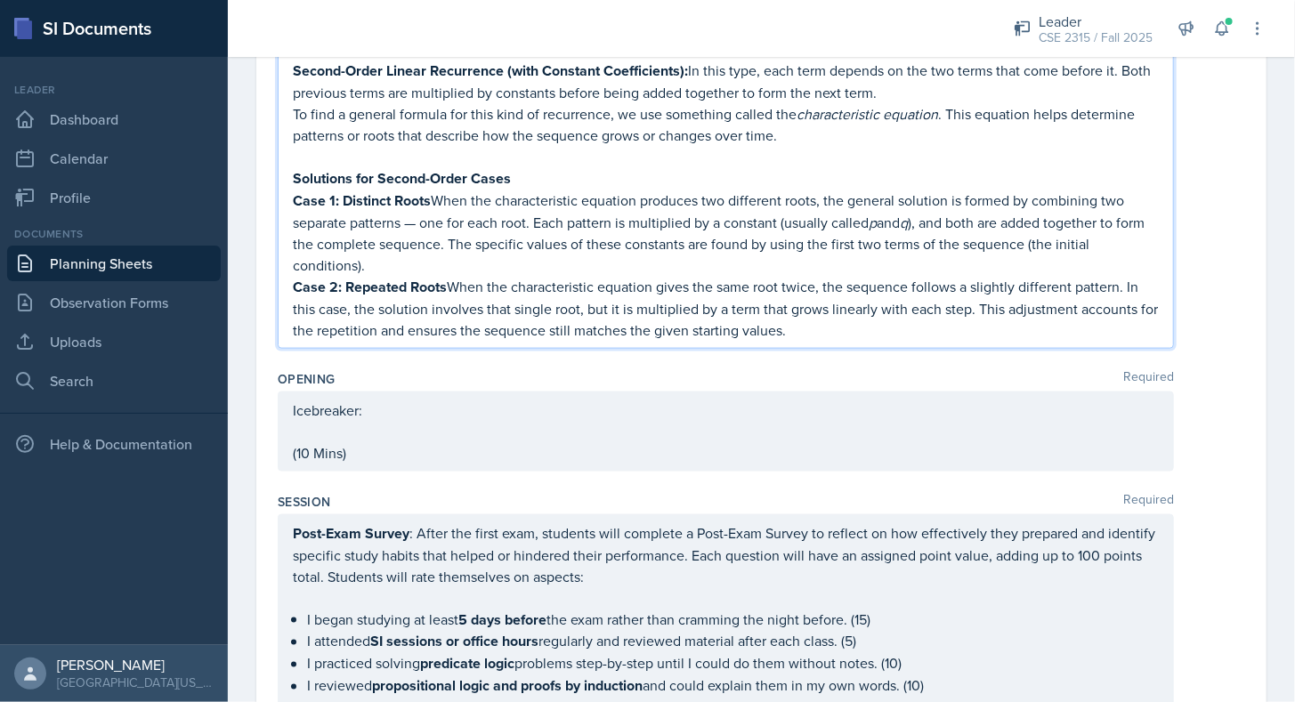
scroll to position [934, 0]
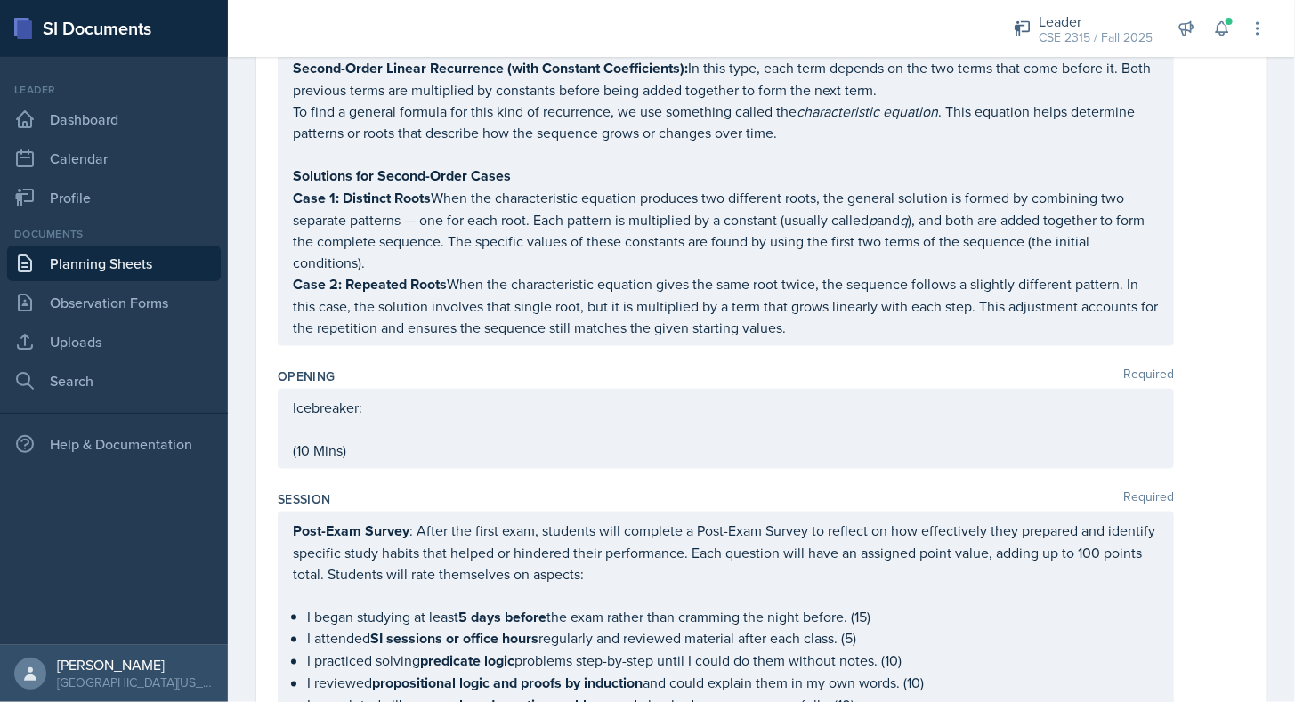
click at [414, 368] on div "Opening Required" at bounding box center [762, 377] width 968 height 18
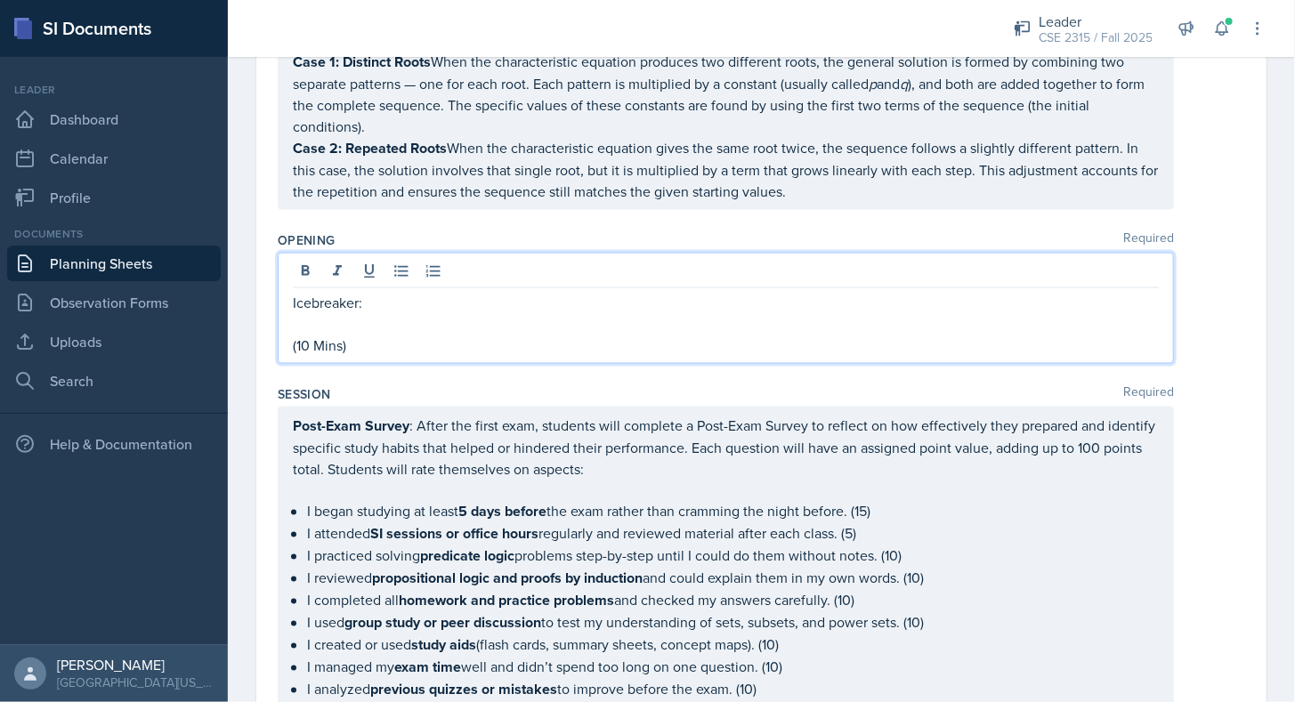
scroll to position [1101, 0]
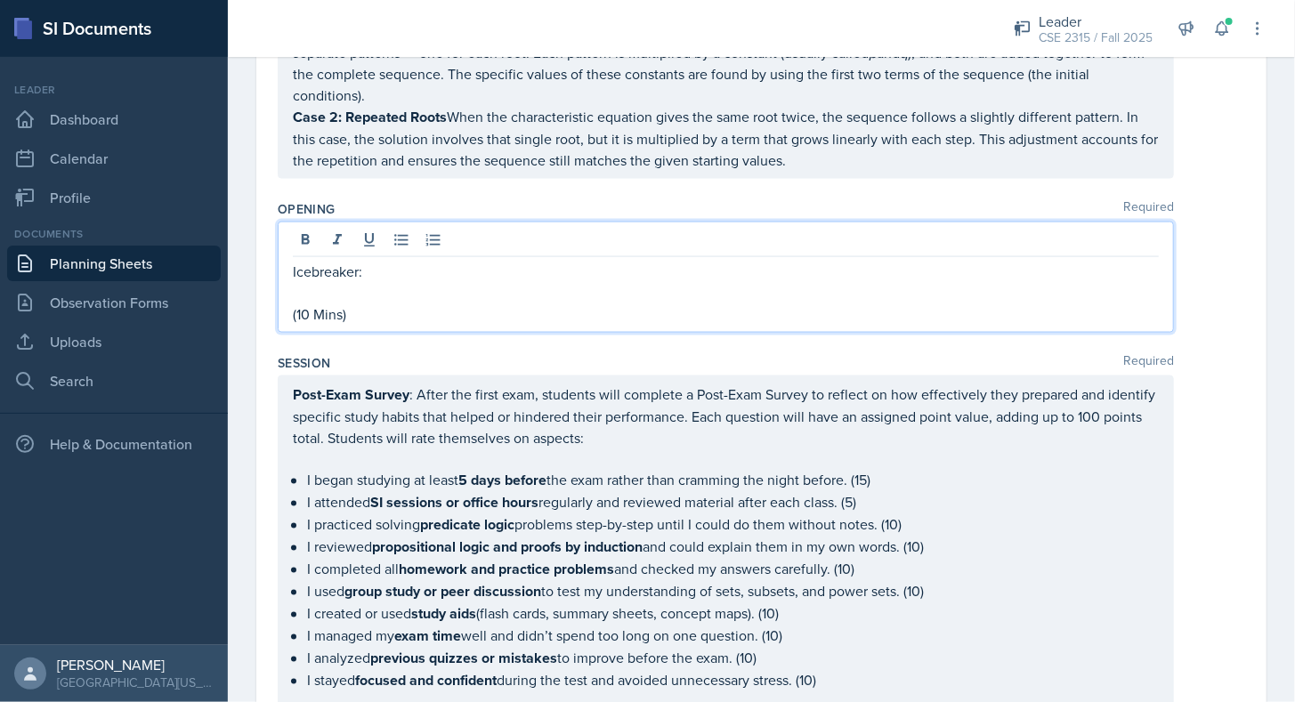
click at [424, 282] on p at bounding box center [726, 292] width 866 height 21
click at [410, 261] on p "Icebreaker:" at bounding box center [726, 271] width 866 height 21
drag, startPoint x: 355, startPoint y: 257, endPoint x: 254, endPoint y: 253, distance: 101.6
click at [254, 253] on div "Date [DATE] [DATE] 28 29 30 1 2 3 4 5 6 7 8 9 10 11 12 13 14 15 16 17 18 19 20 …" at bounding box center [761, 344] width 1067 height 2611
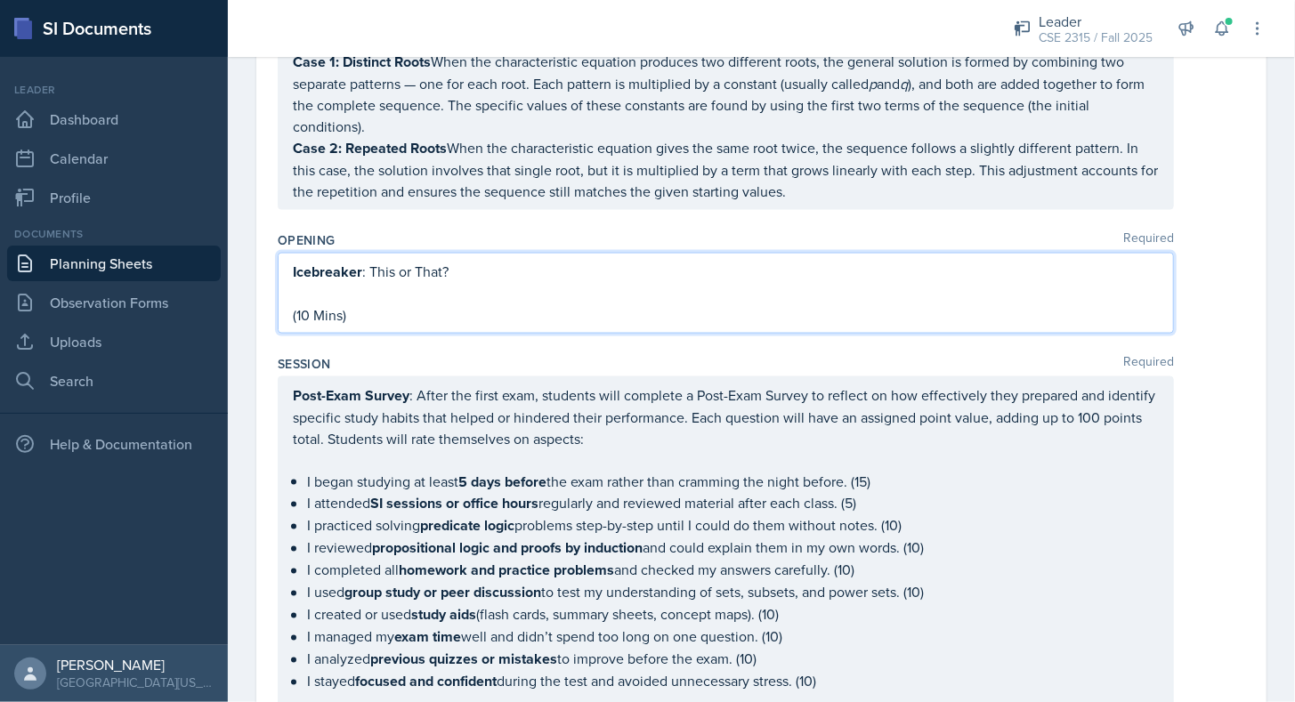
drag, startPoint x: 445, startPoint y: 258, endPoint x: 466, endPoint y: 255, distance: 21.7
click at [466, 261] on p "Icebreaker : This or That?" at bounding box center [726, 272] width 866 height 22
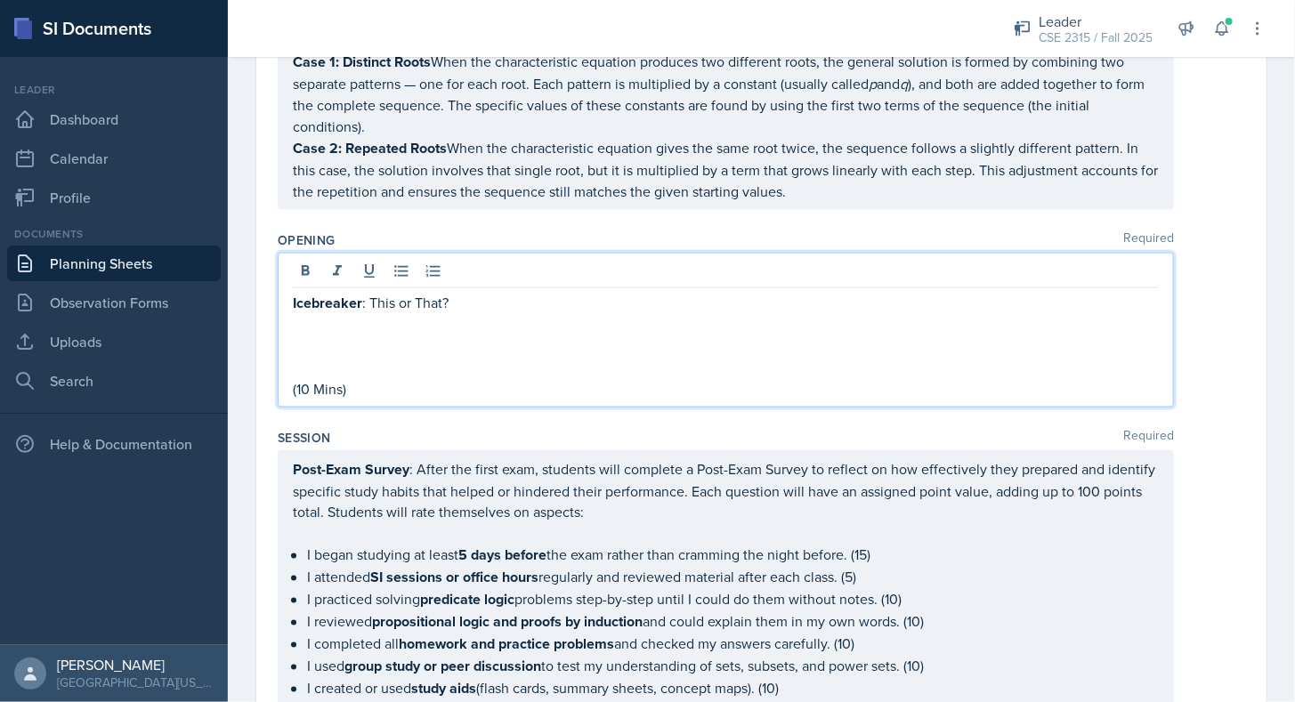
scroll to position [1101, 0]
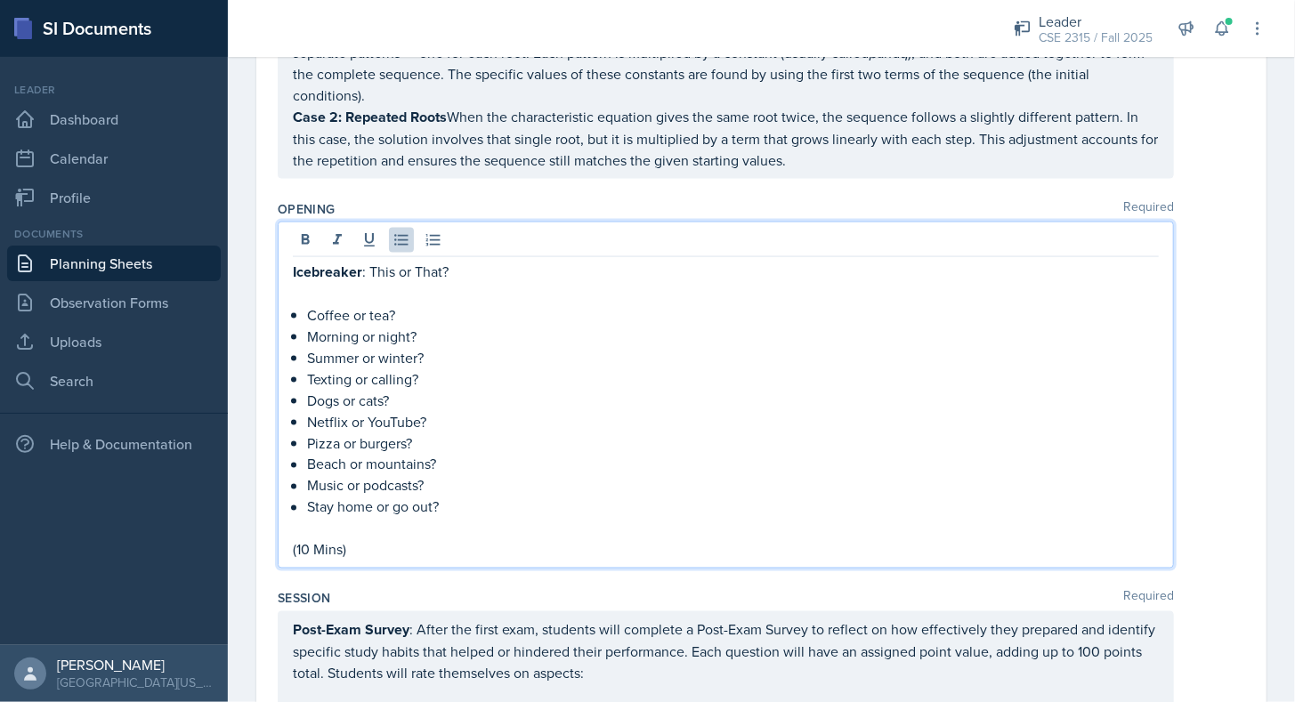
click at [396, 200] on div "Opening Required" at bounding box center [762, 209] width 968 height 18
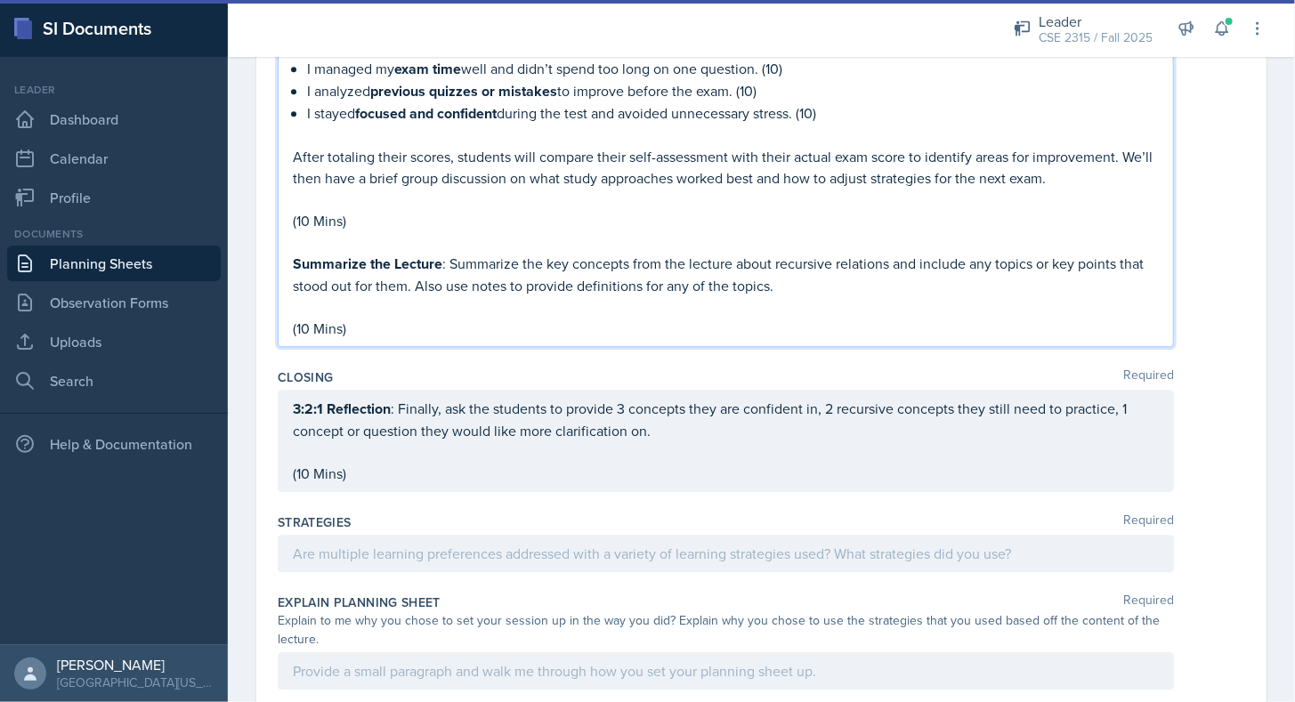
scroll to position [1935, 0]
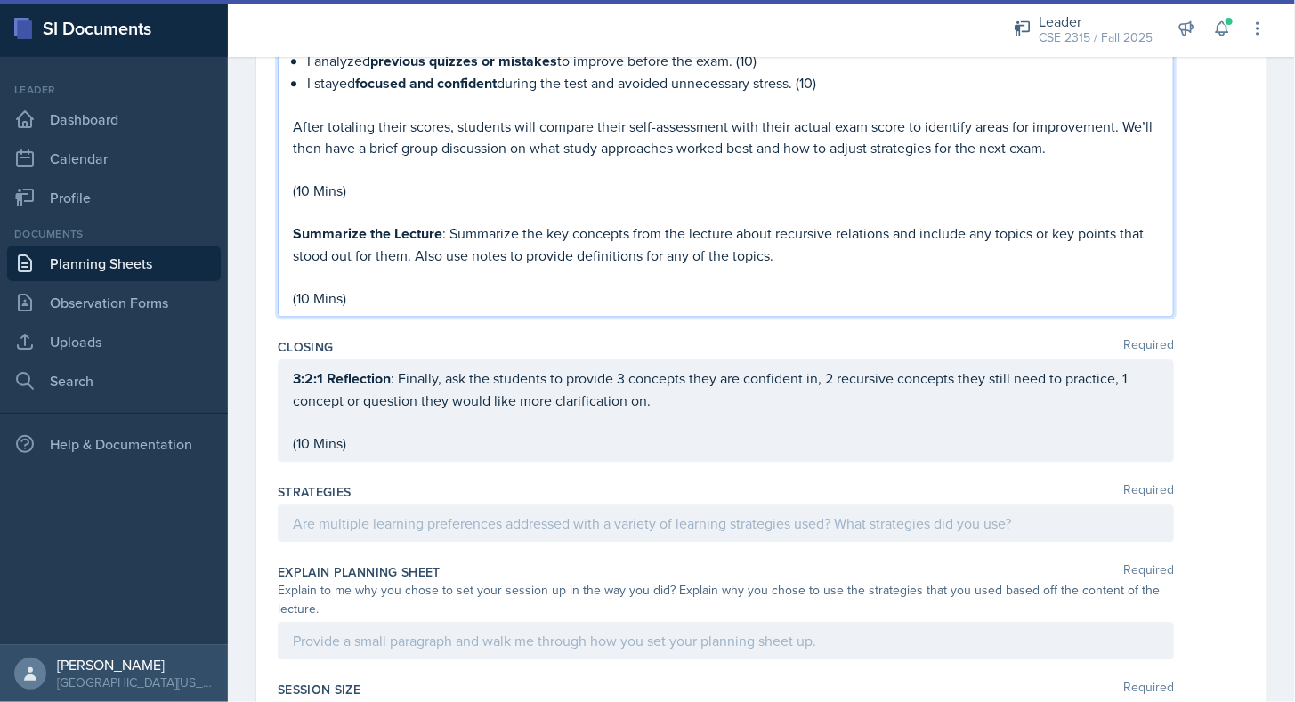
click at [683, 288] on p "(10 Mins)" at bounding box center [726, 298] width 866 height 21
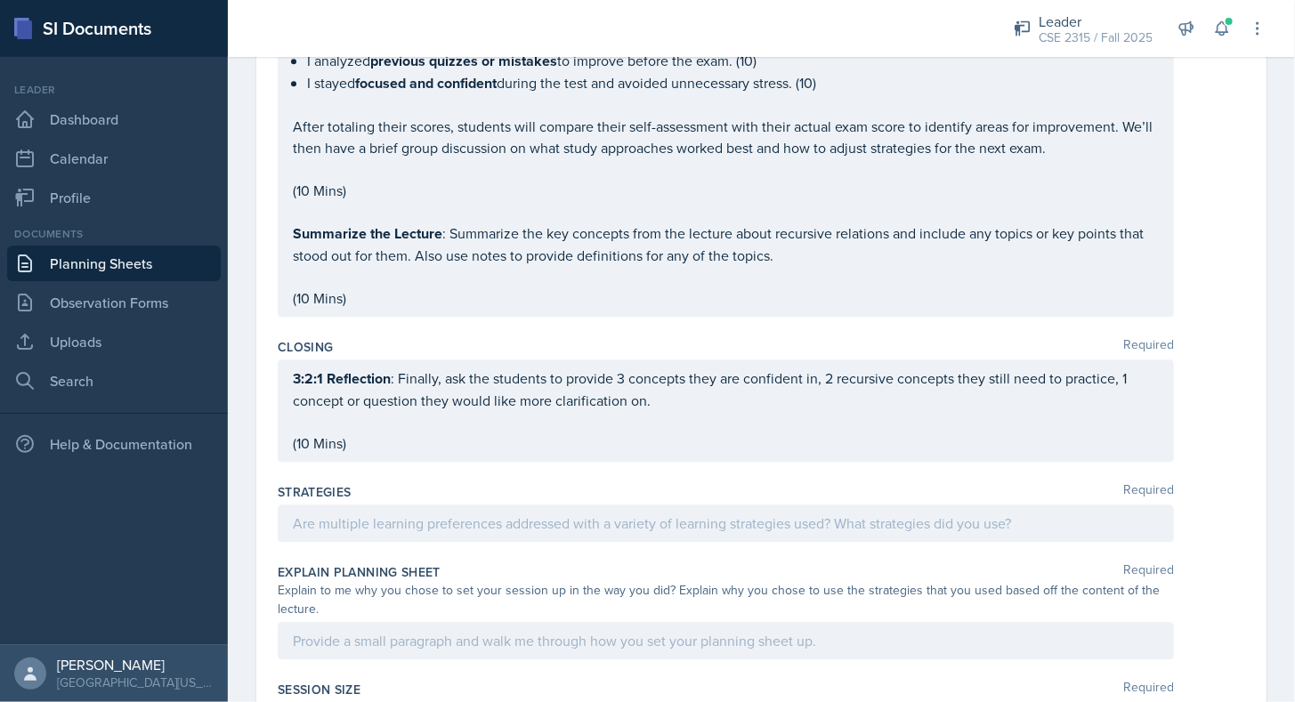
click at [660, 338] on div "Closing Required" at bounding box center [762, 347] width 968 height 18
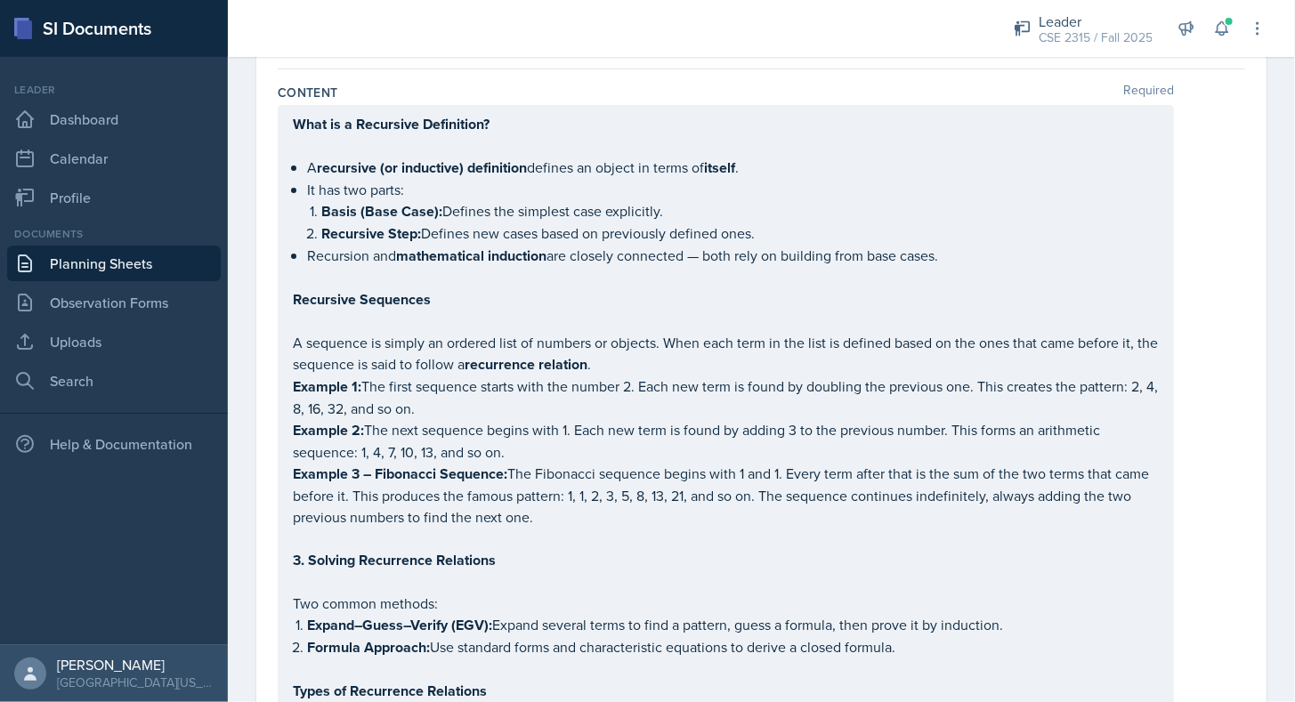
scroll to position [0, 0]
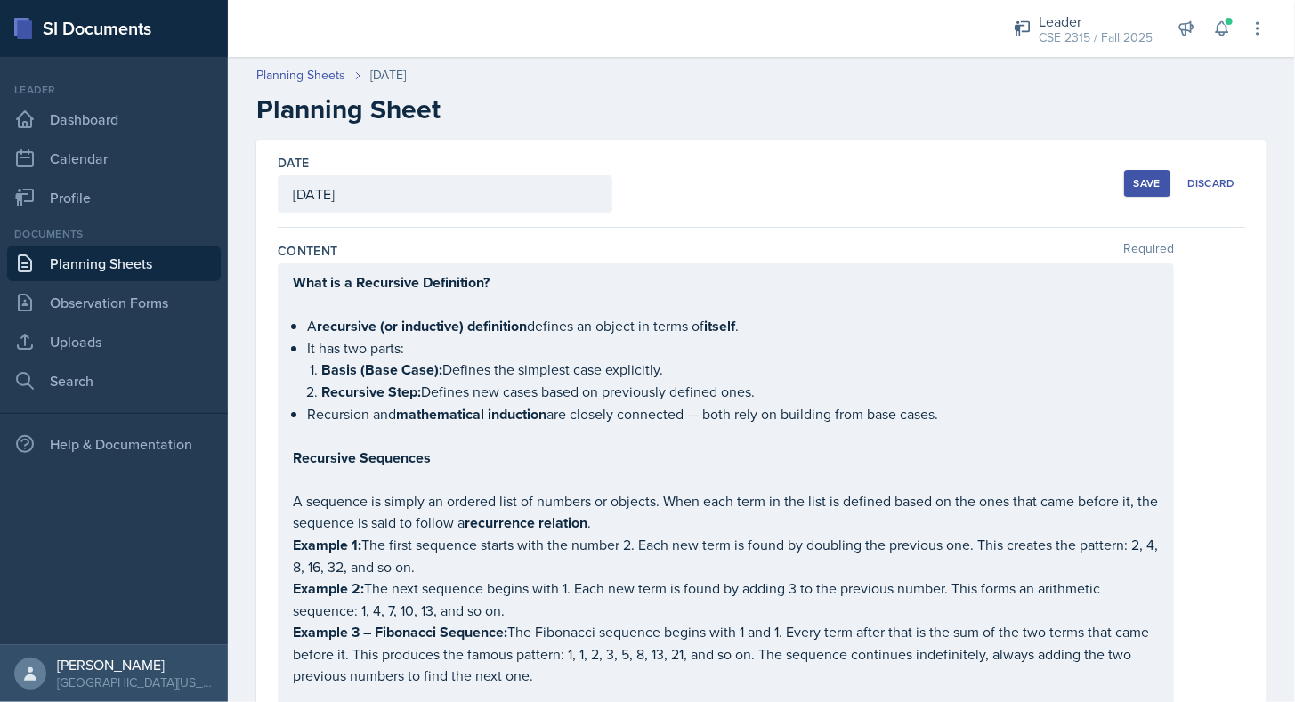
click at [1124, 192] on button "Save" at bounding box center [1147, 183] width 46 height 27
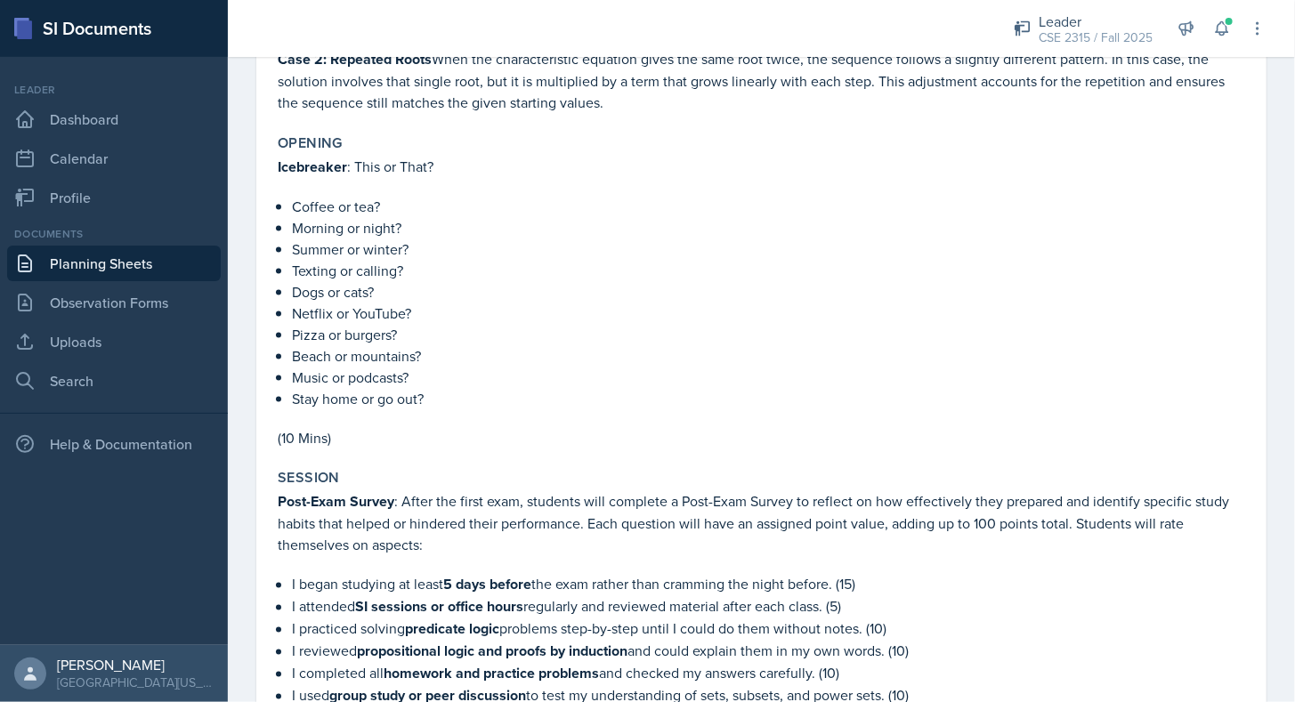
scroll to position [1089, 0]
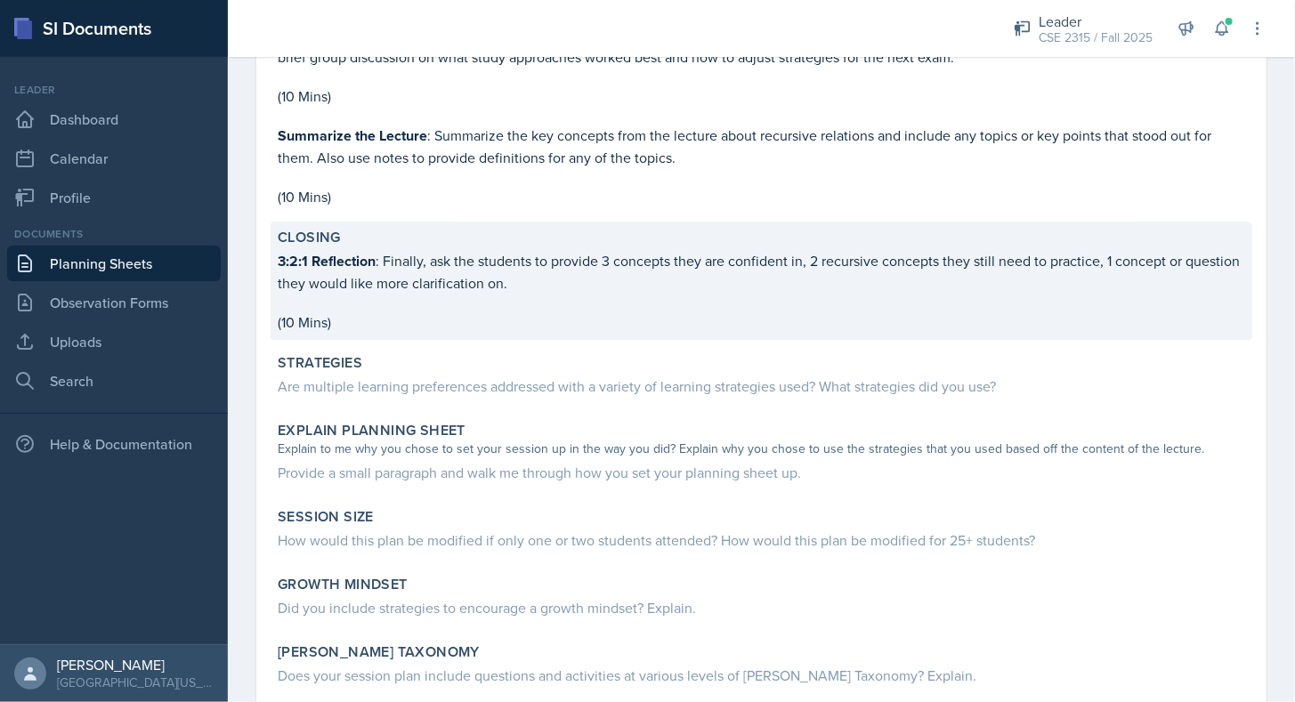
click at [429, 254] on p "3:2:1 Reflection : Finally, ask the students to provide 3 concepts they are con…" at bounding box center [762, 272] width 968 height 44
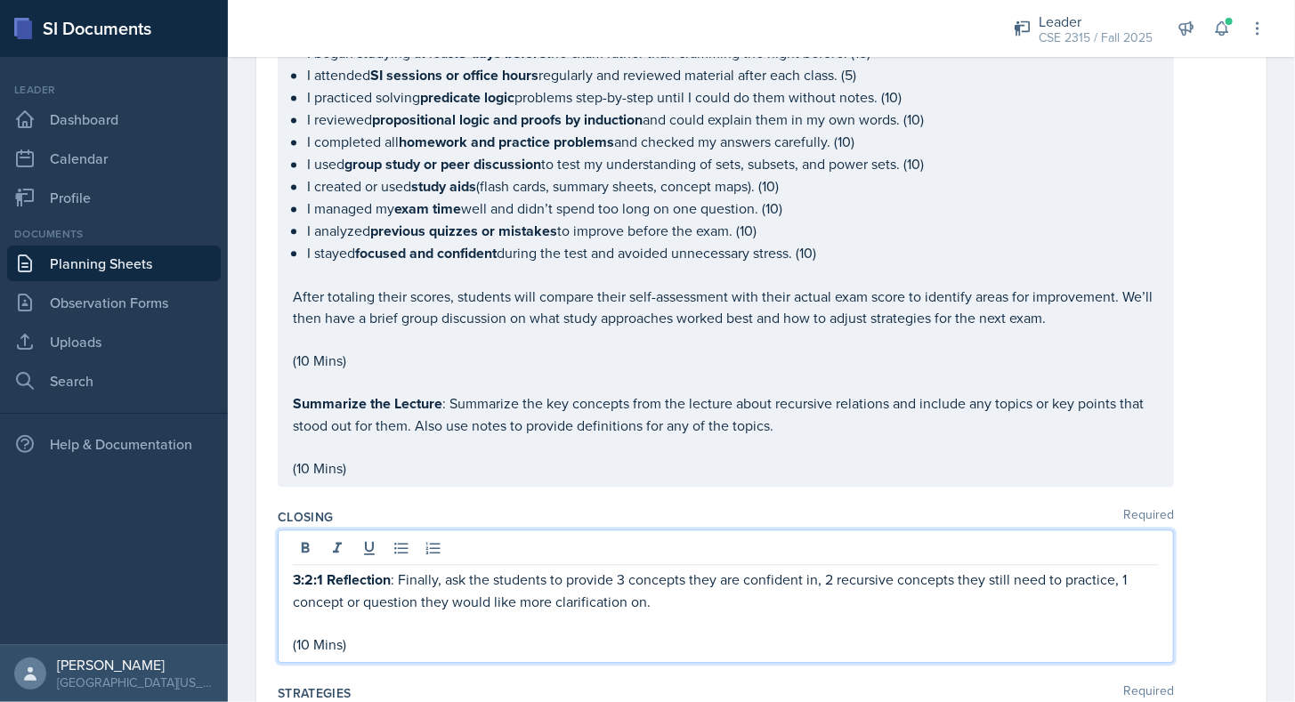
scroll to position [1764, 0]
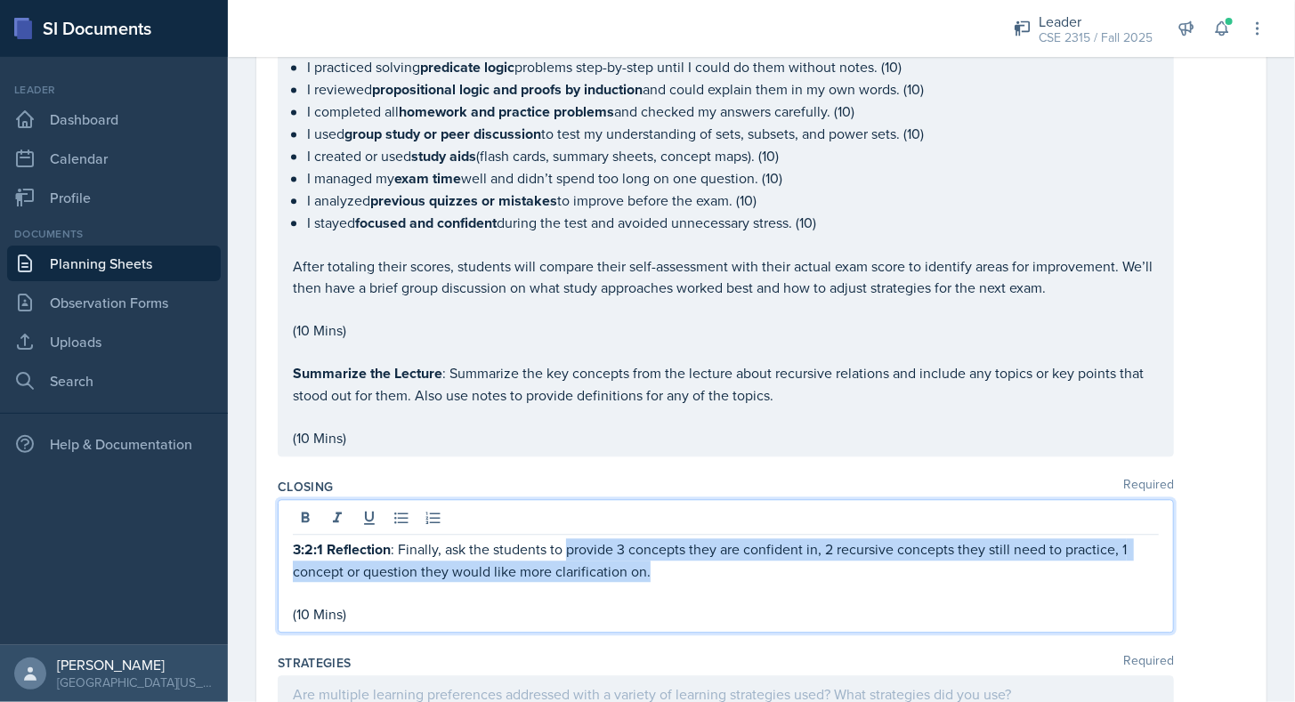
drag, startPoint x: 564, startPoint y: 516, endPoint x: 762, endPoint y: 539, distance: 198.9
click at [762, 539] on p "3:2:1 Reflection : Finally, ask the students to provide 3 concepts they are con…" at bounding box center [726, 561] width 866 height 44
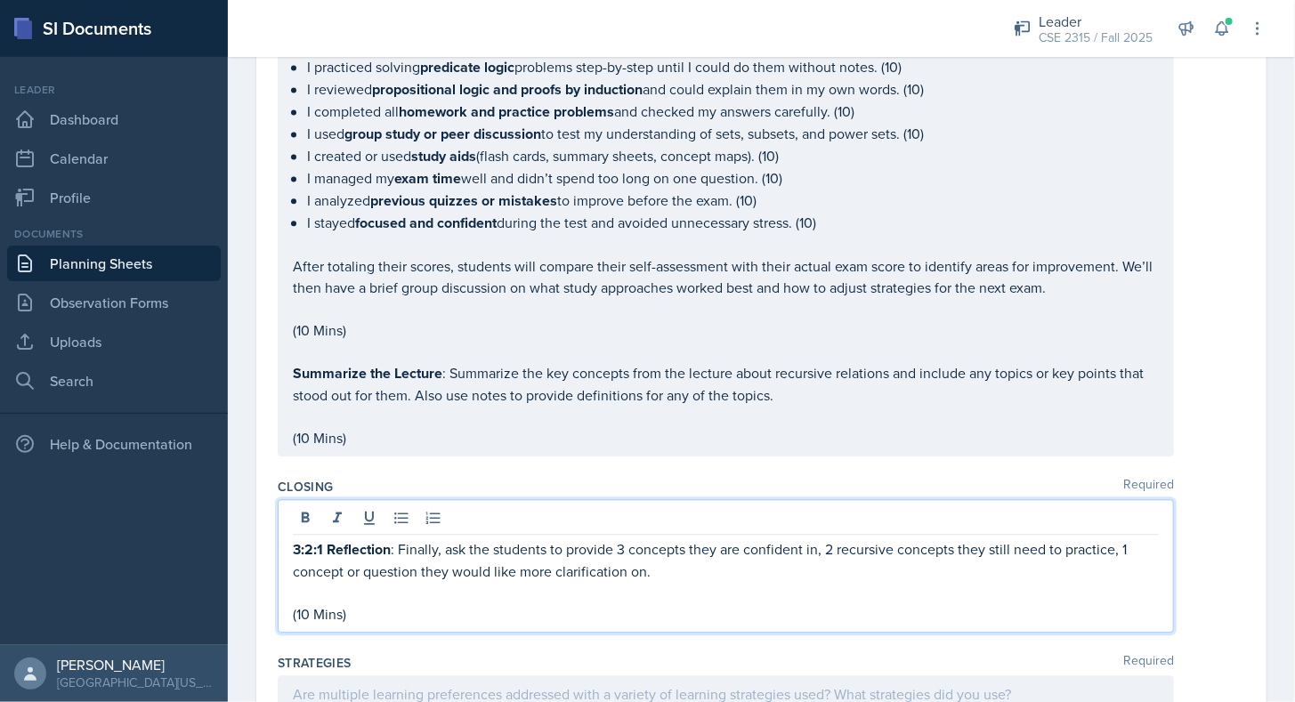
click at [600, 539] on p "3:2:1 Reflection : Finally, ask the students to provide 3 concepts they are con…" at bounding box center [726, 561] width 866 height 44
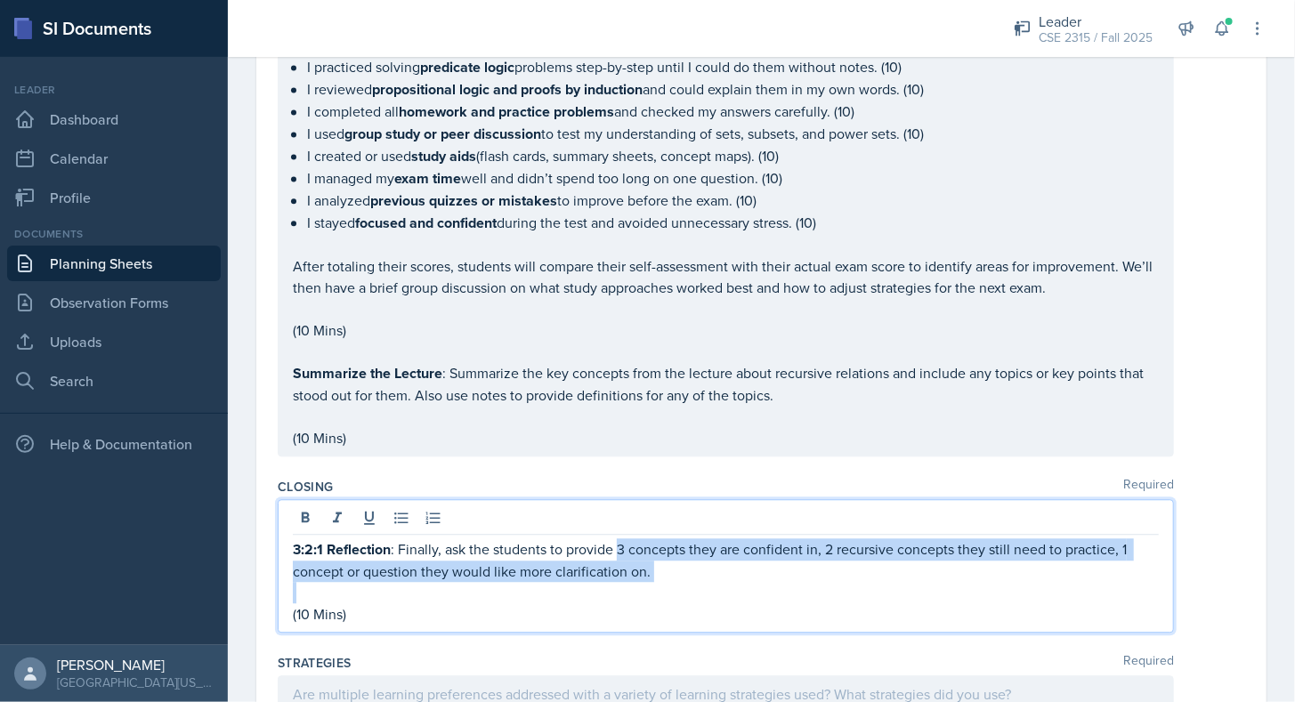
drag, startPoint x: 620, startPoint y: 514, endPoint x: 680, endPoint y: 547, distance: 69.3
click at [680, 547] on div "3:2:1 Reflection : Finally, ask the students to provide 3 concepts they are con…" at bounding box center [726, 582] width 866 height 86
copy p "3 concepts they are confident in, 2 recursive concepts they still need to pract…"
click at [680, 582] on p at bounding box center [726, 592] width 866 height 21
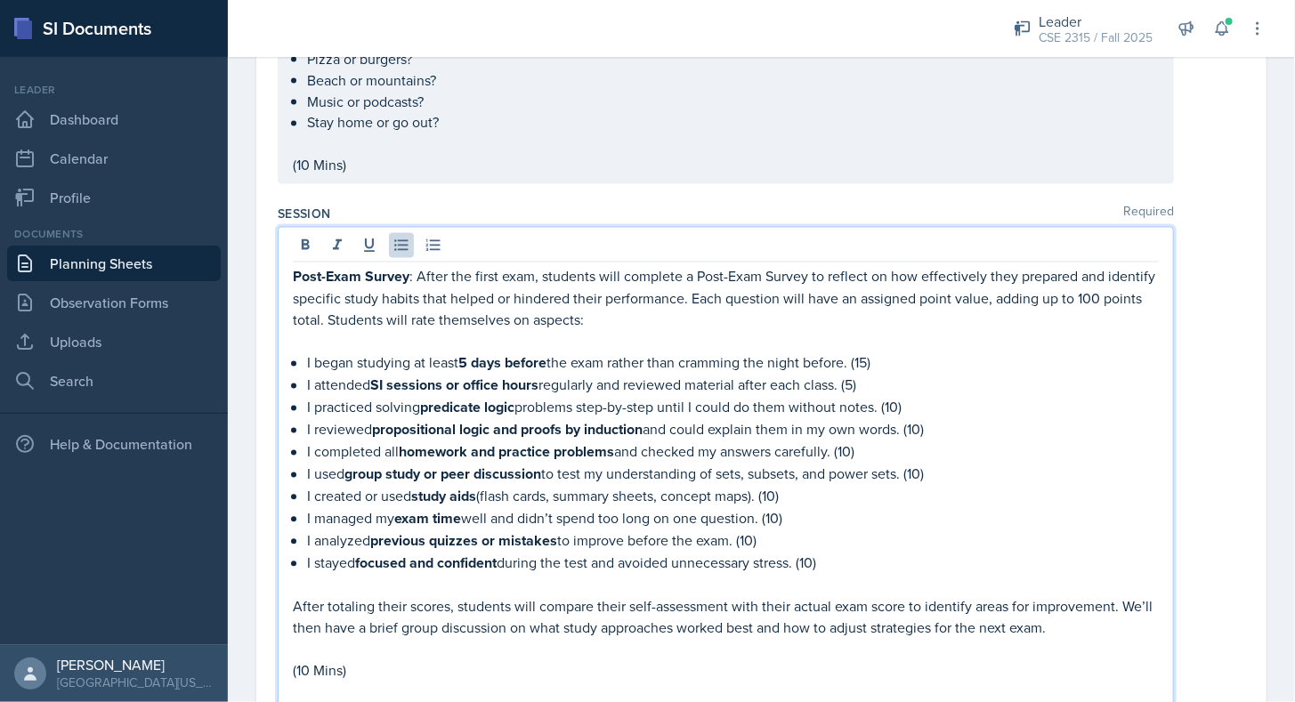
scroll to position [1485, 0]
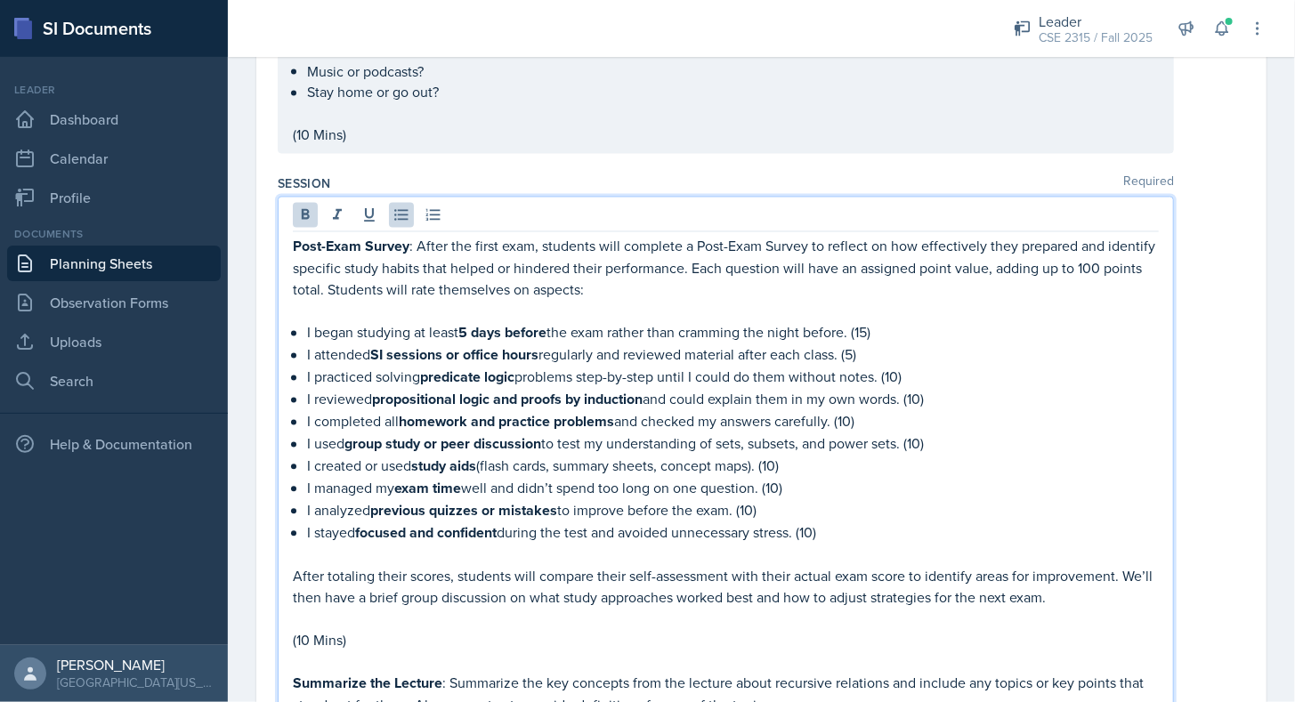
drag, startPoint x: 303, startPoint y: 311, endPoint x: 843, endPoint y: 502, distance: 573.2
click at [843, 502] on div "Post-Exam Survey : After the first exam, students will complete a Post-Exam Sur…" at bounding box center [726, 497] width 866 height 523
copy ul "I began studying at least 5 days before the exam rather than cramming the night…"
click at [843, 522] on p "I stayed focused and confident during the test and avoided unnecessary stress. …" at bounding box center [733, 533] width 852 height 22
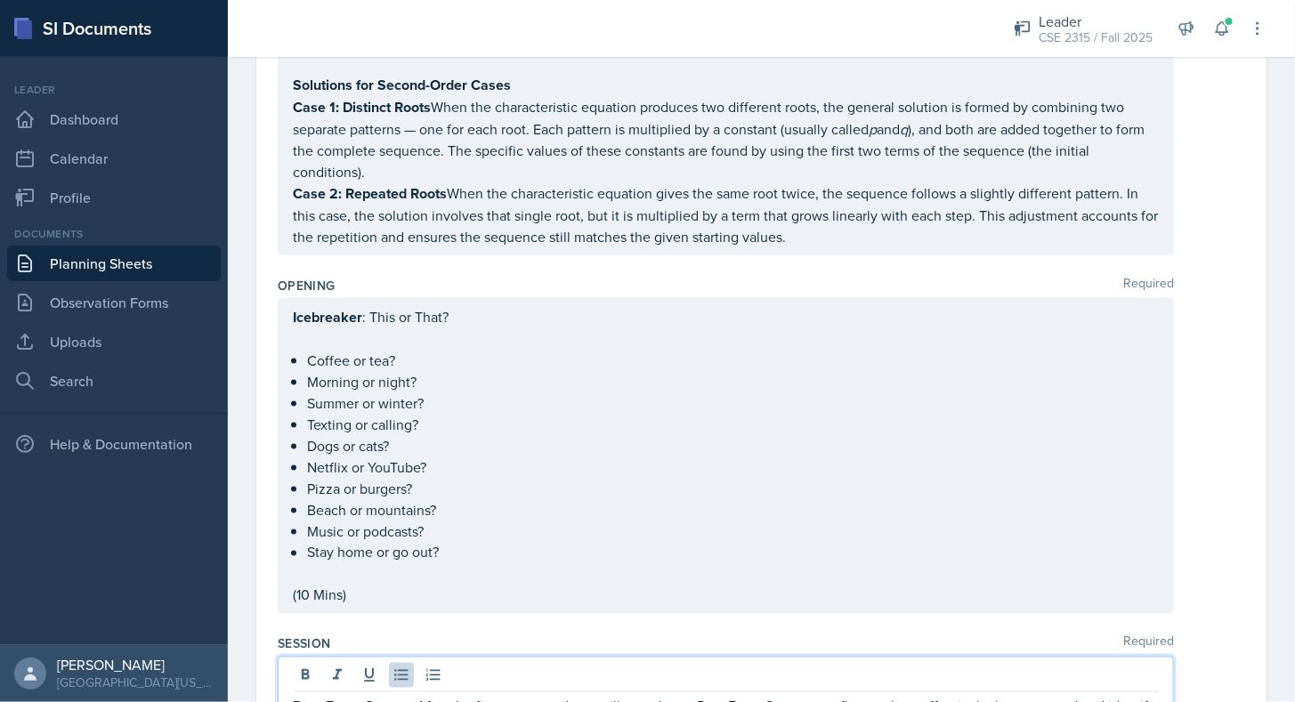
scroll to position [1055, 0]
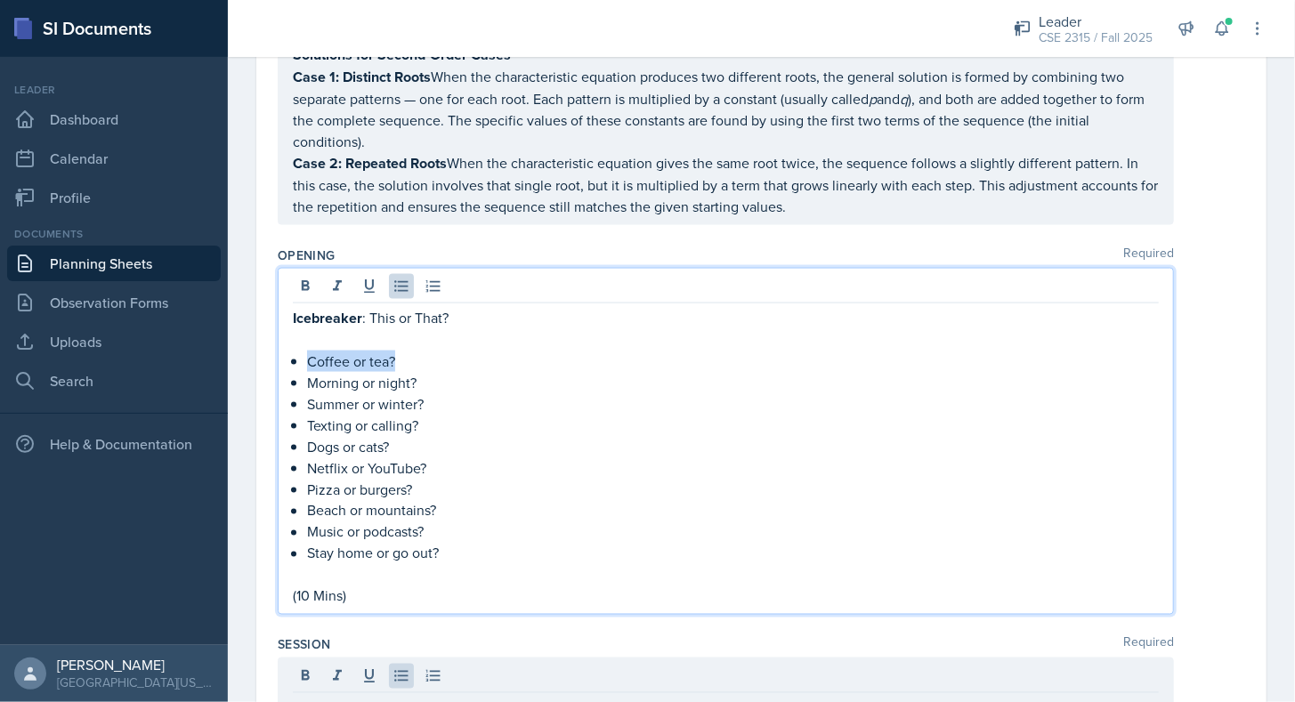
drag, startPoint x: 400, startPoint y: 338, endPoint x: 308, endPoint y: 343, distance: 91.8
click at [308, 351] on p "Coffee or tea?" at bounding box center [733, 361] width 852 height 21
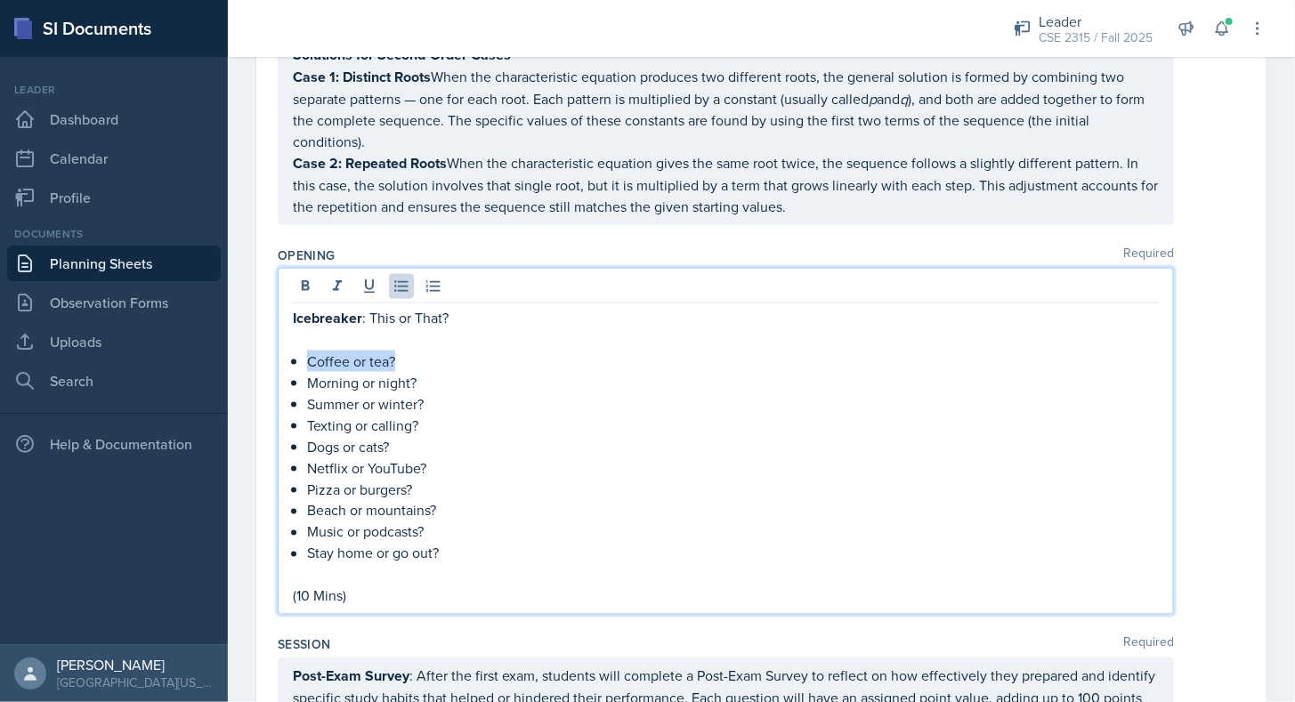
copy p "Coffee or tea?"
click at [308, 351] on p "Coffee or tea?" at bounding box center [733, 361] width 852 height 21
drag, startPoint x: 305, startPoint y: 359, endPoint x: 452, endPoint y: 355, distance: 146.9
click at [452, 355] on div "Icebreaker : This or That? Coffee or tea? Morning or night? Summer or winter? T…" at bounding box center [726, 457] width 866 height 300
copy p "Morning or night?"
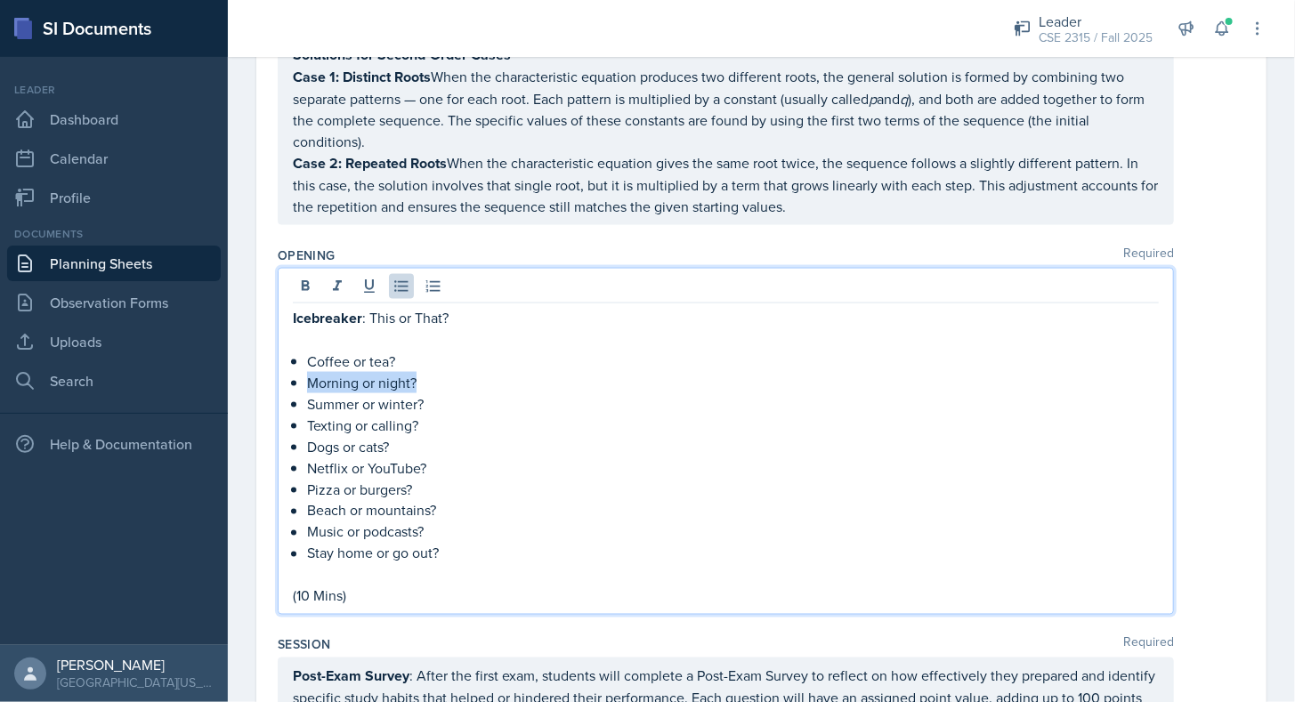
click at [452, 372] on p "Morning or night?" at bounding box center [733, 382] width 852 height 21
drag, startPoint x: 429, startPoint y: 383, endPoint x: 306, endPoint y: 390, distance: 123.0
click at [307, 393] on p "Summer or winter?" at bounding box center [733, 403] width 852 height 21
copy p "Summer or winter?"
click at [307, 393] on p "Summer or winter?" at bounding box center [733, 403] width 852 height 21
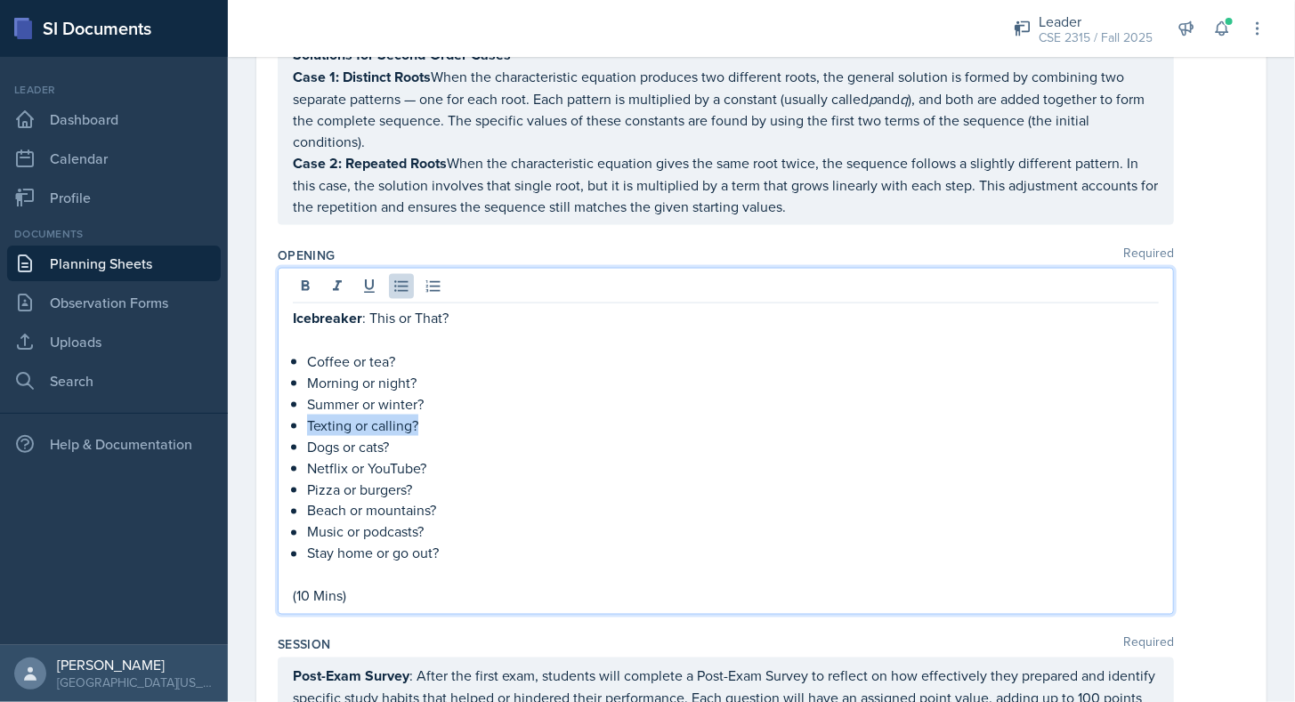
drag, startPoint x: 426, startPoint y: 399, endPoint x: 296, endPoint y: 399, distance: 130.0
click at [307, 415] on li "Texting or calling?" at bounding box center [733, 425] width 852 height 21
copy p "Texting or calling?"
drag, startPoint x: 396, startPoint y: 423, endPoint x: 316, endPoint y: 417, distance: 80.3
click at [316, 436] on p "Dogs or cats?" at bounding box center [733, 446] width 852 height 21
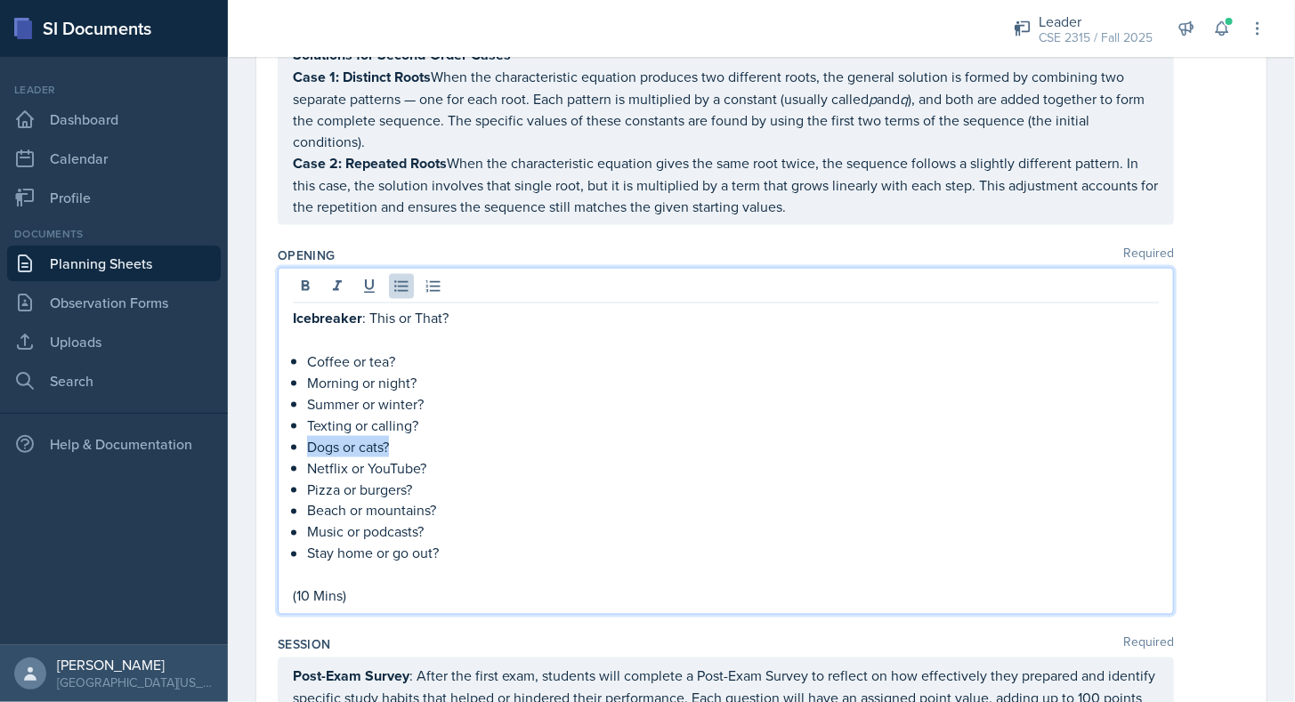
copy p "Dogs or cats?"
click at [316, 436] on p "Dogs or cats?" at bounding box center [733, 446] width 852 height 21
drag, startPoint x: 427, startPoint y: 443, endPoint x: 297, endPoint y: 455, distance: 130.5
click at [307, 458] on li "Netflix or YouTube?" at bounding box center [733, 468] width 852 height 21
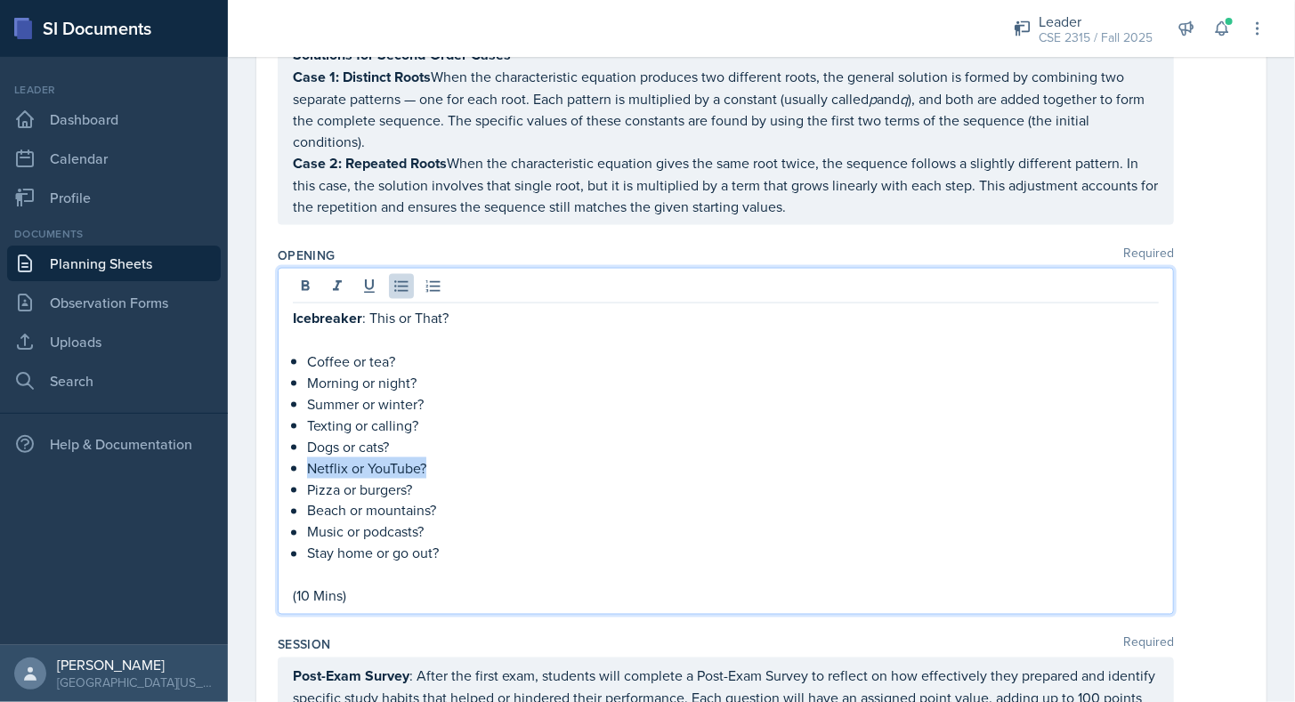
drag, startPoint x: 303, startPoint y: 447, endPoint x: 441, endPoint y: 444, distance: 138.0
click at [441, 444] on div "Icebreaker : This or That? Coffee or tea? Morning or night? Summer or winter? T…" at bounding box center [726, 457] width 866 height 300
copy p "Netflix or YouTube?"
click at [441, 458] on p "Netflix or YouTube?" at bounding box center [733, 468] width 852 height 21
drag, startPoint x: 420, startPoint y: 468, endPoint x: 307, endPoint y: 473, distance: 113.1
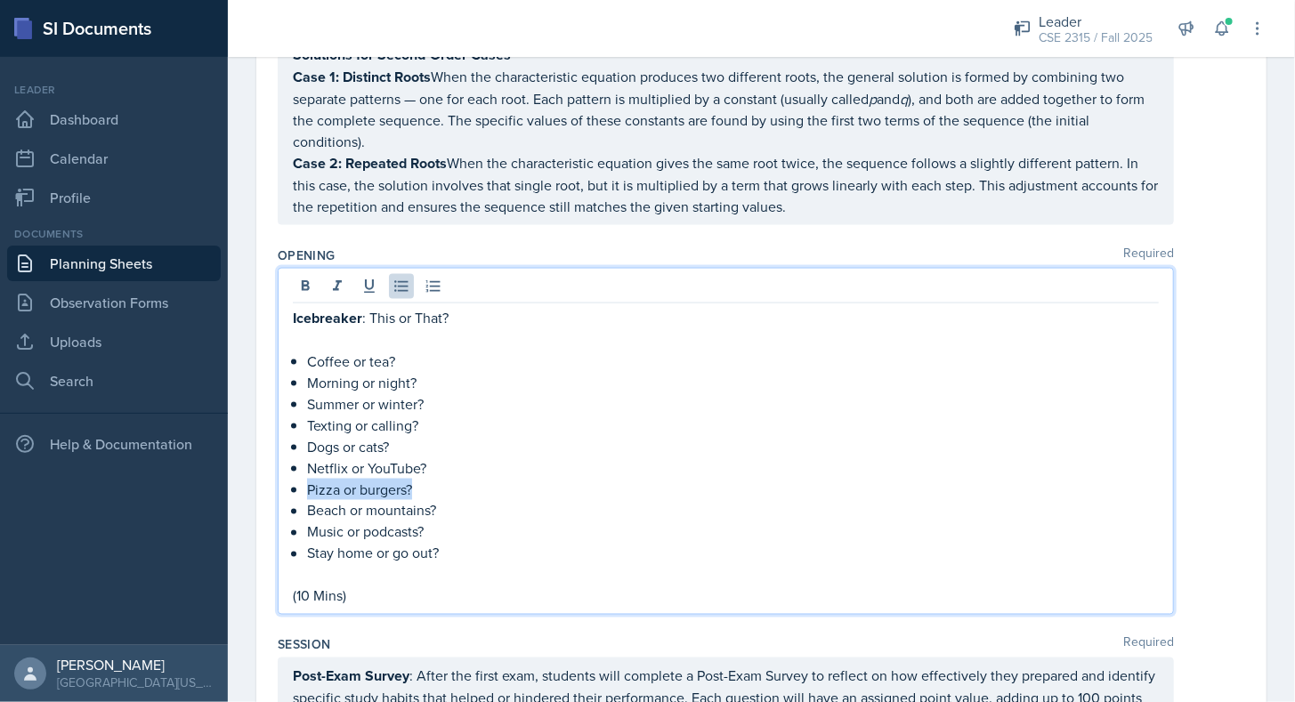
click at [307, 479] on p "Pizza or burgers?" at bounding box center [733, 489] width 852 height 21
drag, startPoint x: 440, startPoint y: 482, endPoint x: 297, endPoint y: 482, distance: 142.4
click at [307, 500] on li "Beach or mountains?" at bounding box center [733, 510] width 852 height 21
drag, startPoint x: 433, startPoint y: 509, endPoint x: 296, endPoint y: 520, distance: 137.5
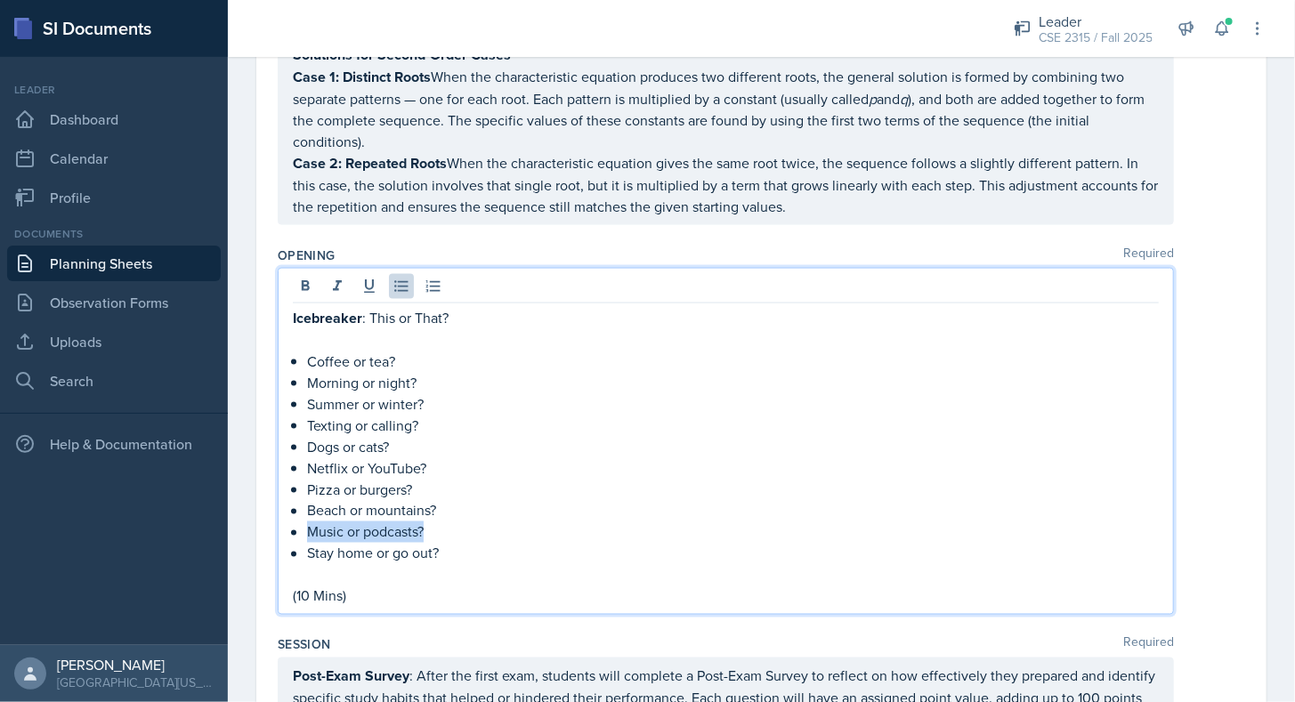
click at [296, 520] on div "Icebreaker : This or That? Coffee or tea? Morning or night? Summer or winter? T…" at bounding box center [726, 457] width 866 height 300
drag, startPoint x: 445, startPoint y: 524, endPoint x: 304, endPoint y: 539, distance: 142.3
click at [304, 539] on div "Icebreaker : This or That? Coffee or tea? Morning or night? Summer or winter? T…" at bounding box center [726, 457] width 866 height 300
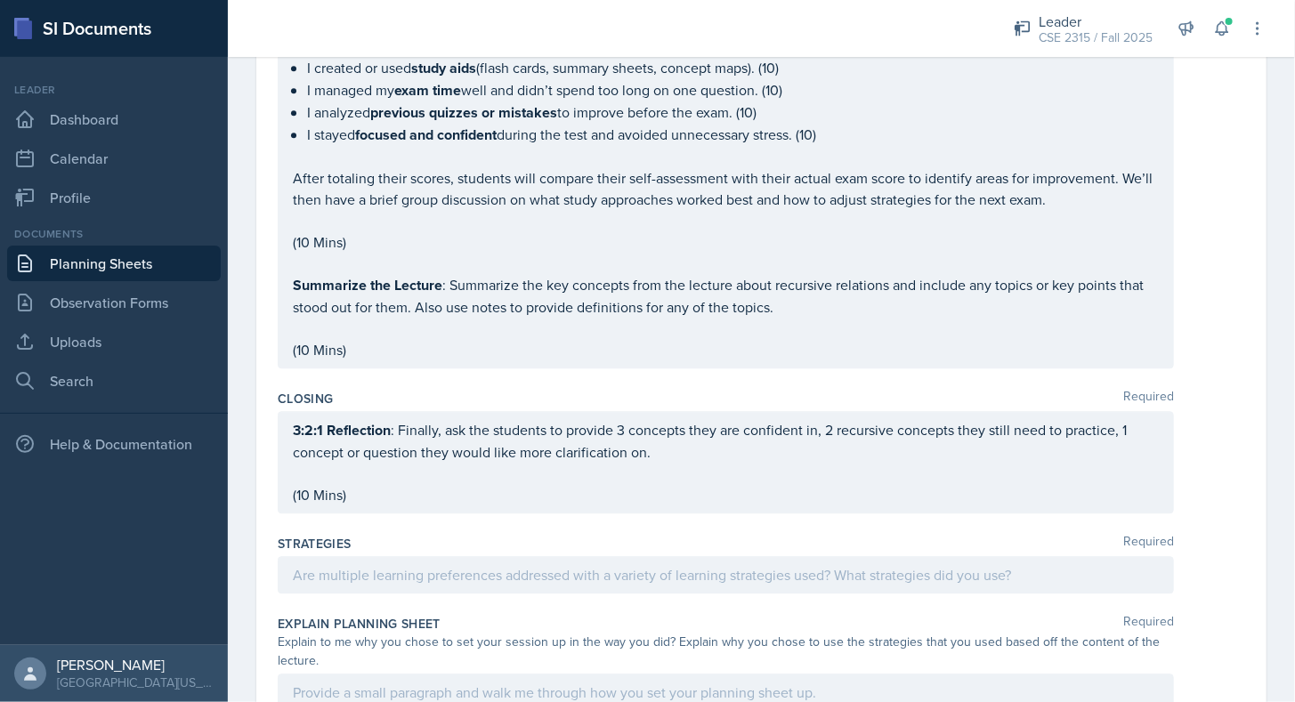
scroll to position [1860, 0]
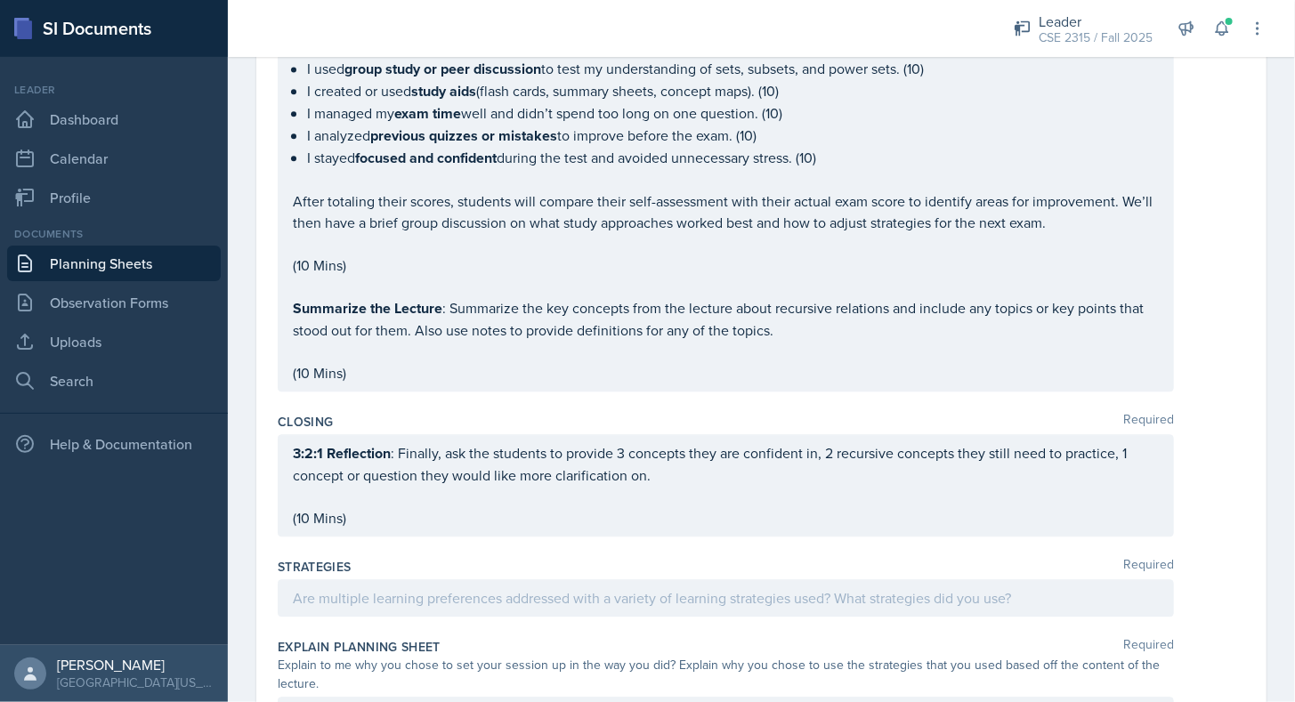
click at [466, 369] on div "Session Required Post-Exam Survey : After the first exam, students will complet…" at bounding box center [762, 115] width 968 height 582
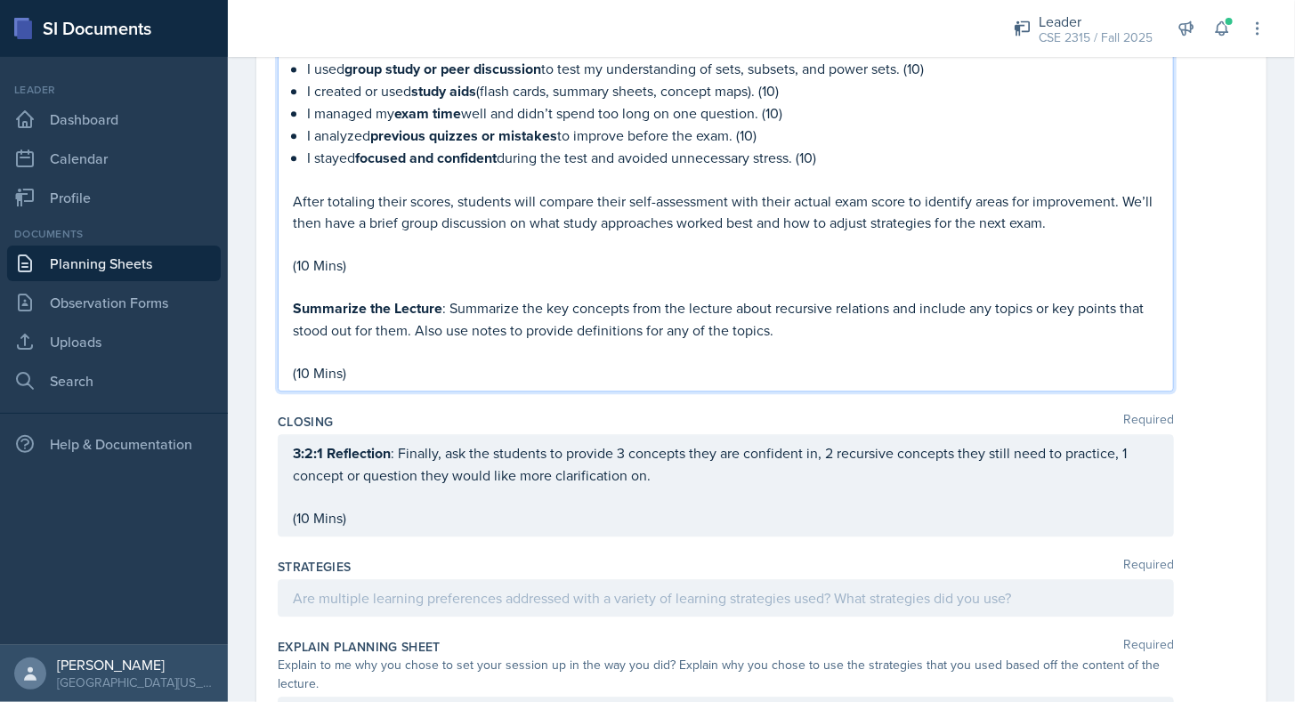
click at [792, 297] on p "Summarize the Lecture : [PERSON_NAME] the key concepts from the lecture about r…" at bounding box center [726, 319] width 866 height 44
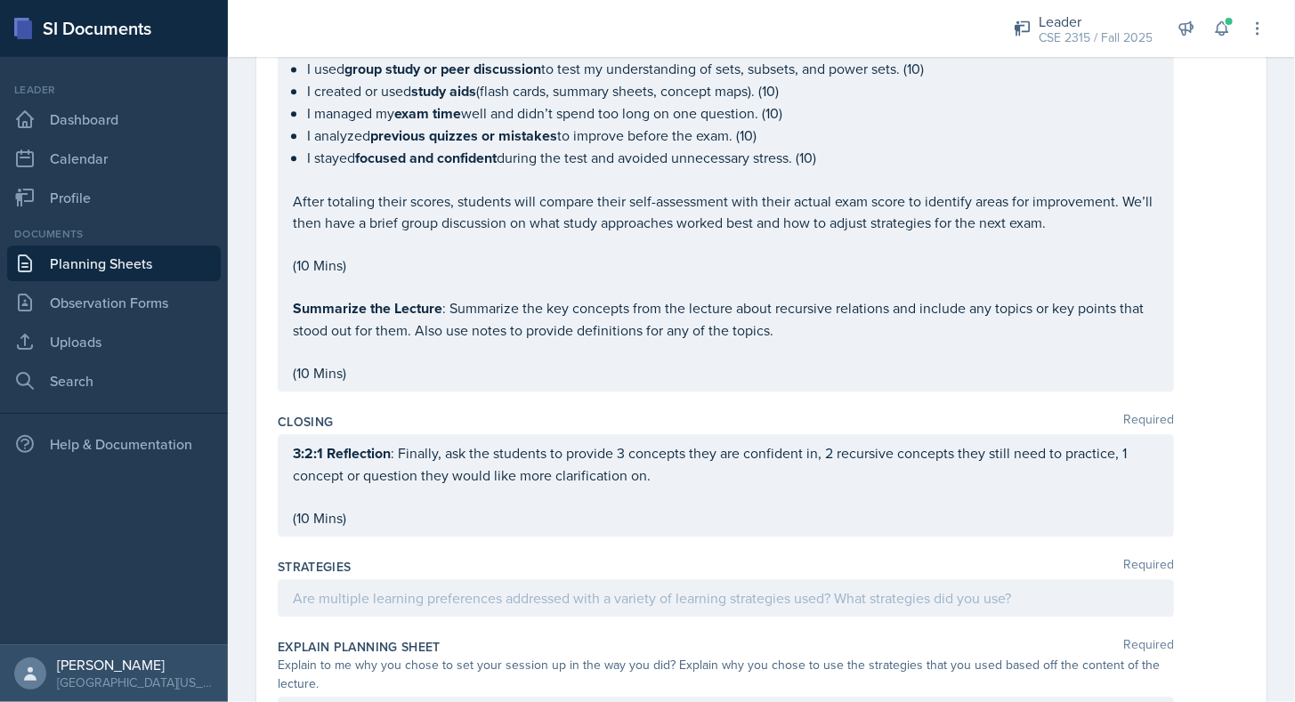
click at [634, 413] on div "Closing Required" at bounding box center [762, 422] width 968 height 18
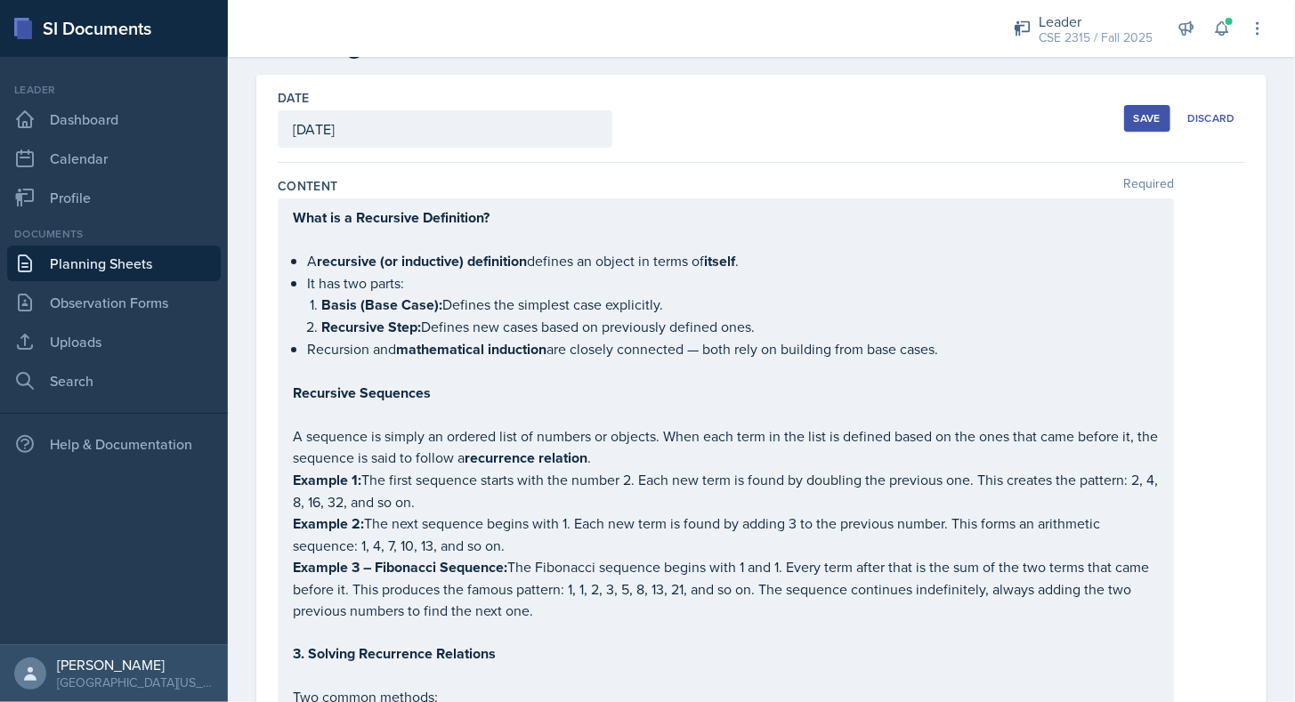
scroll to position [0, 0]
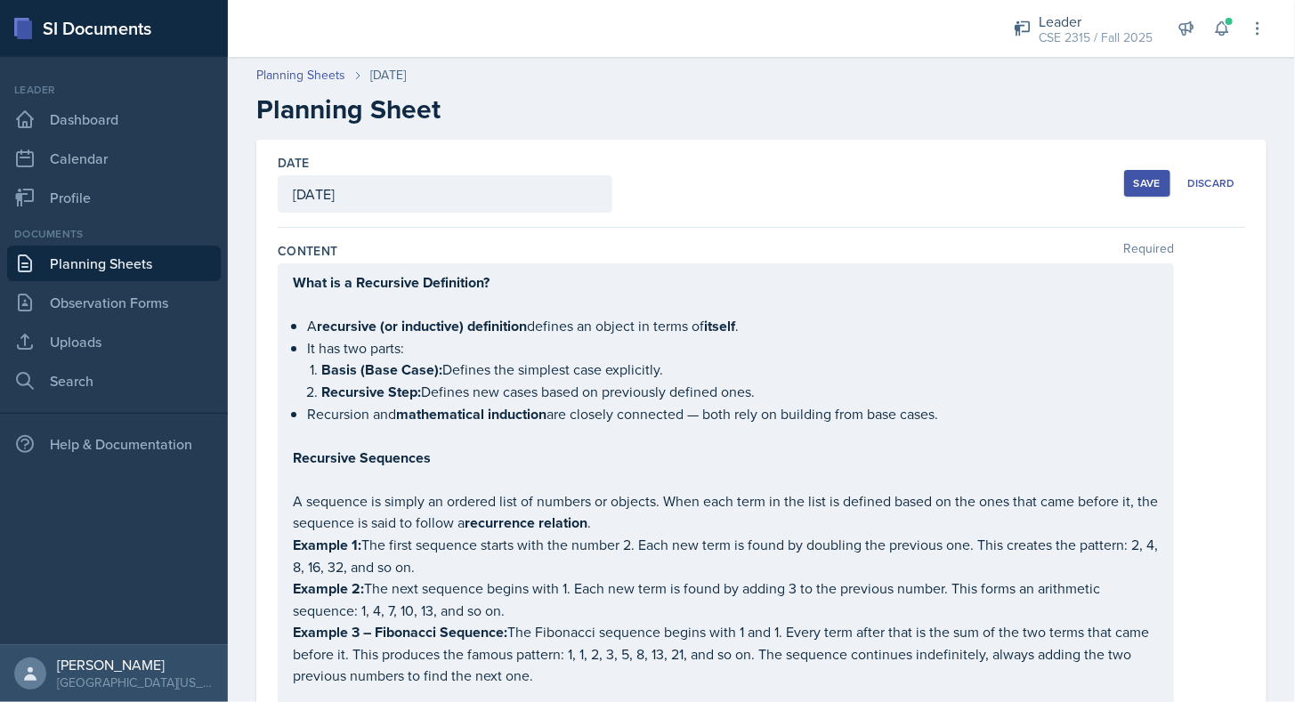
click at [1148, 184] on div "Save" at bounding box center [1147, 183] width 27 height 14
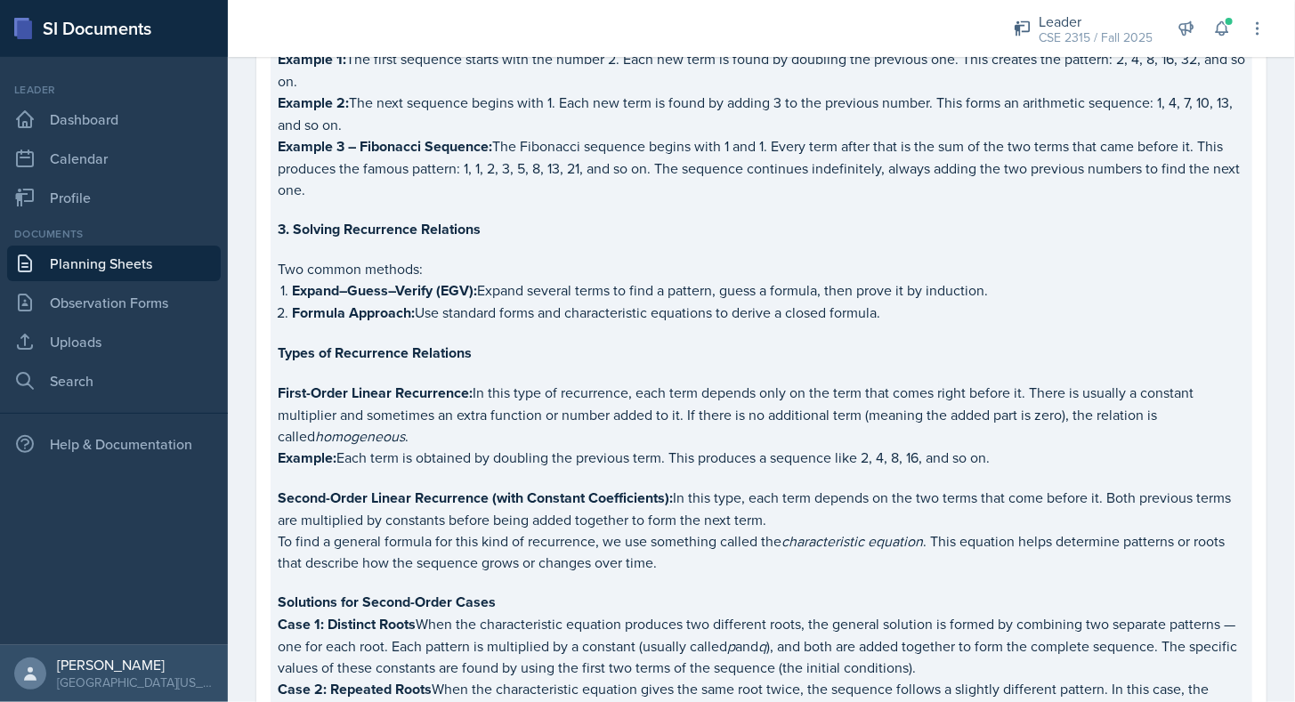
scroll to position [458, 0]
click at [304, 624] on p "Case 1: Distinct Roots When the characteristic equation produces two different …" at bounding box center [762, 645] width 968 height 65
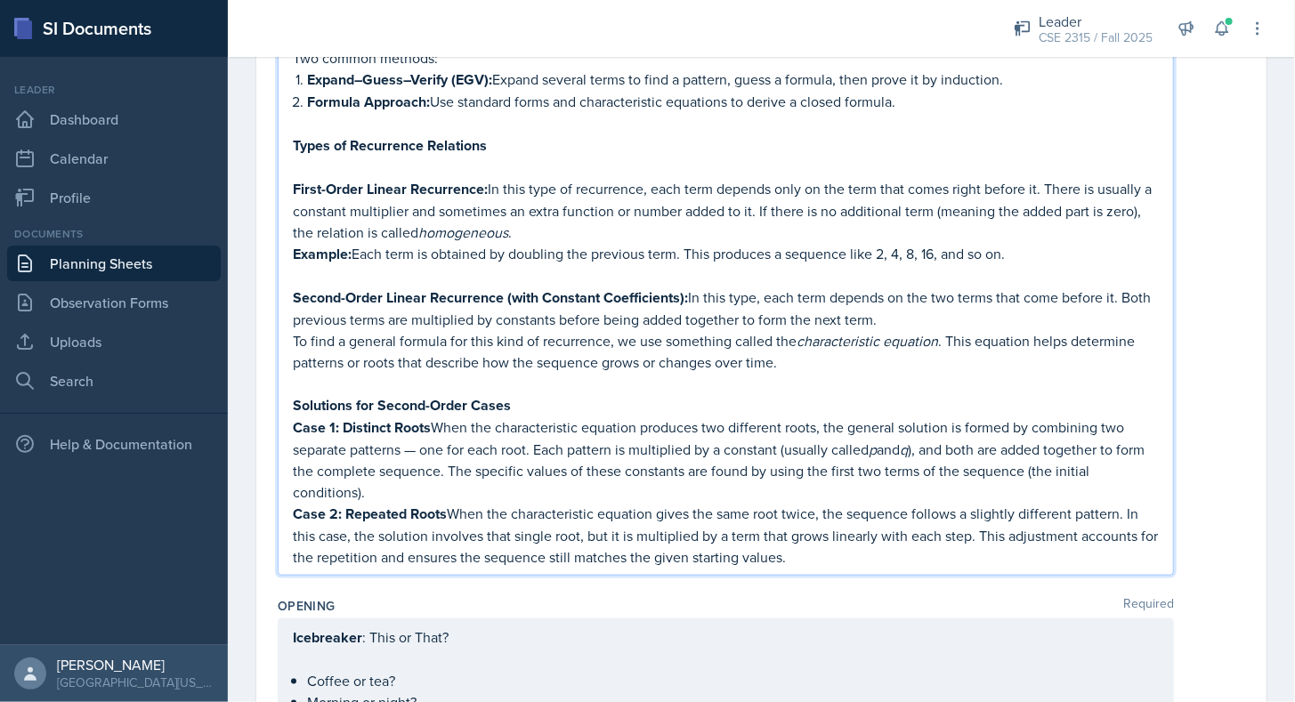
scroll to position [765, 0]
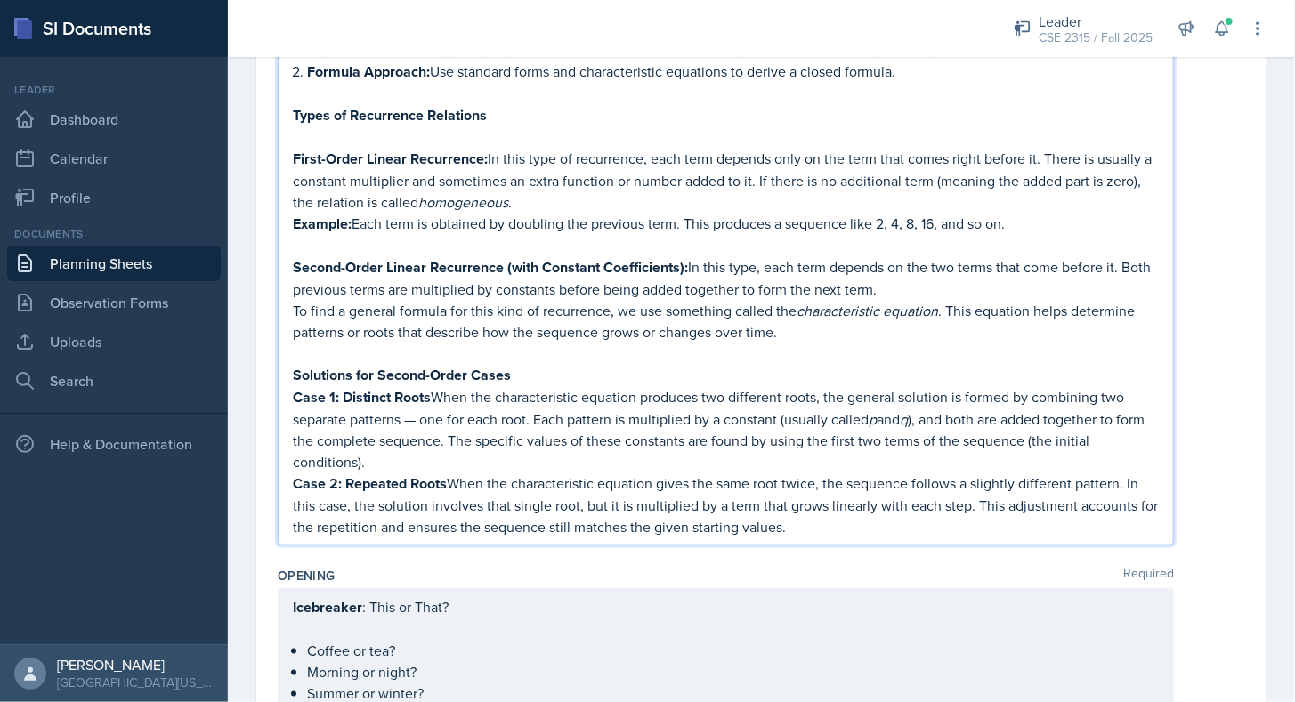
click at [425, 402] on p "Case 1: Distinct Roots When the characteristic equation produces two different …" at bounding box center [726, 429] width 866 height 86
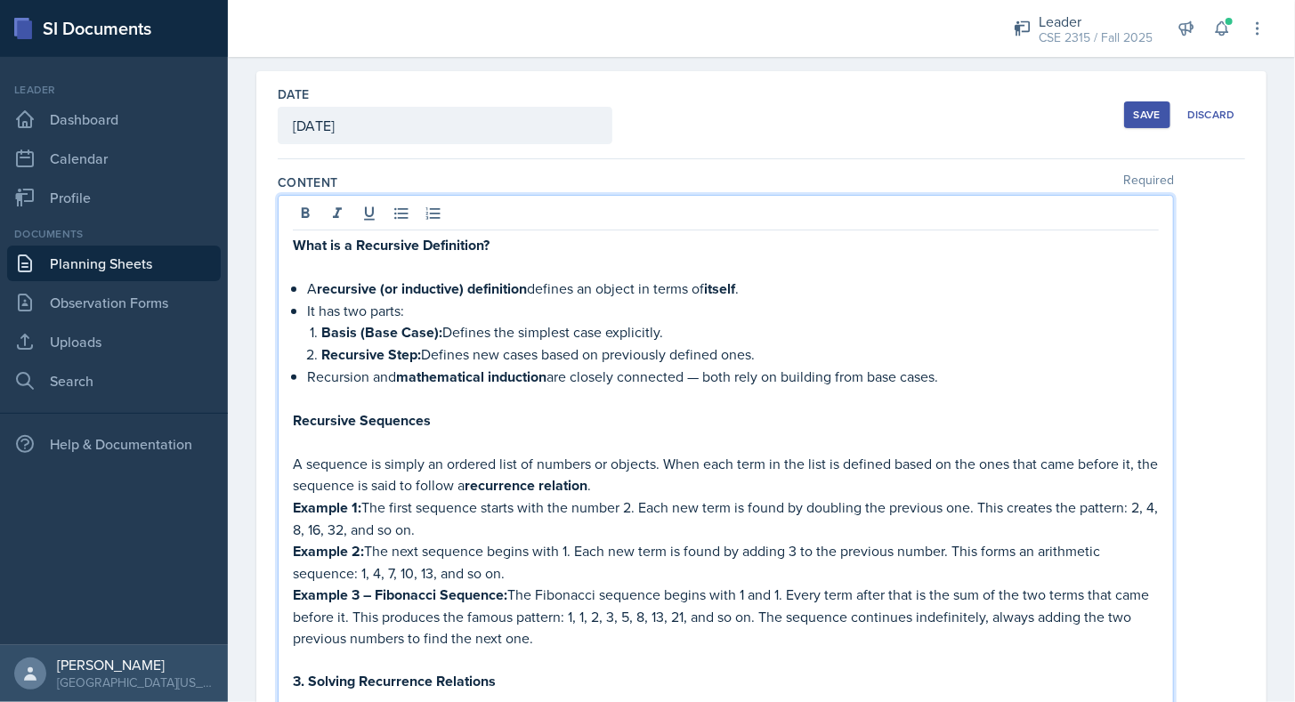
scroll to position [0, 0]
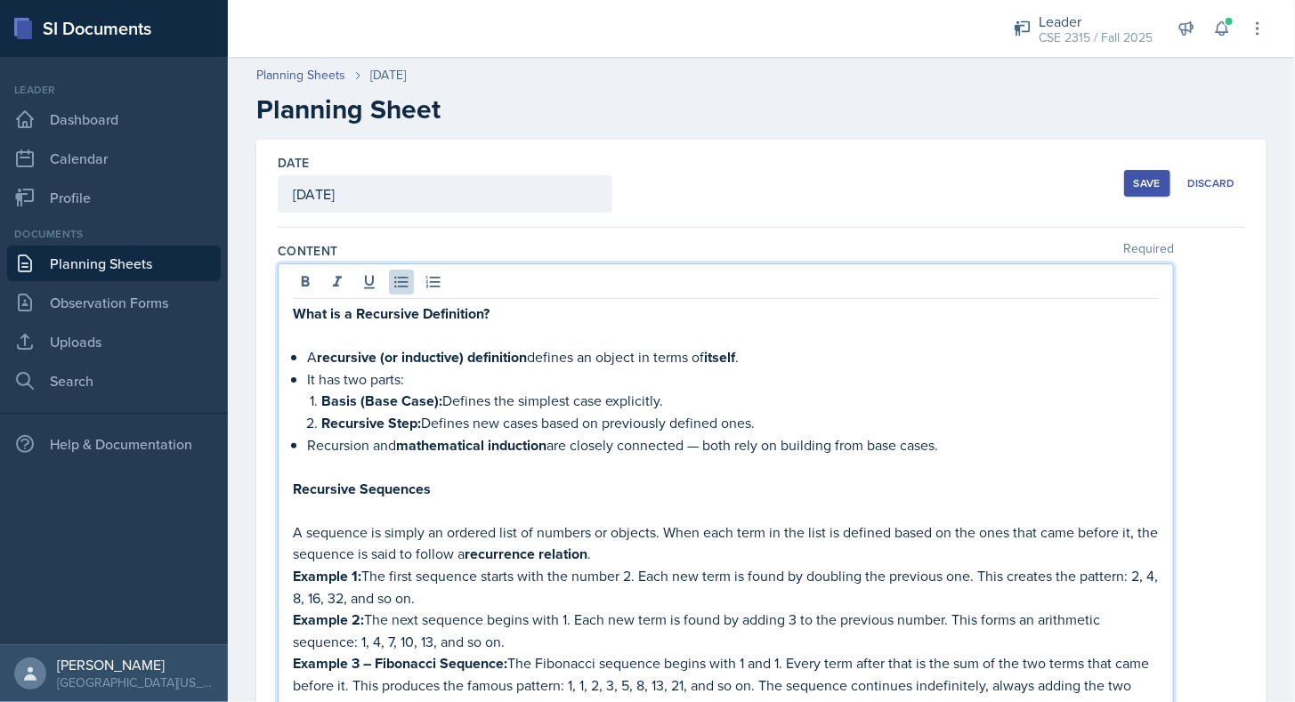
click at [709, 439] on p "Recursion and mathematical induction are closely connected — both rely on build…" at bounding box center [733, 445] width 852 height 22
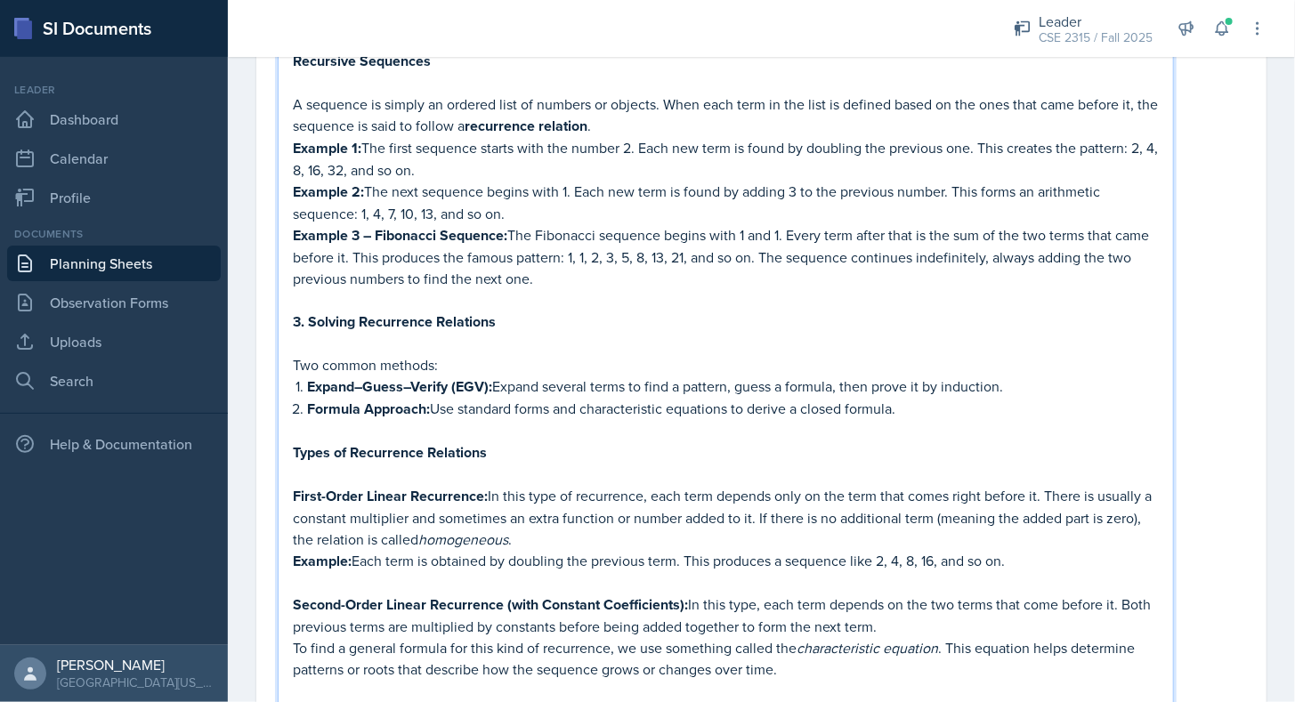
scroll to position [439, 0]
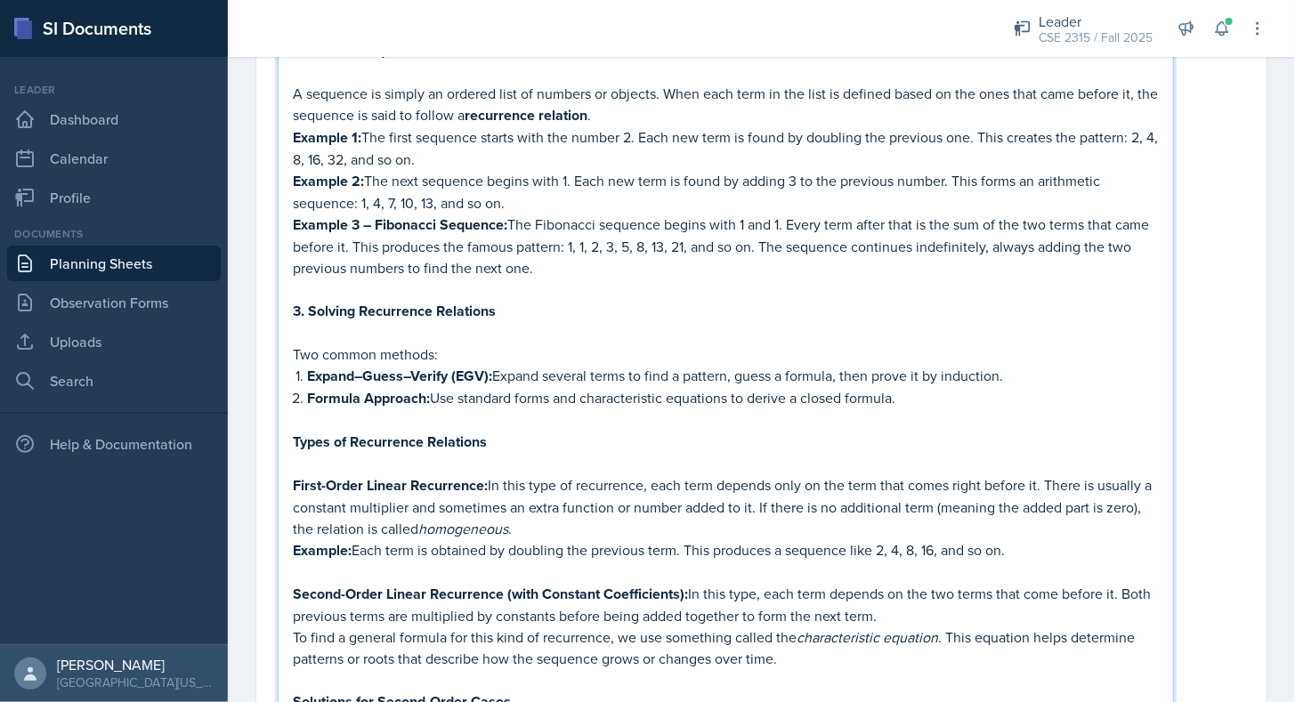
click at [411, 387] on p "Formula Approach: Use standard forms and characteristic equations to derive a c…" at bounding box center [733, 398] width 852 height 22
click at [410, 366] on strong "Expand–Guess–Verify (EGV):" at bounding box center [399, 376] width 185 height 20
click at [474, 366] on strong "Expand-Guess-Verify (EGV):" at bounding box center [396, 376] width 178 height 20
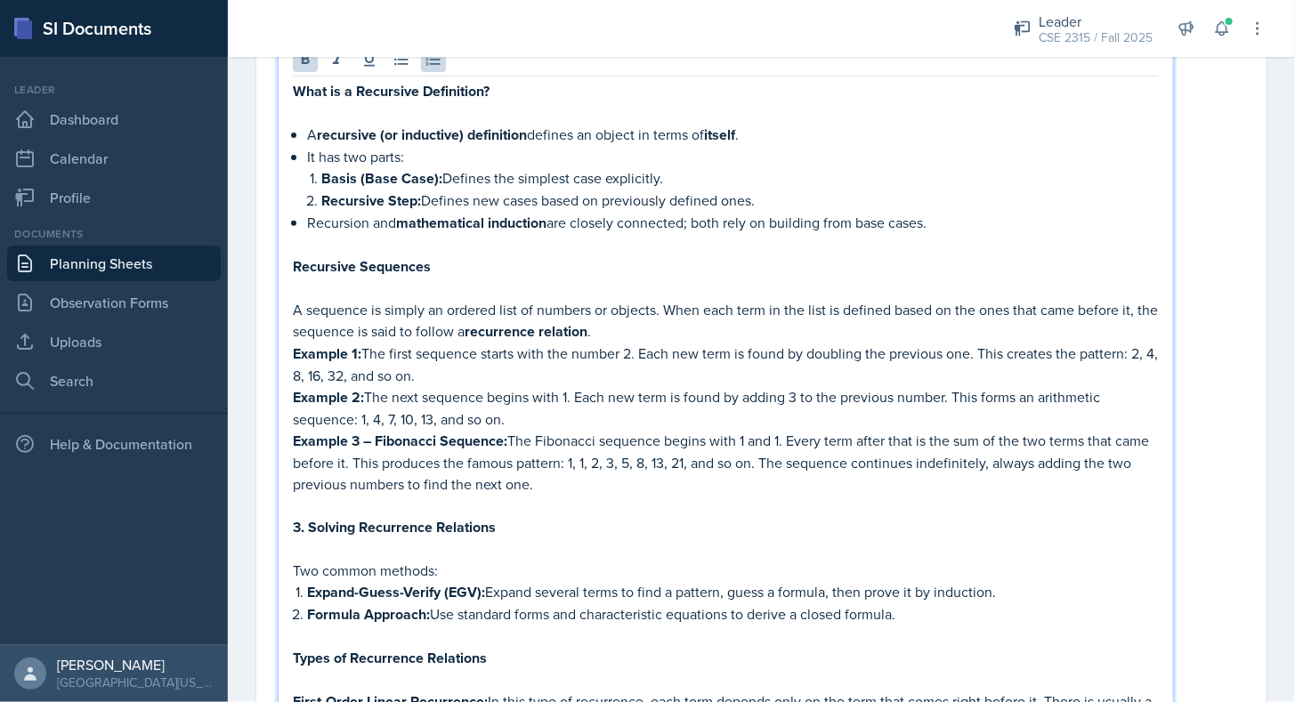
scroll to position [0, 0]
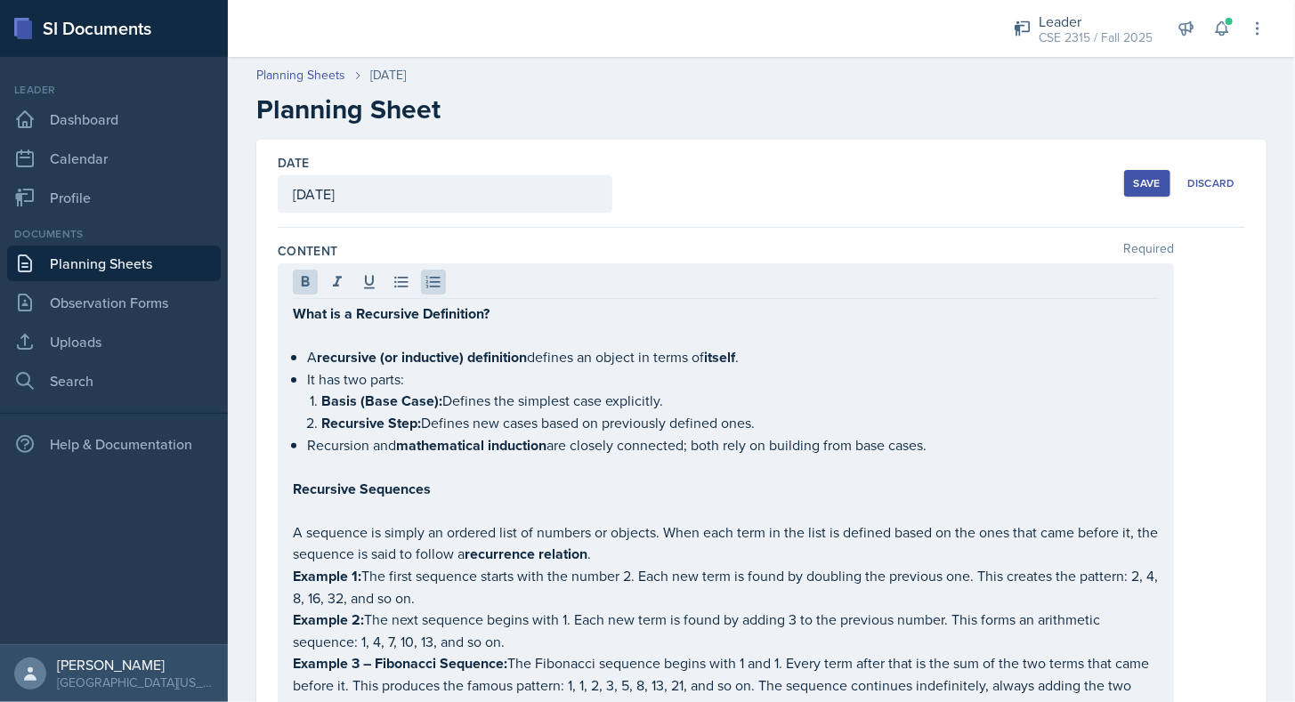
click at [1130, 169] on div "Save Discard" at bounding box center [1184, 183] width 121 height 41
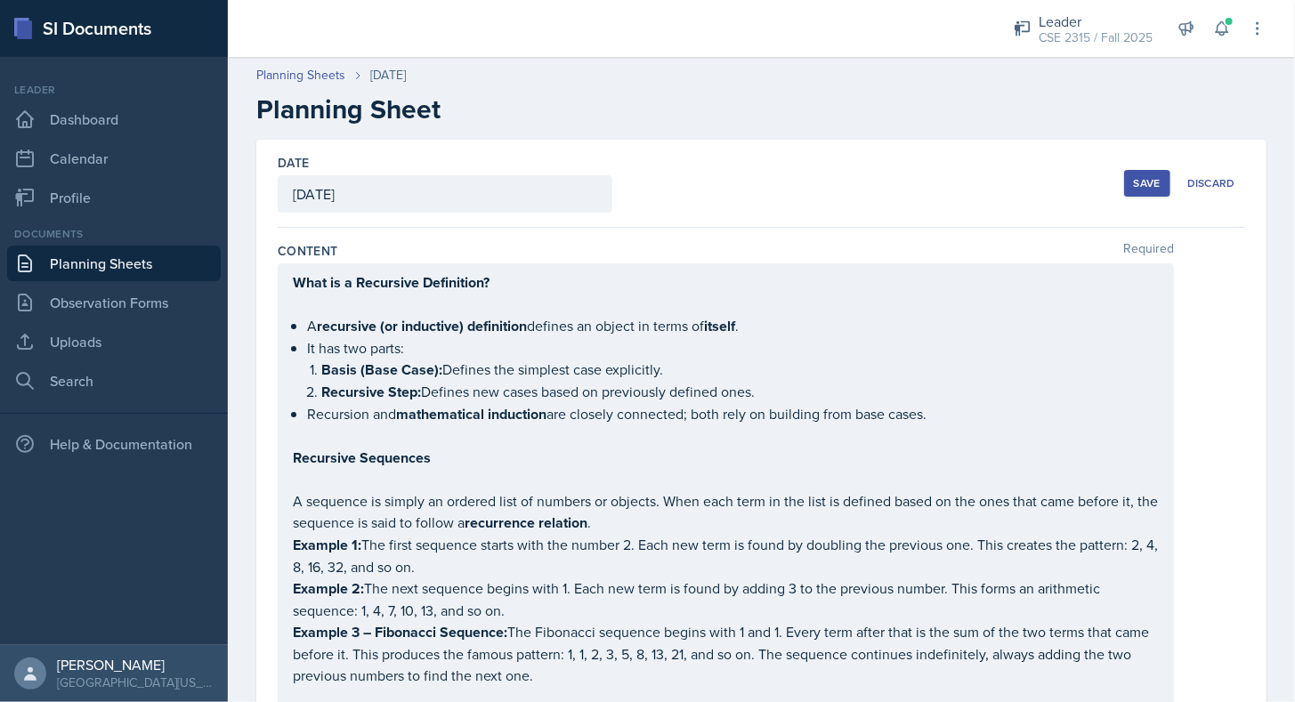
click at [1134, 177] on div "Save" at bounding box center [1147, 183] width 27 height 14
